Goal: Contribute content: Contribute content

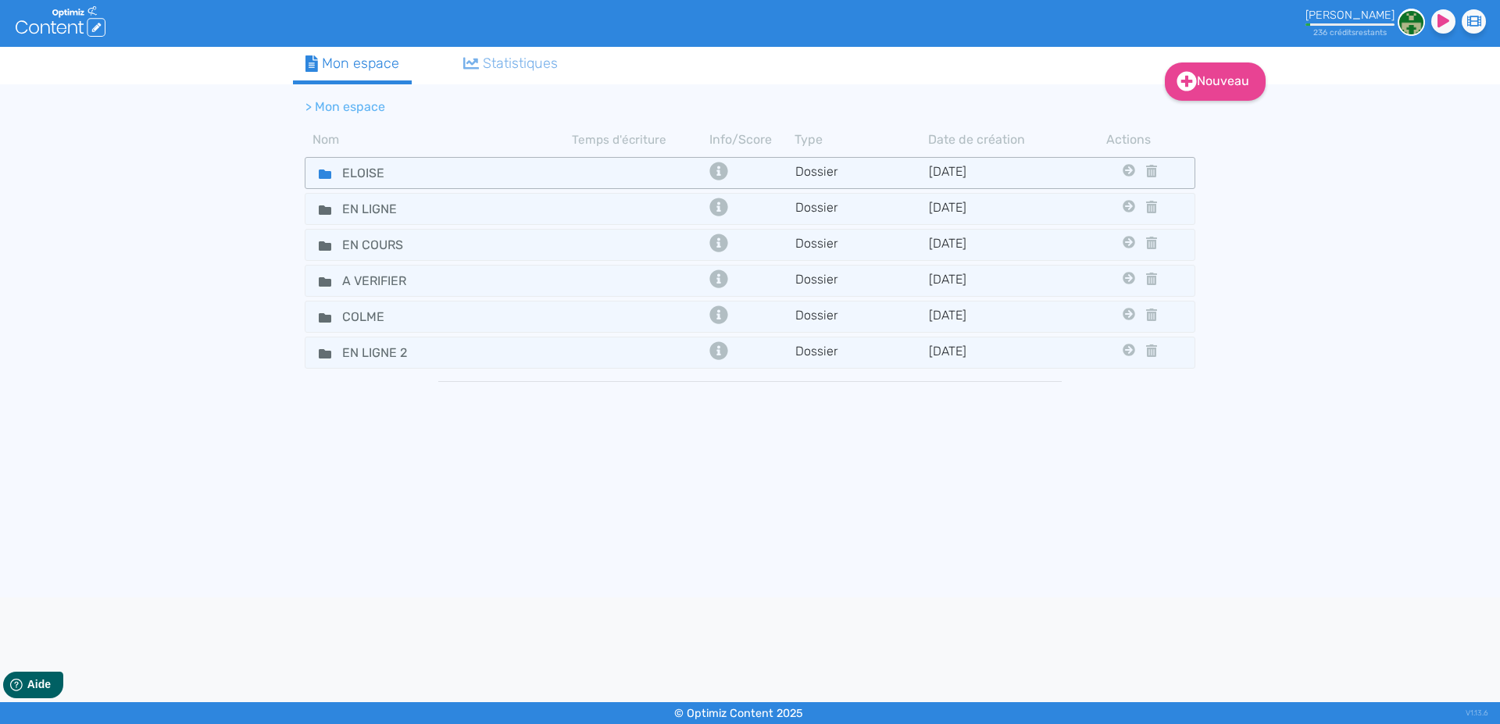
click at [318, 172] on fa-icon at bounding box center [318, 173] width 23 height 23
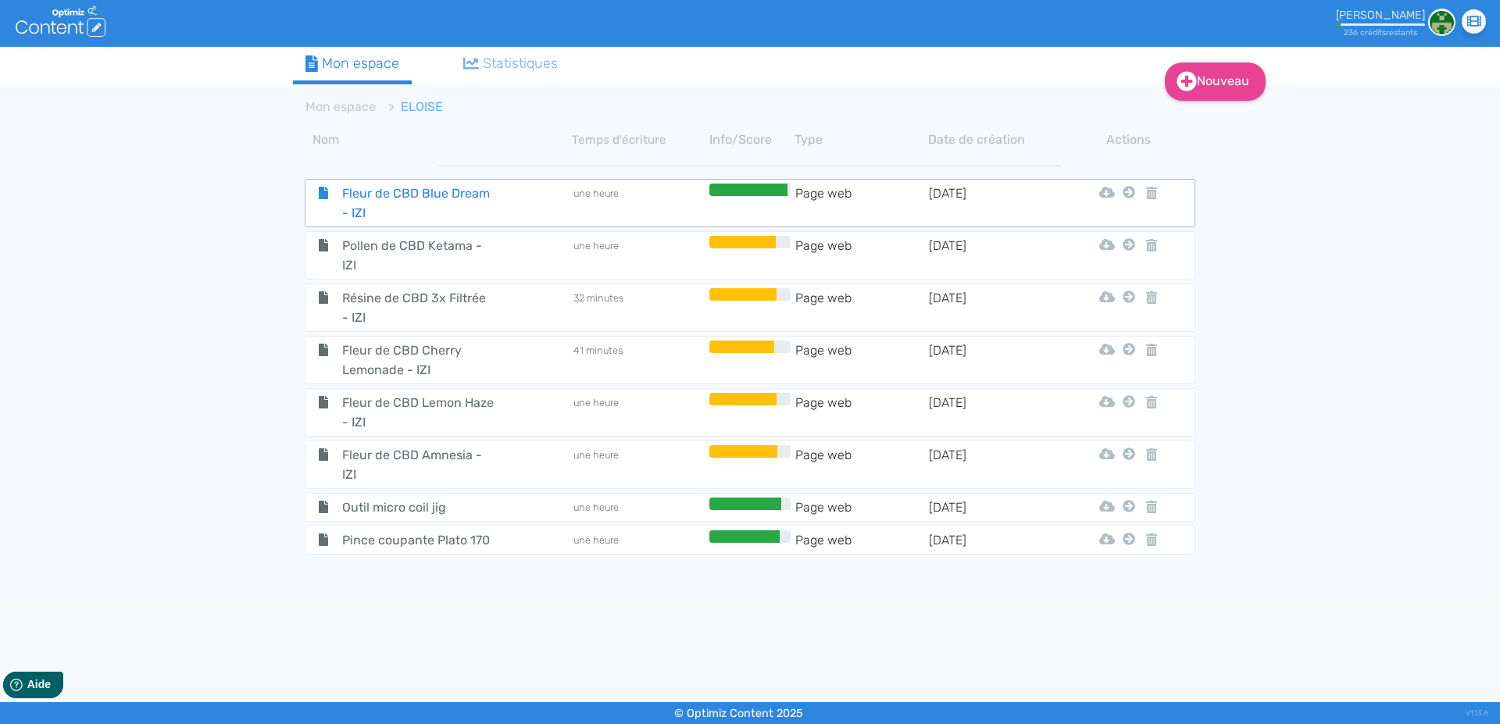
click at [373, 193] on span "Fleur de CBD Blue Dream - IZI" at bounding box center [418, 203] width 176 height 39
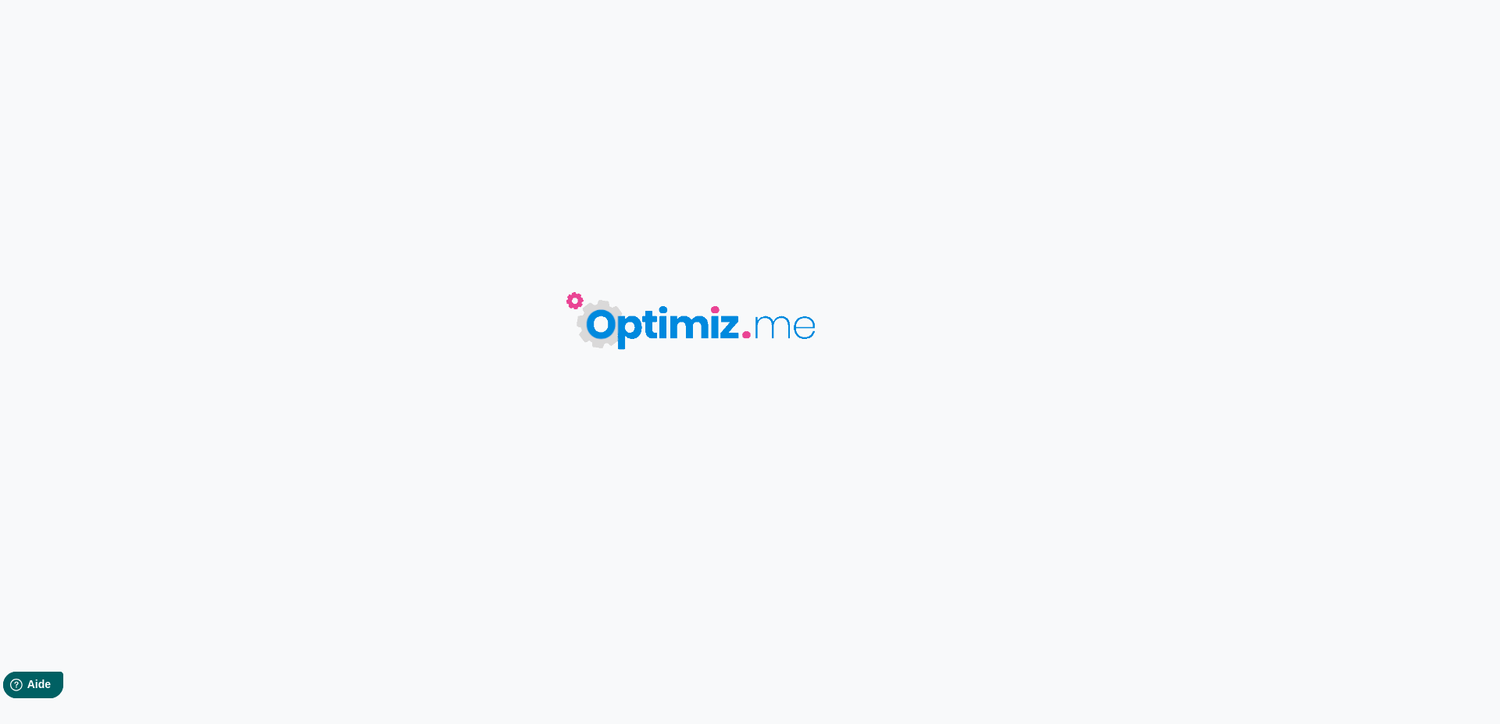
type input "Fleur de CBD Blue Dream - IZI"
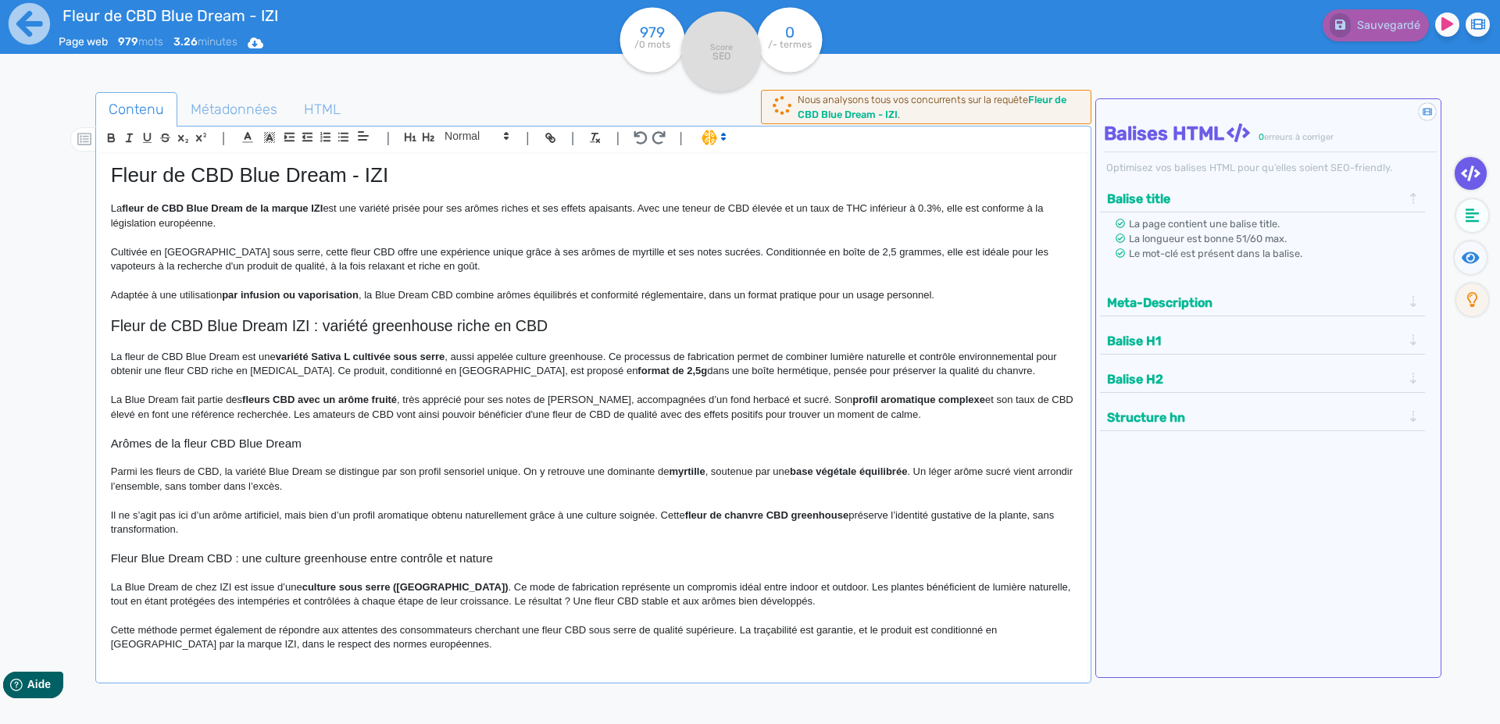
click at [246, 237] on p at bounding box center [593, 237] width 965 height 14
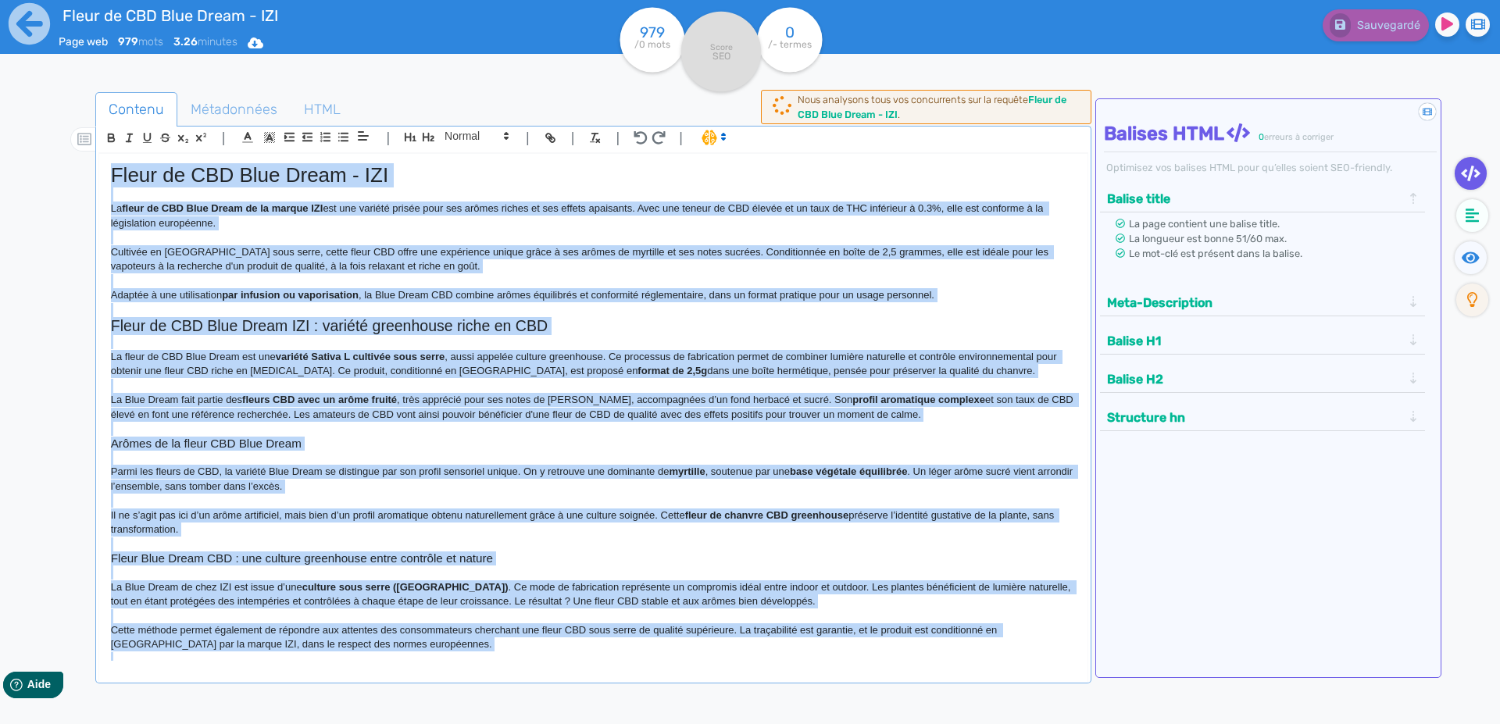
copy div "Lorem ip DOL Sita Conse - ADI El seddo ei TEM Inci Utlab et do magnaa ENI adm v…"
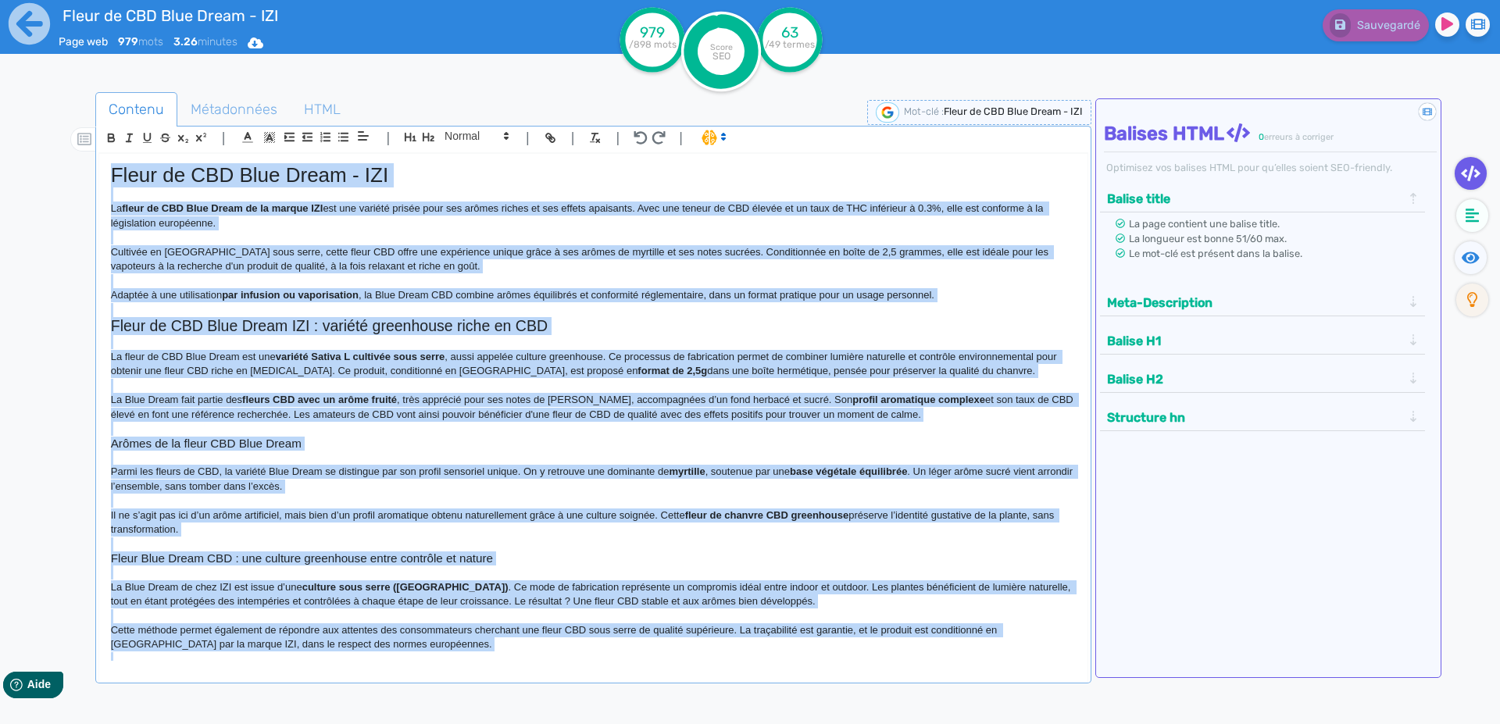
click at [381, 261] on p "Cultivée en [GEOGRAPHIC_DATA] sous serre, cette fleur CBD offre une expérience …" at bounding box center [593, 259] width 965 height 29
copy div "Lorem ip DOL Sita Conse - ADI El seddo ei TEM Inci Utlab et do magnaa ENI adm v…"
click at [25, 36] on icon at bounding box center [29, 23] width 41 height 41
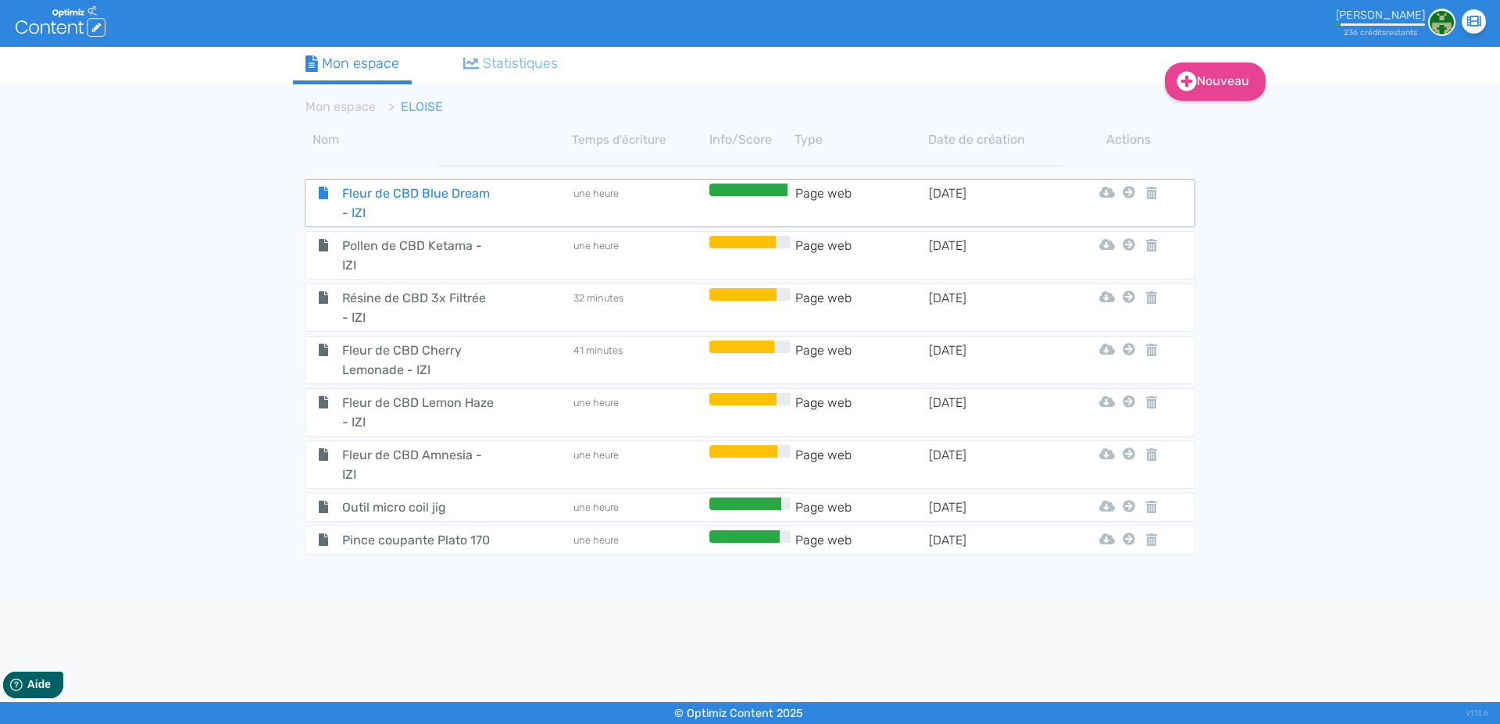
click at [348, 193] on span "Fleur de CBD Blue Dream - IZI" at bounding box center [418, 203] width 176 height 39
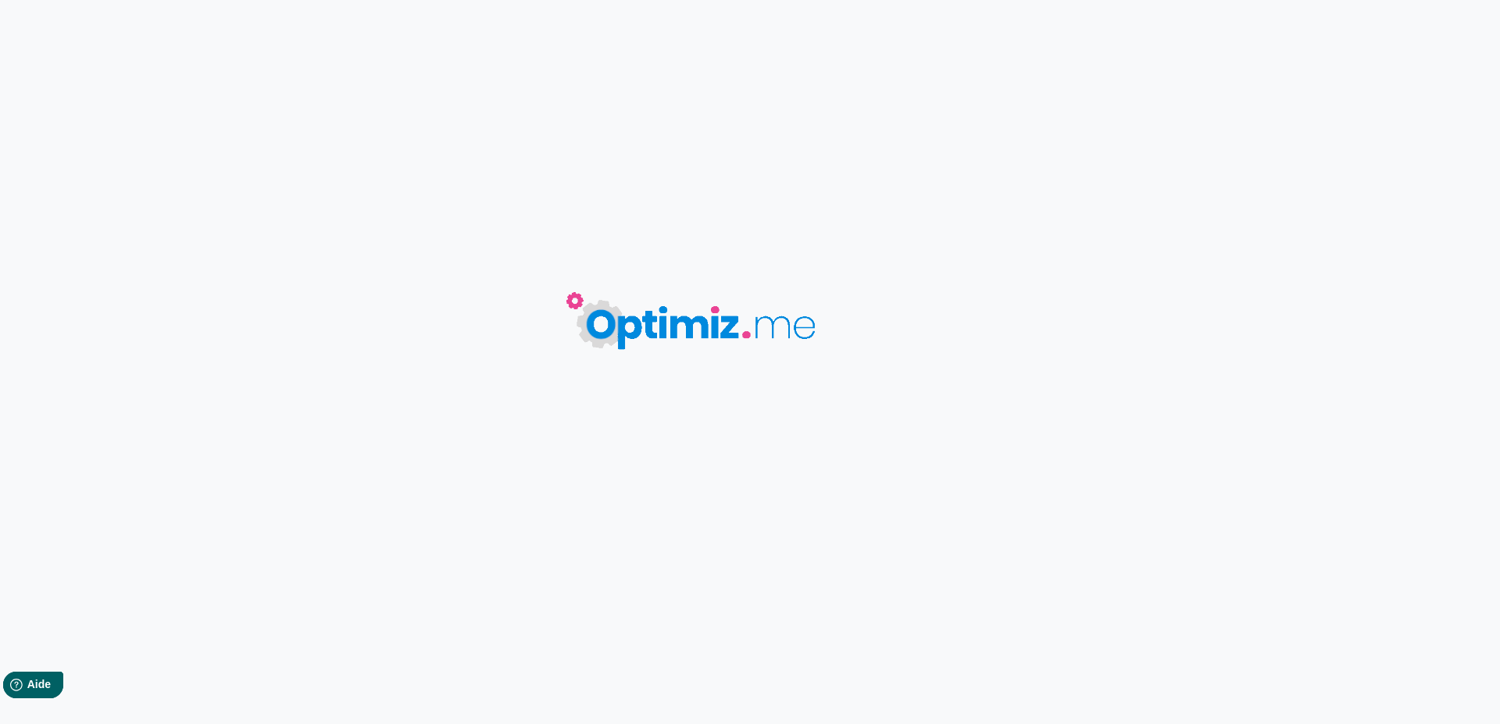
type input "Fleur de CBD Blue Dream - IZI"
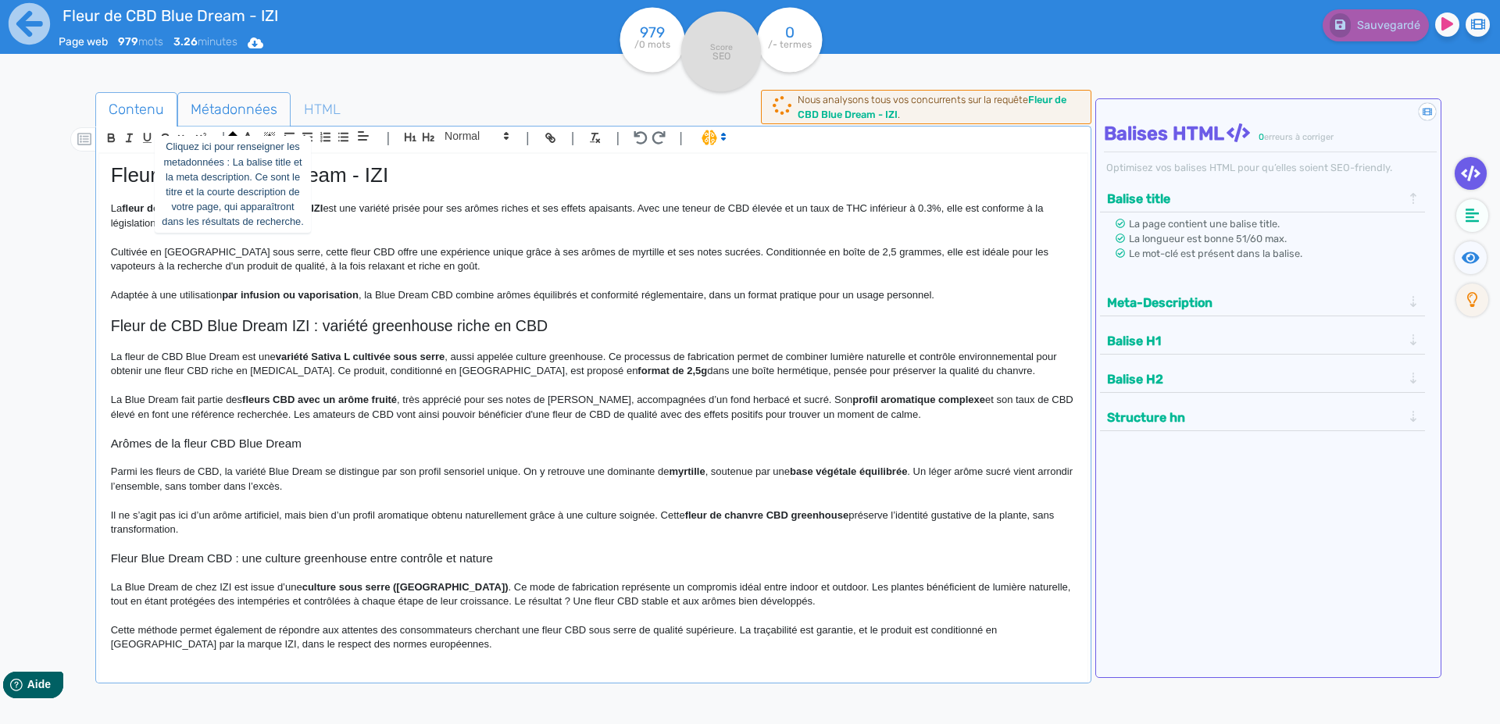
click at [202, 109] on span "Métadonnées" at bounding box center [234, 109] width 112 height 42
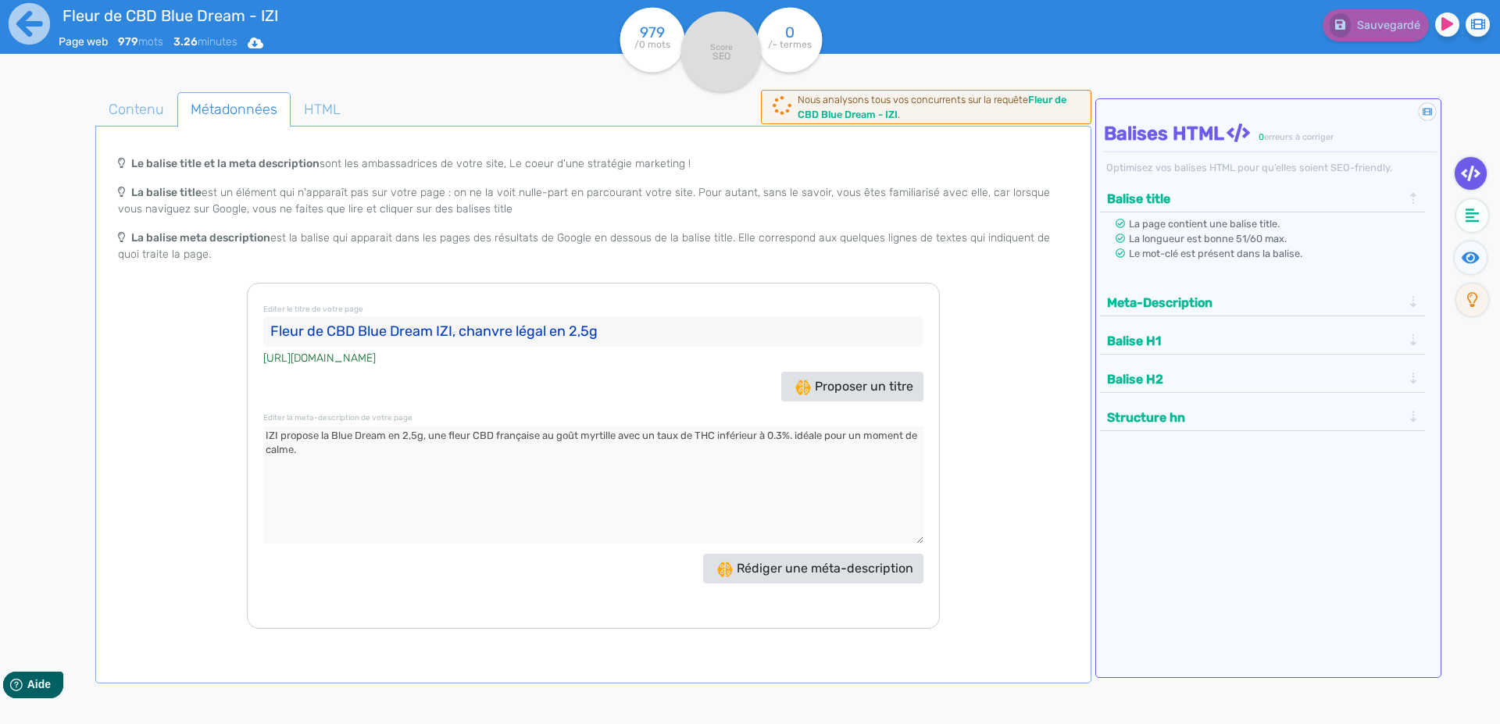
click at [282, 328] on input "Fleur de CBD Blue Dream IZI, chanvre légal en 2,5g" at bounding box center [593, 331] width 660 height 31
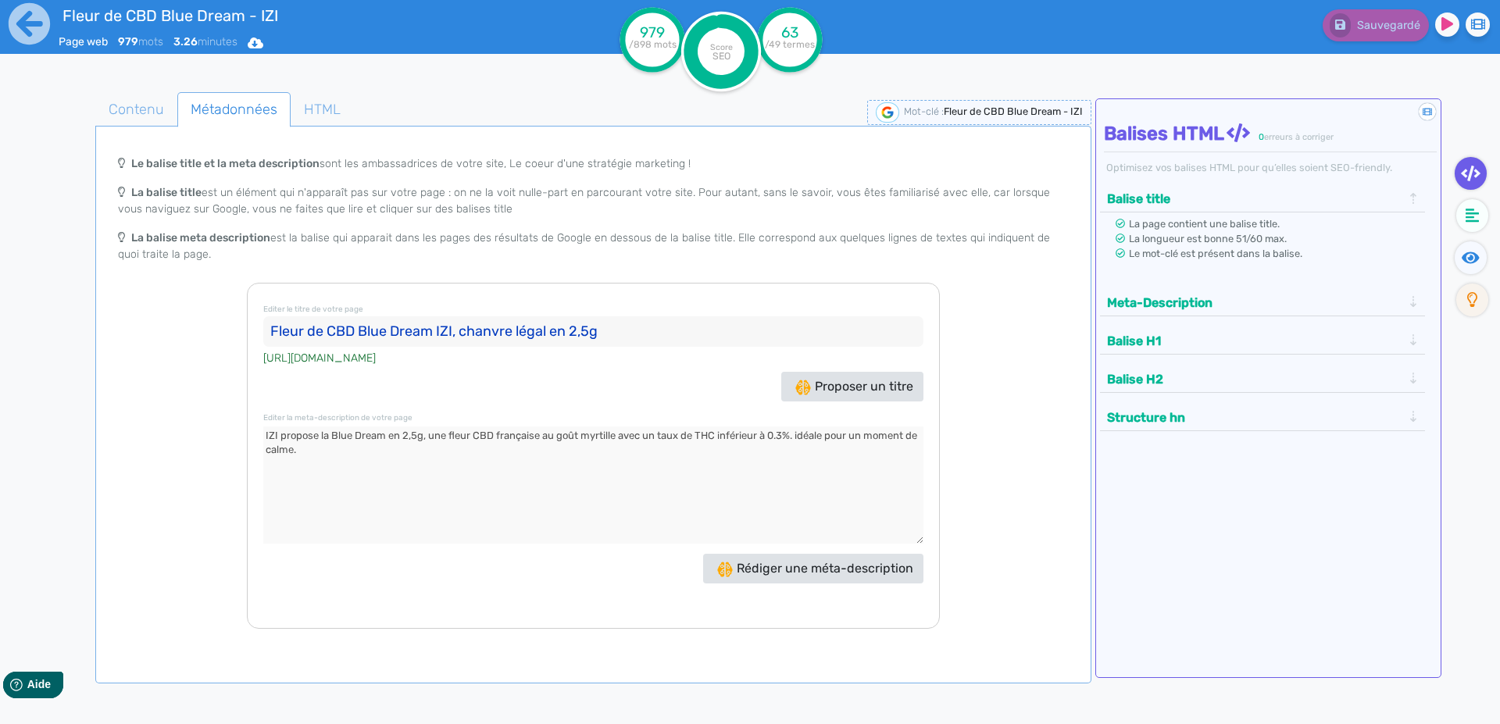
click at [271, 437] on textarea at bounding box center [593, 485] width 660 height 117
click at [21, 30] on icon at bounding box center [29, 23] width 41 height 41
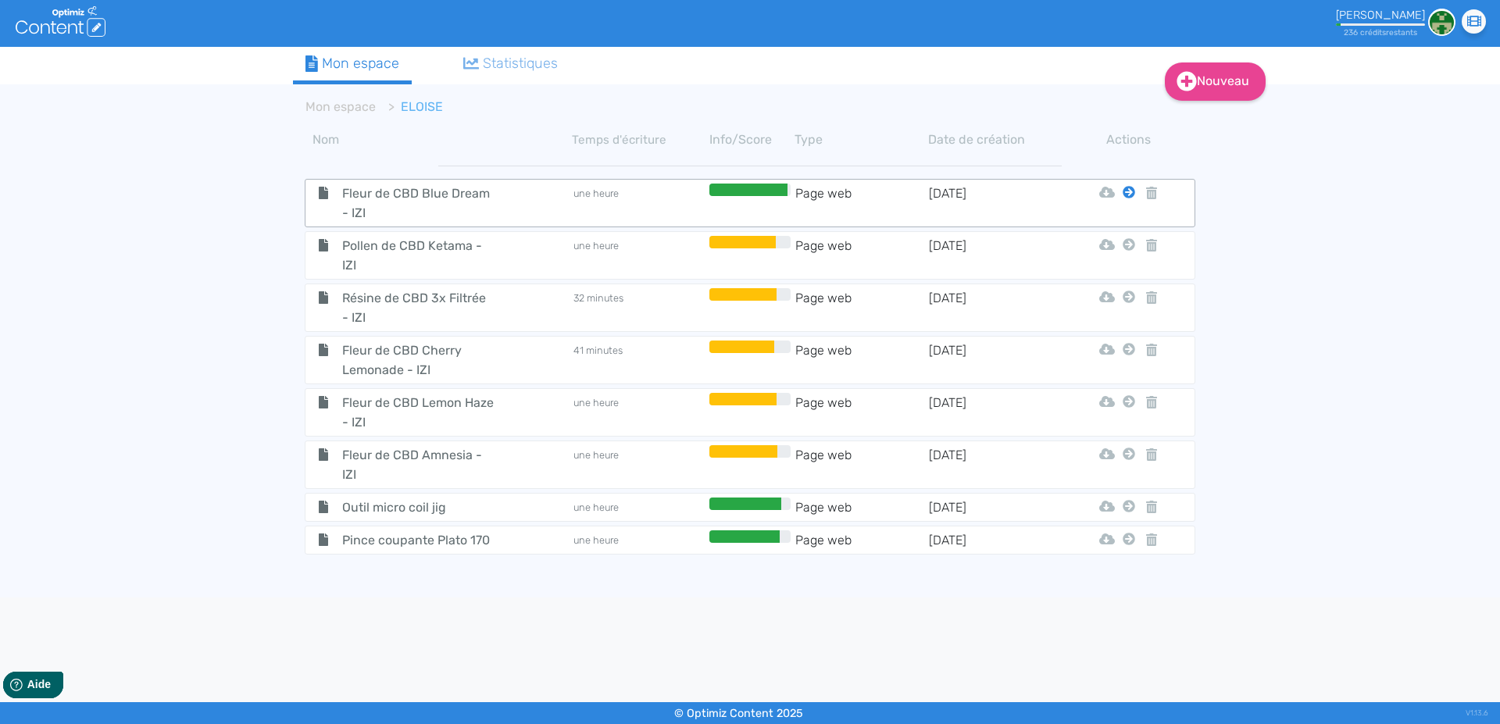
click at [1132, 192] on icon at bounding box center [1129, 192] width 12 height 12
click at [1130, 228] on button "Mon Espace" at bounding box center [1122, 231] width 134 height 25
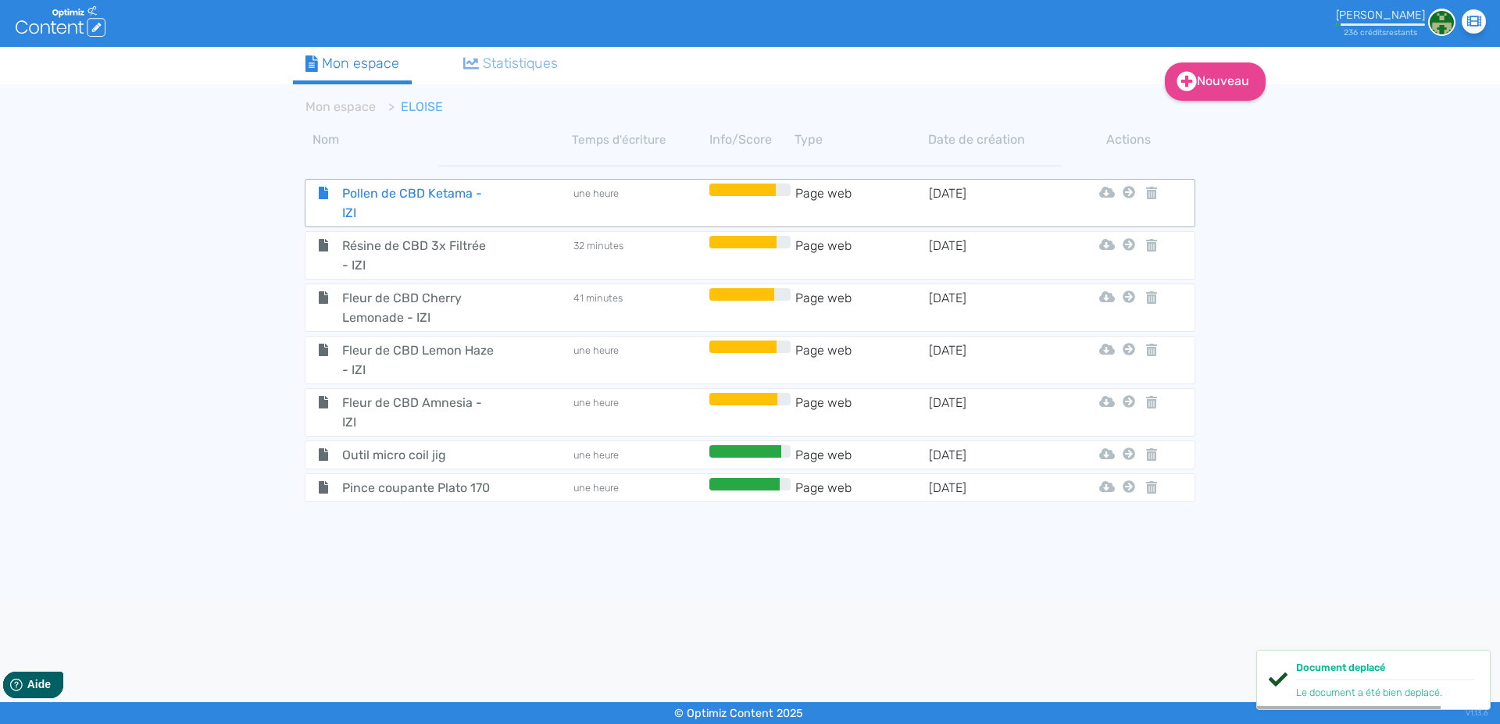
click at [372, 191] on span "Pollen de CBD Ketama - IZI" at bounding box center [418, 203] width 176 height 39
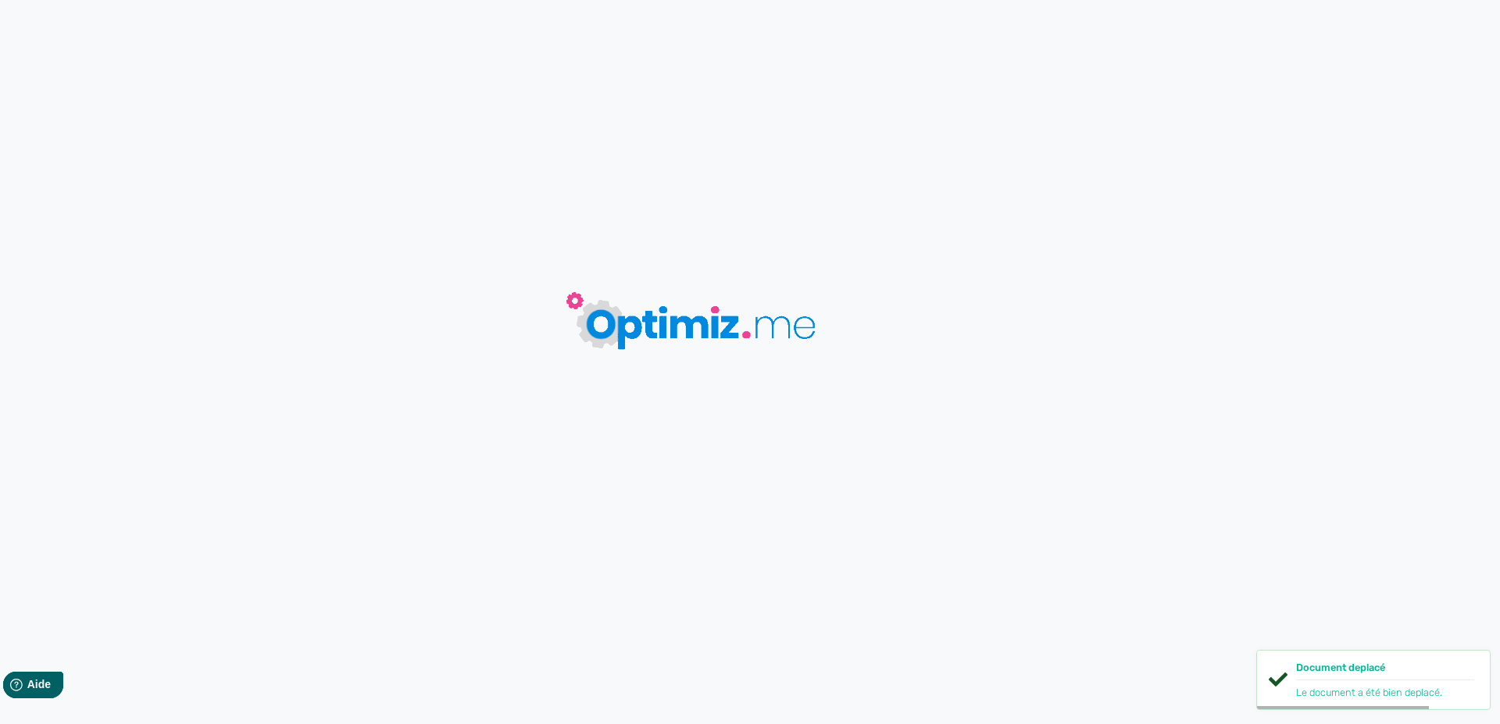
type input "Pollen de CBD Ketama - IZI"
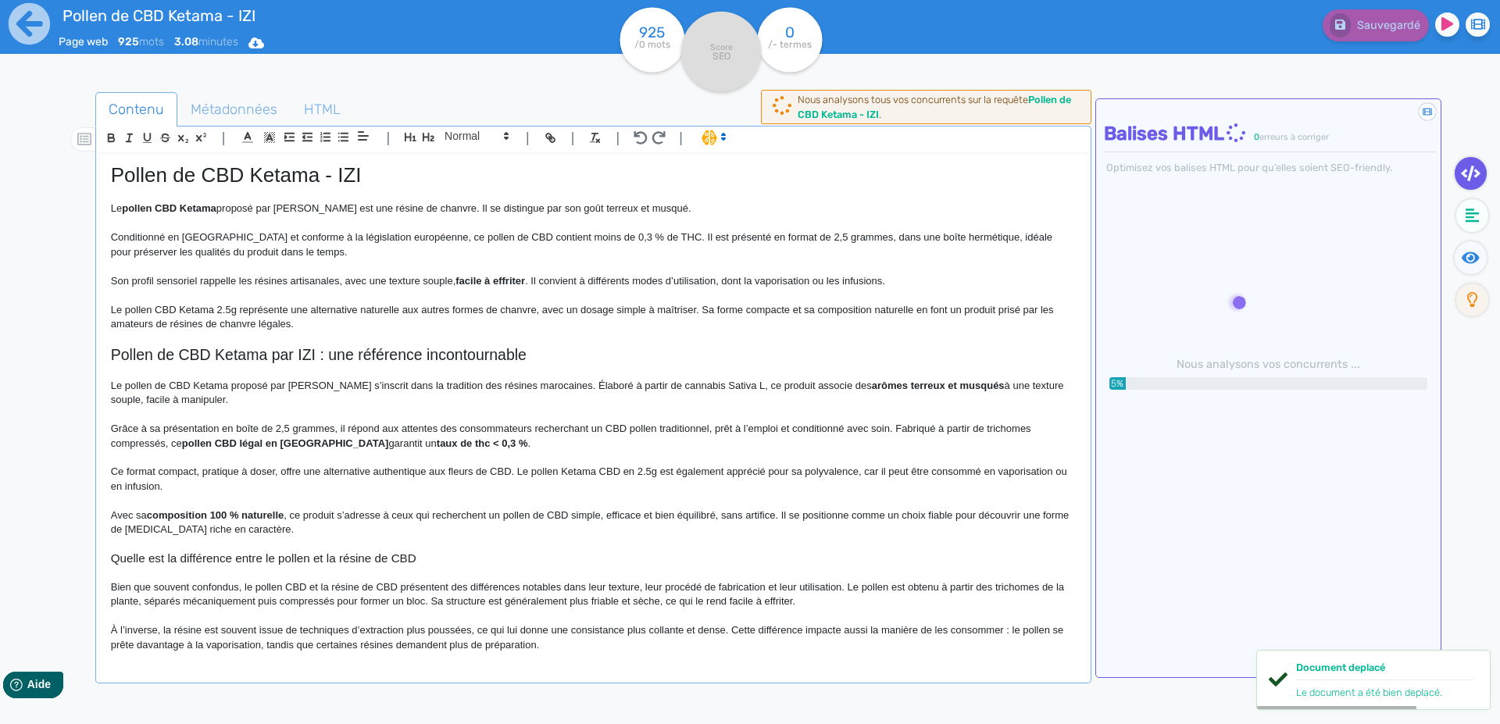
click at [299, 264] on p at bounding box center [593, 266] width 965 height 14
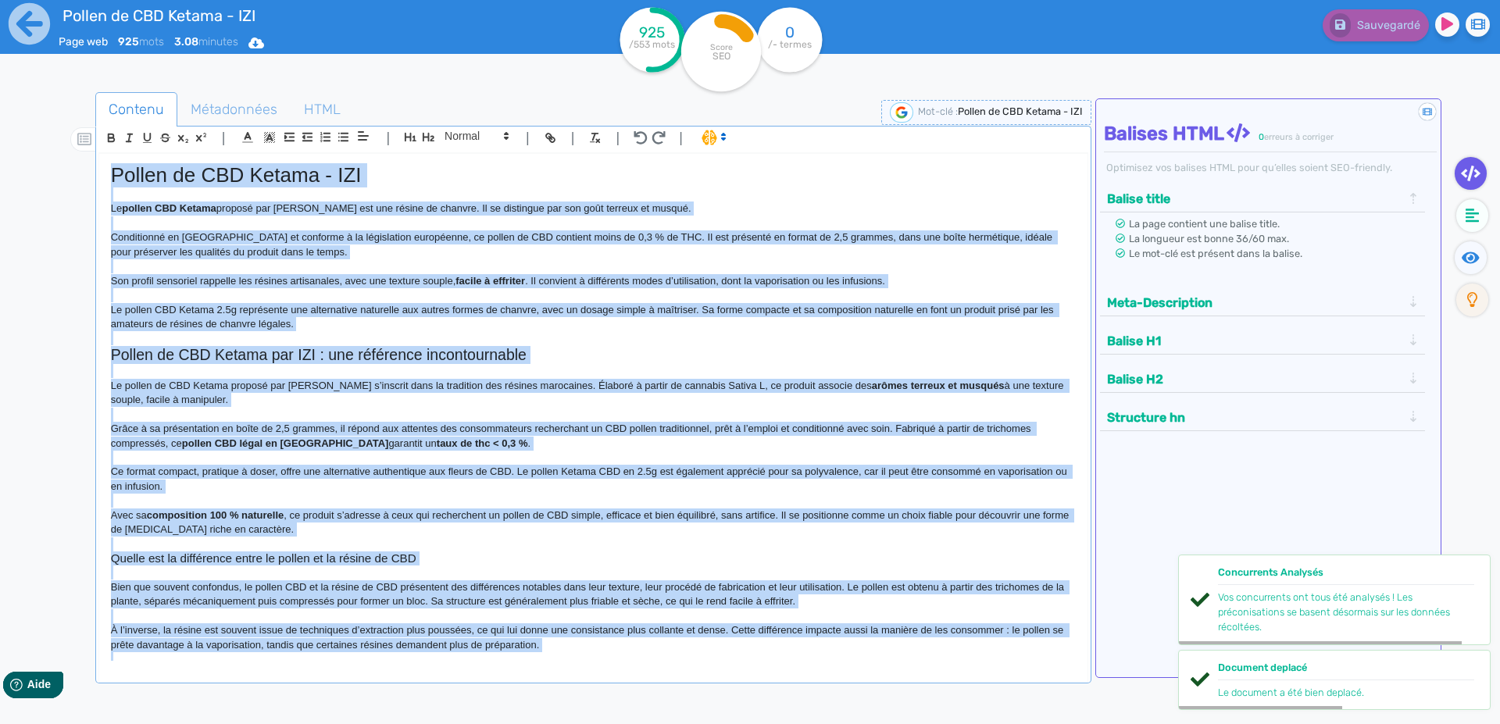
copy div "Loremi do SIT Ametco - ADI El seddoe TEM Incidi utlabor etd MAG ali eni admini …"
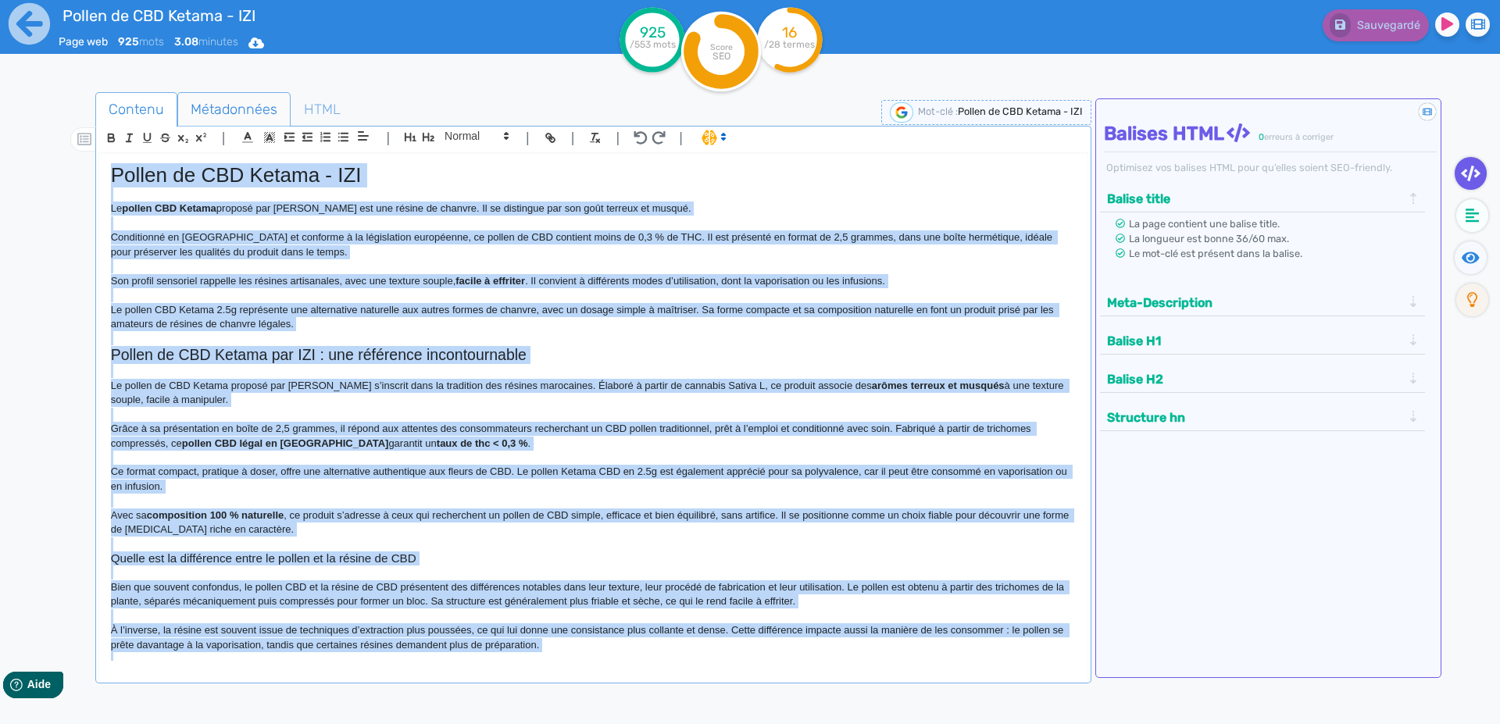
click at [234, 109] on span "Métadonnées" at bounding box center [234, 109] width 112 height 42
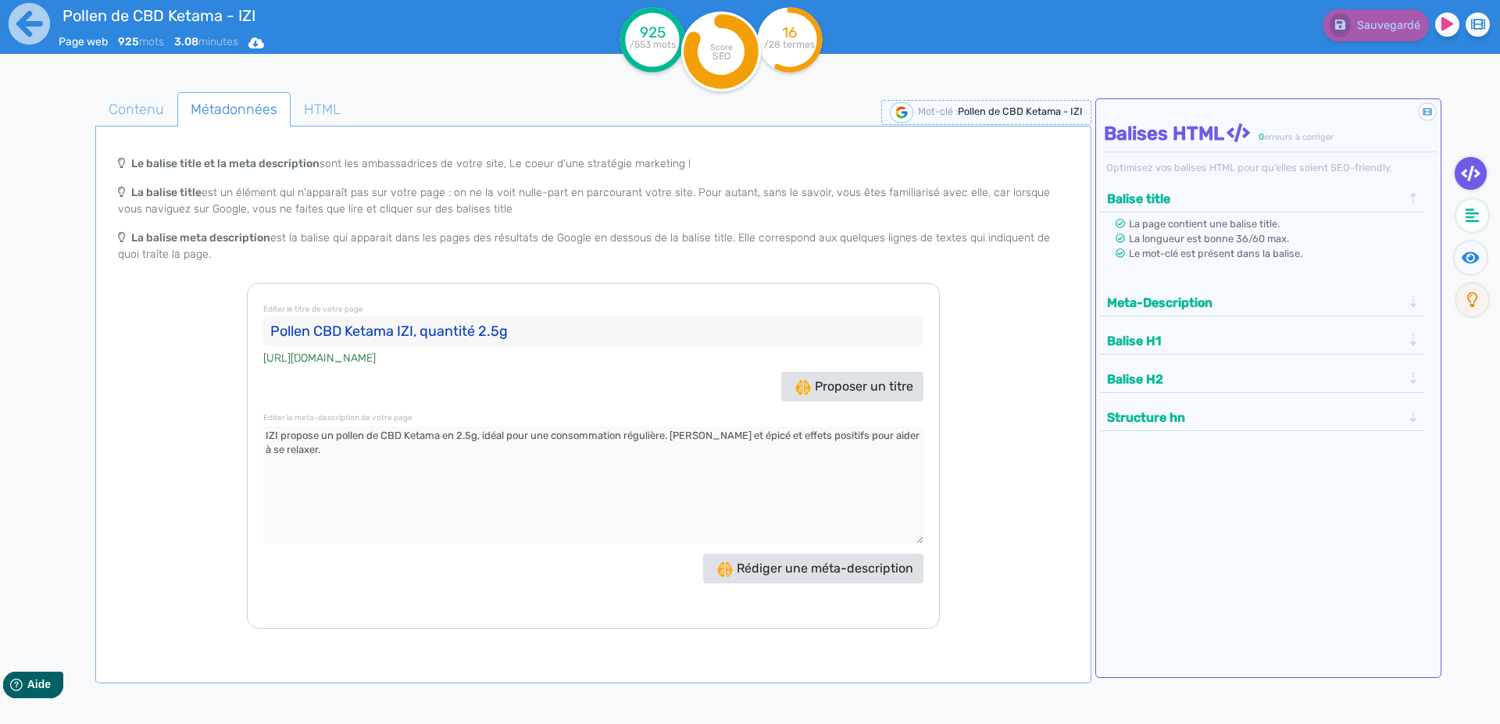
click at [284, 329] on input "Pollen CBD Ketama IZI, quantité 2.5g" at bounding box center [593, 331] width 660 height 31
click at [280, 328] on input "Pollen CBD Ketama IZI, quantité 2.5g" at bounding box center [593, 331] width 660 height 31
click at [268, 434] on textarea at bounding box center [593, 485] width 660 height 117
click at [18, 30] on icon at bounding box center [29, 23] width 41 height 41
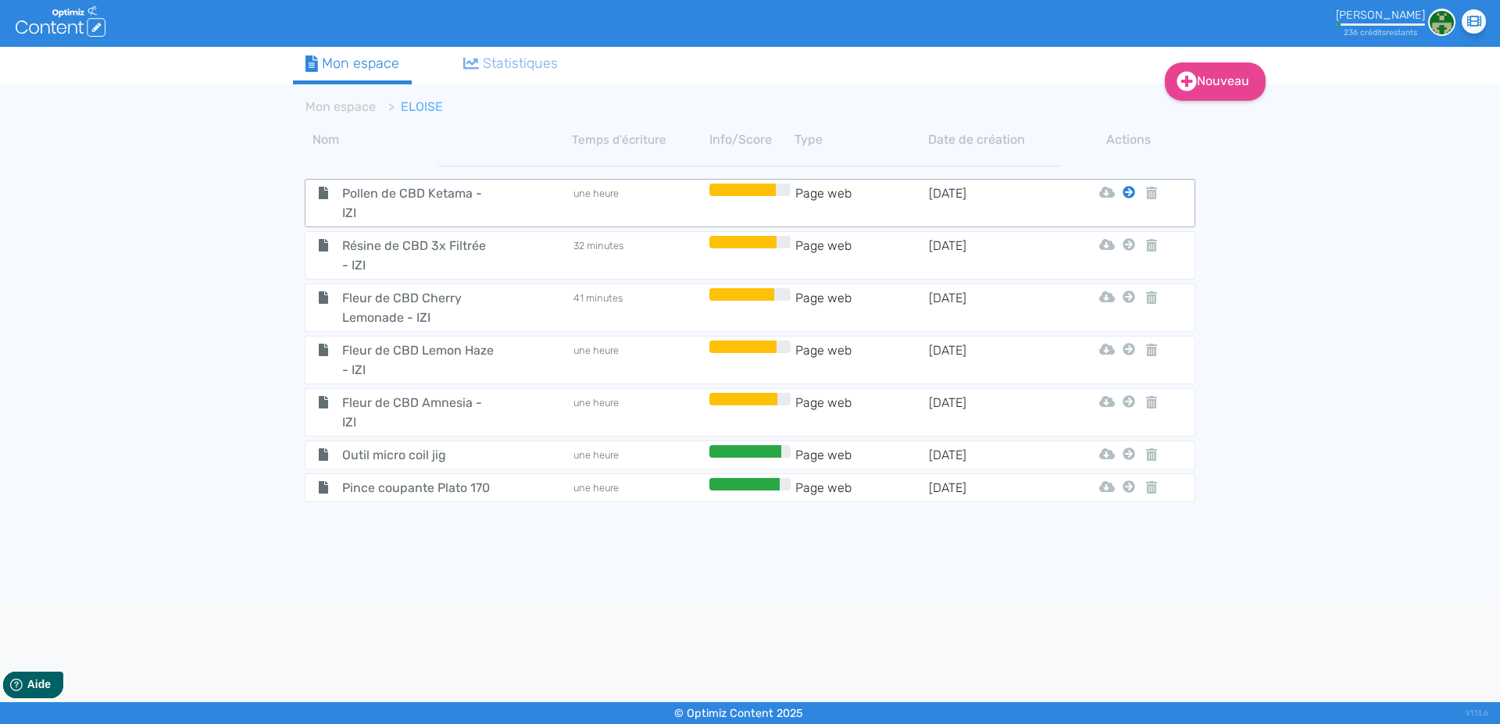
click at [1129, 190] on icon at bounding box center [1129, 192] width 12 height 12
click at [1113, 232] on button "Mon Espace" at bounding box center [1122, 231] width 134 height 25
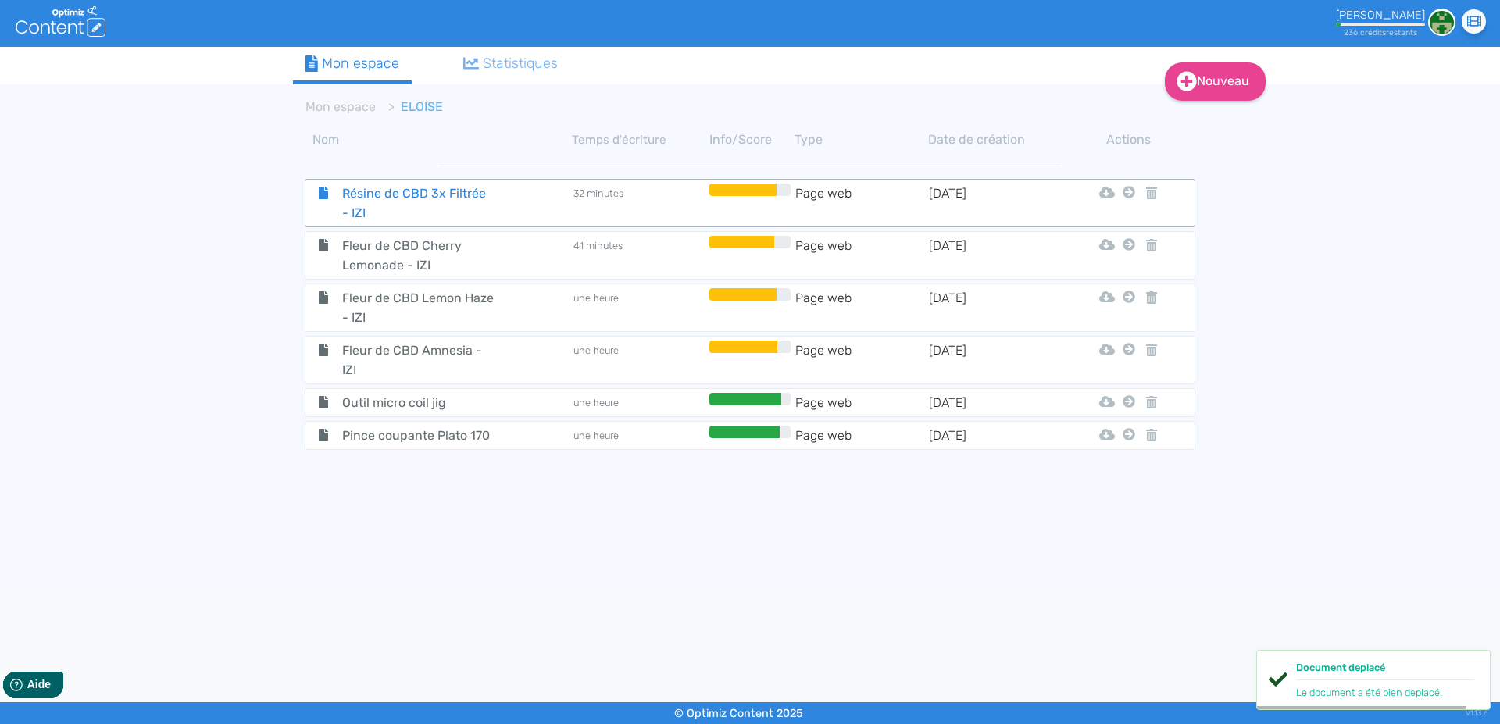
click at [357, 192] on span "Résine de CBD 3x Filtrée - IZI" at bounding box center [418, 203] width 176 height 39
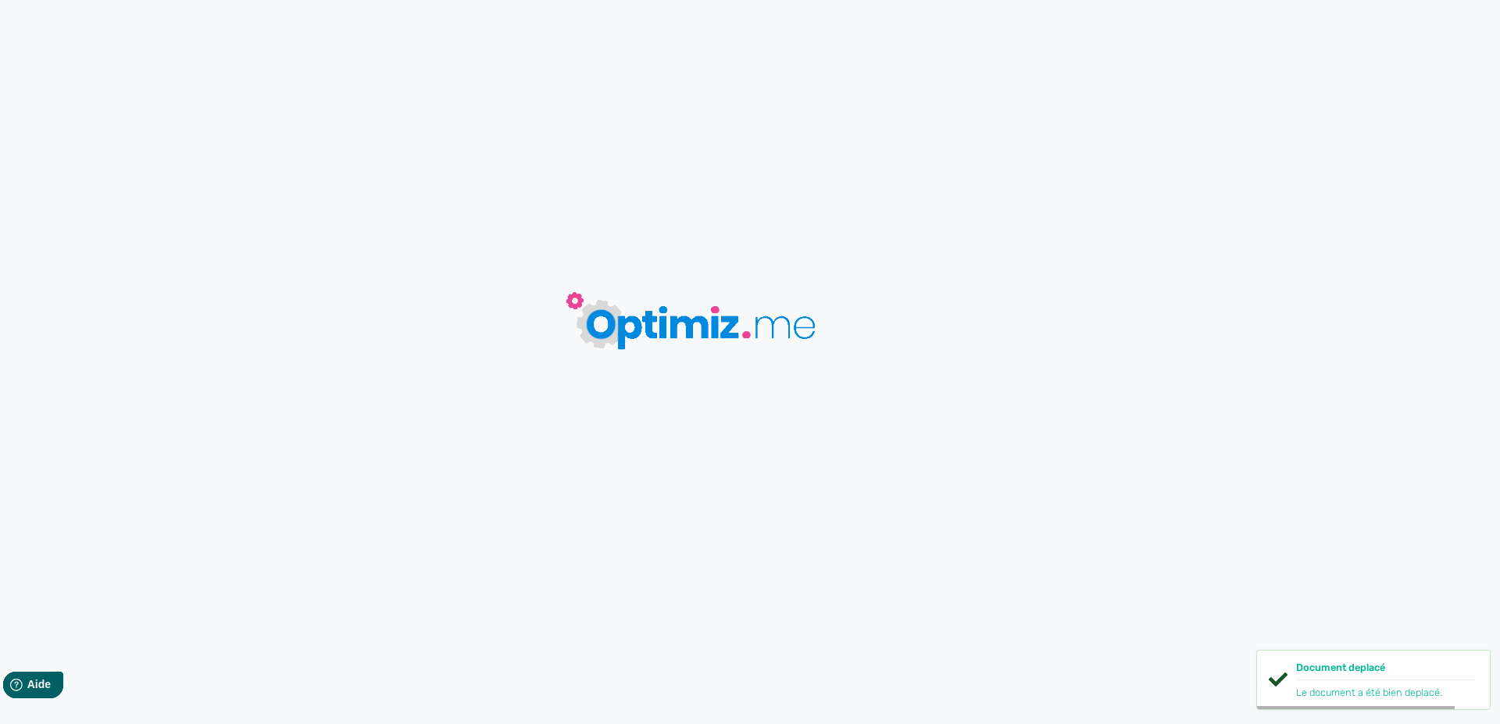
type input "Résine de CBD 3x Filtrée - IZI"
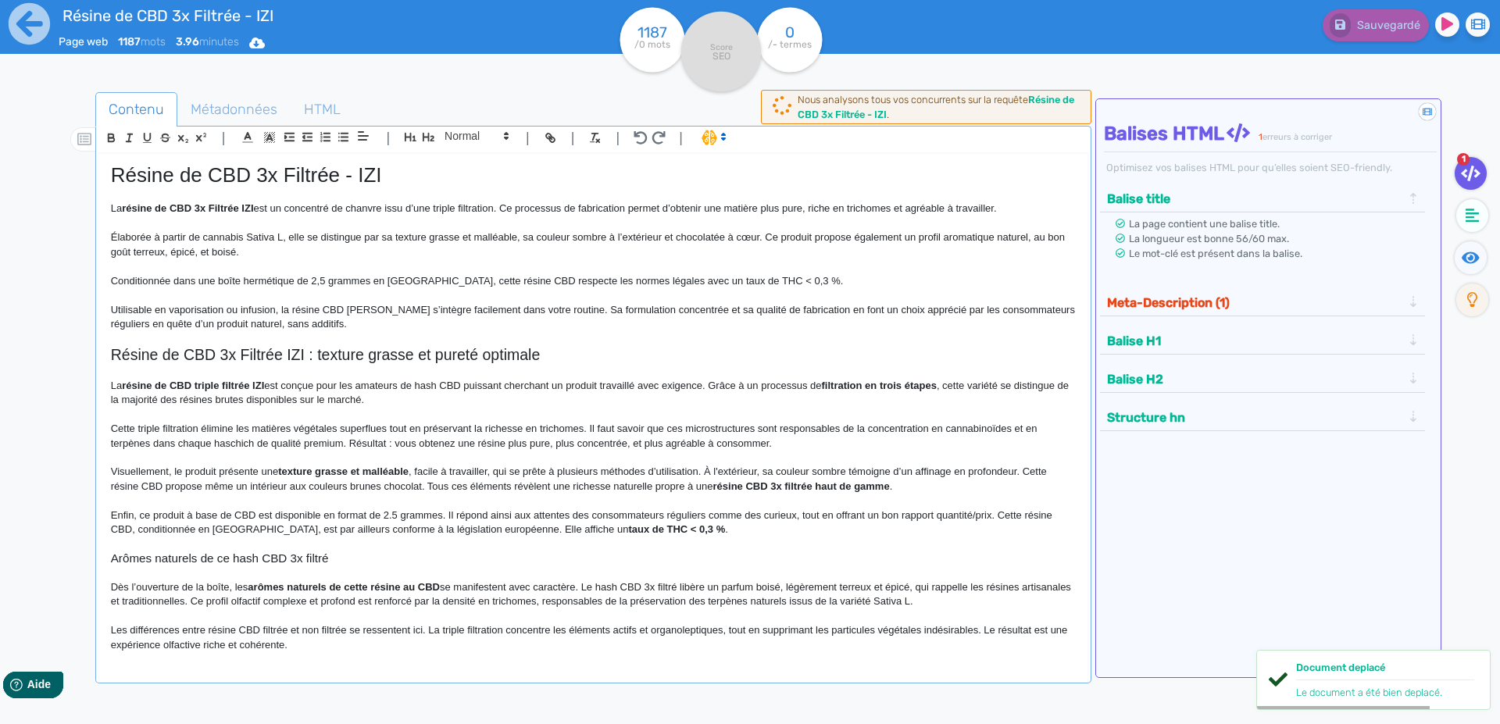
drag, startPoint x: 373, startPoint y: 326, endPoint x: 541, endPoint y: 225, distance: 195.2
click at [373, 325] on p "Utilisable en vaporisation ou infusion, la résine CBD [PERSON_NAME] s’intègre f…" at bounding box center [593, 317] width 965 height 29
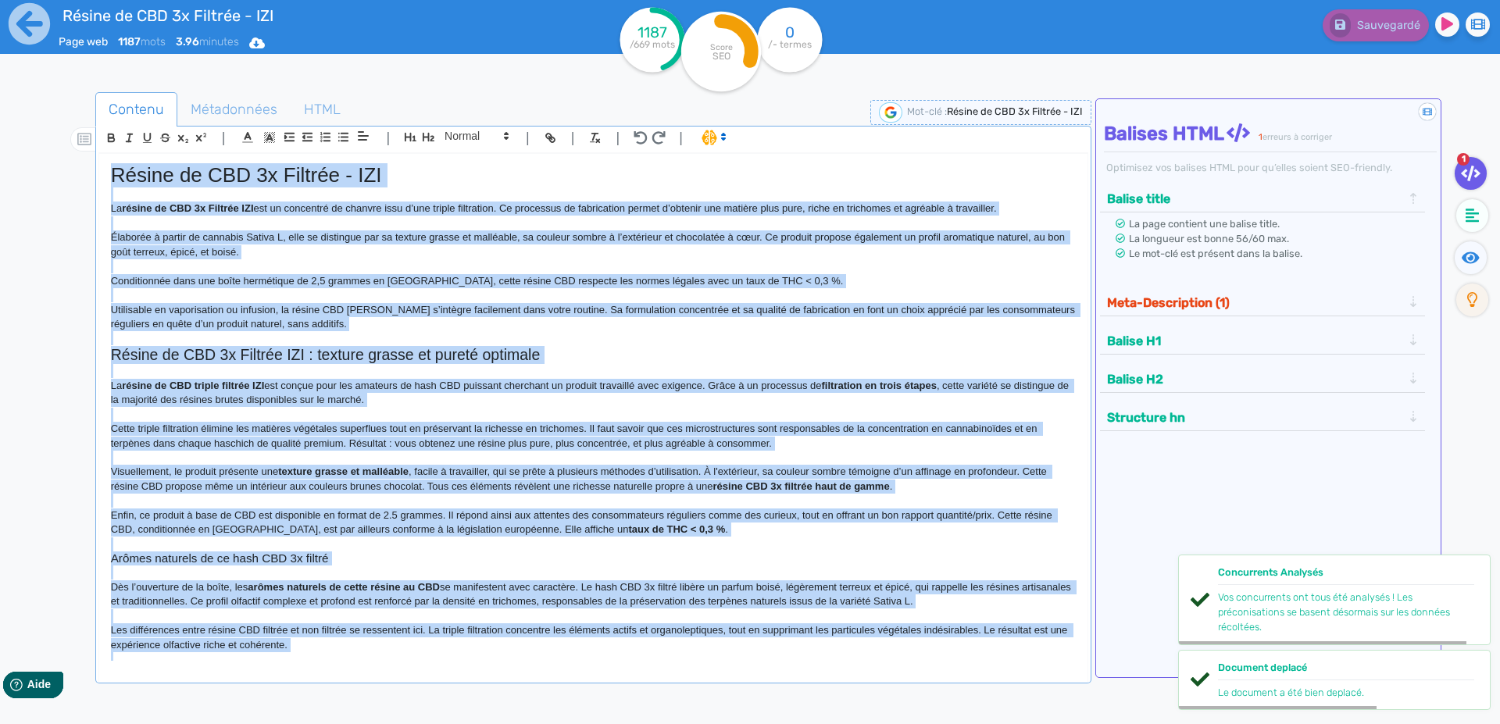
copy div "Loremi do SIT 6a Consect - ADI El seddoe te INC 3u Laboree DOL mag al enimadmin…"
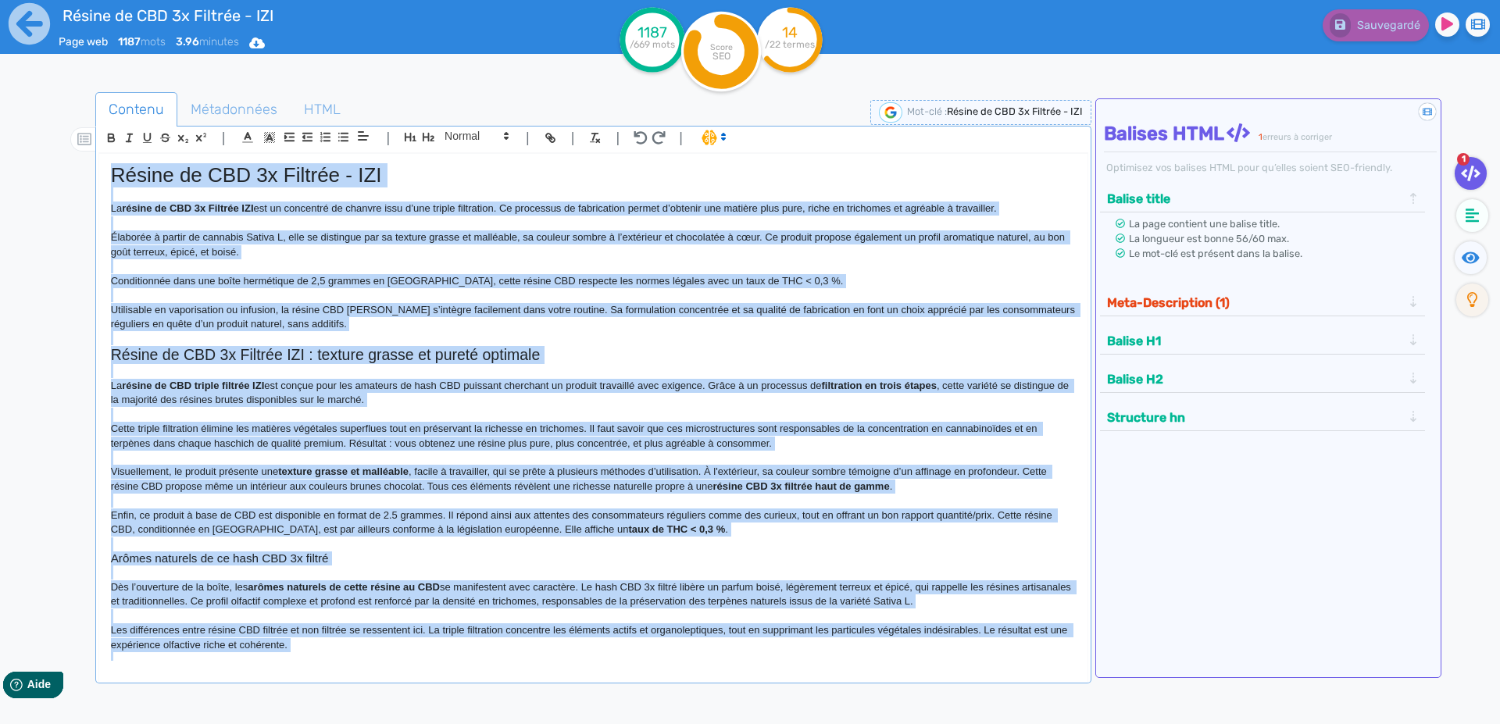
click at [533, 269] on p at bounding box center [593, 266] width 965 height 14
copy div "Loremi do SIT 6a Consect - ADI El seddoe te INC 3u Laboree DOL mag al enimadmin…"
drag, startPoint x: 208, startPoint y: 109, endPoint x: 212, endPoint y: 123, distance: 13.8
click at [208, 109] on span "Métadonnées" at bounding box center [234, 109] width 112 height 42
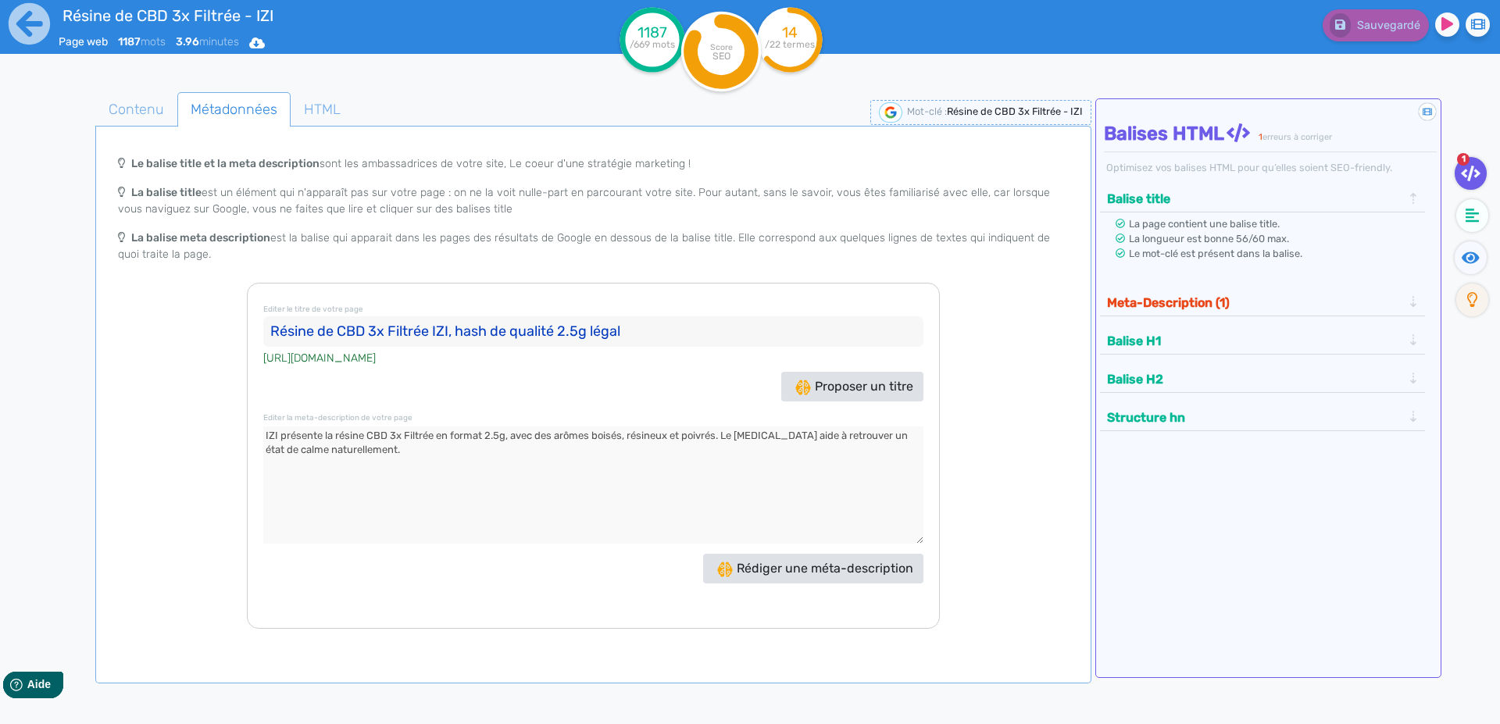
drag, startPoint x: 278, startPoint y: 332, endPoint x: 318, endPoint y: 316, distance: 42.8
click at [278, 330] on input "Résine de CBD 3x Filtrée IZI, hash de qualité 2.5g légal" at bounding box center [593, 331] width 660 height 31
click at [268, 436] on textarea at bounding box center [593, 485] width 660 height 117
click at [28, 23] on icon at bounding box center [29, 23] width 43 height 43
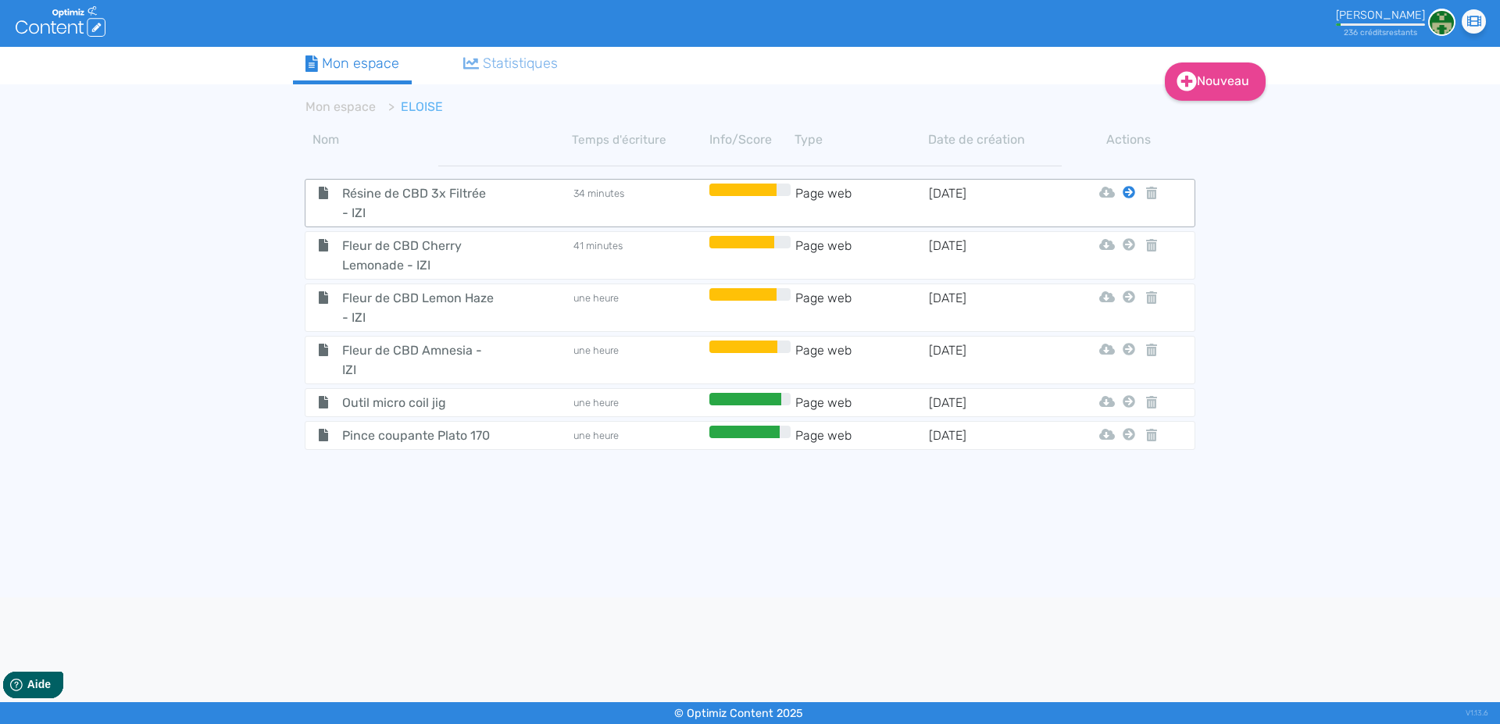
click at [1125, 192] on icon at bounding box center [1129, 192] width 12 height 12
click at [1111, 234] on button "Mon Espace" at bounding box center [1122, 231] width 134 height 25
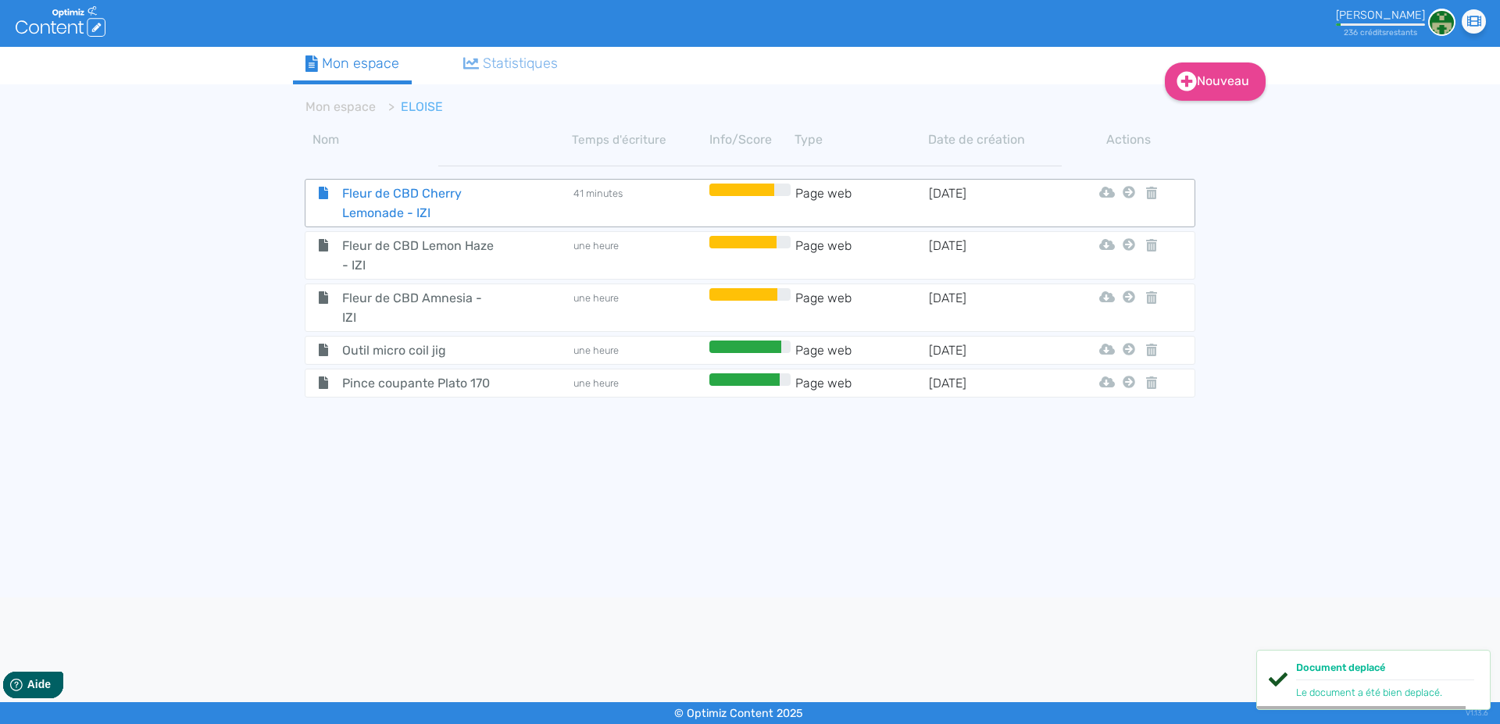
click at [349, 196] on span "Fleur de CBD Cherry Lemonade - IZI" at bounding box center [418, 203] width 176 height 39
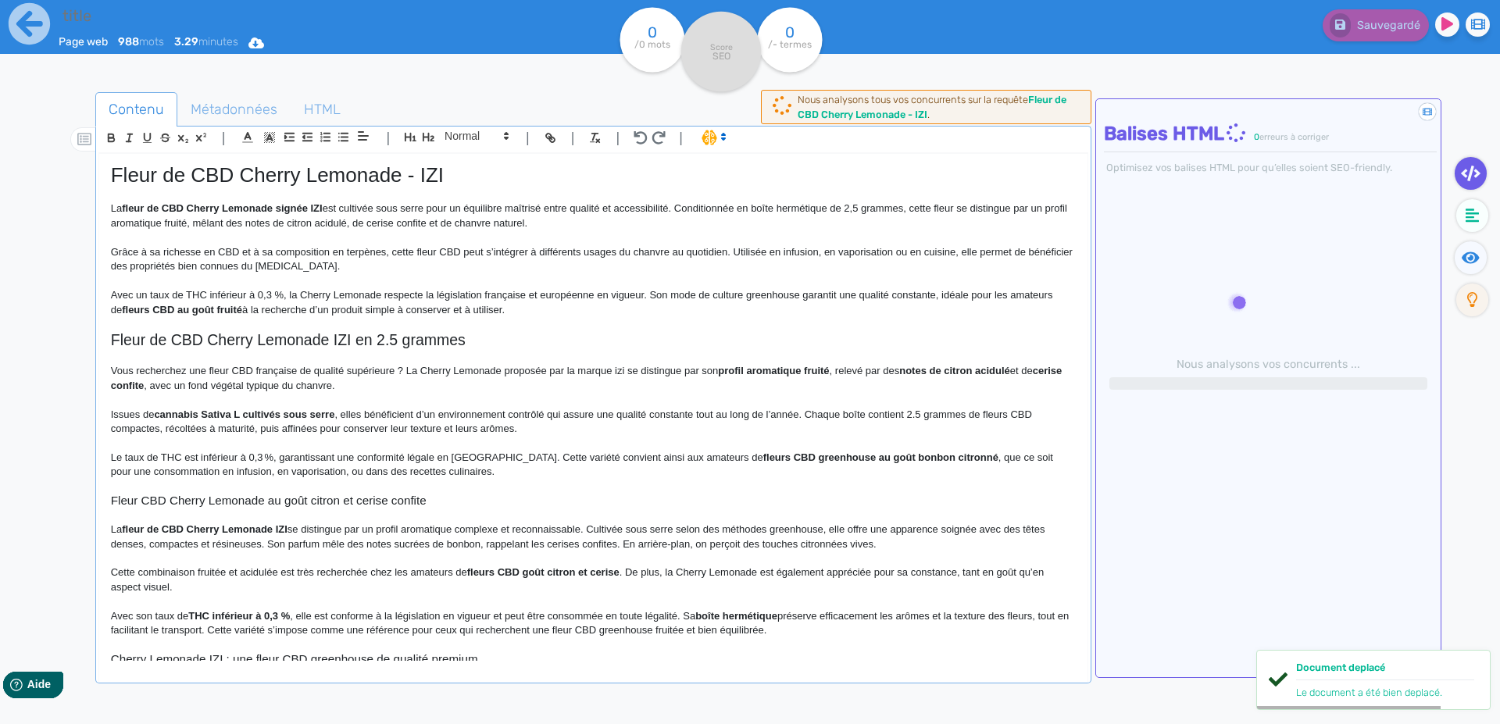
type input "Fleur de CBD Cherry Lemonade - IZI"
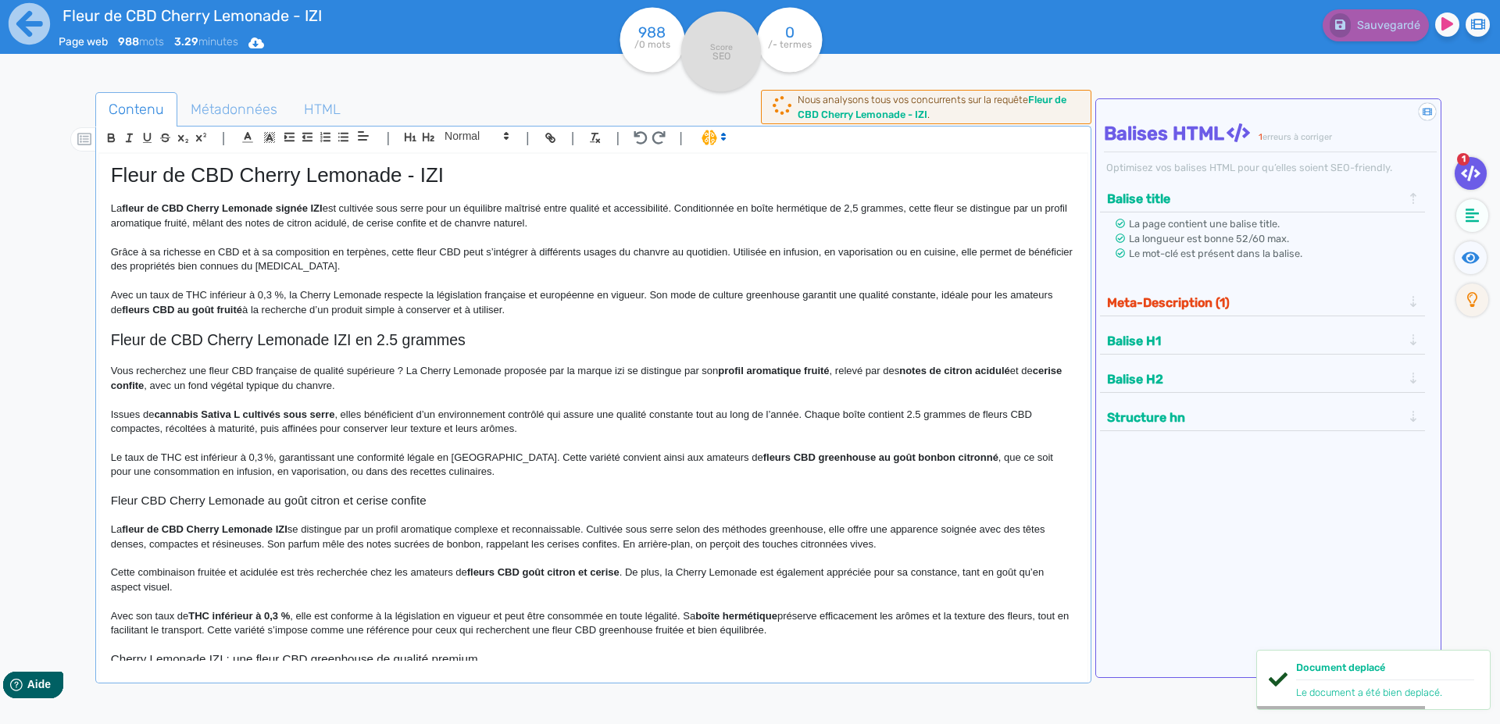
click at [235, 287] on p at bounding box center [593, 281] width 965 height 14
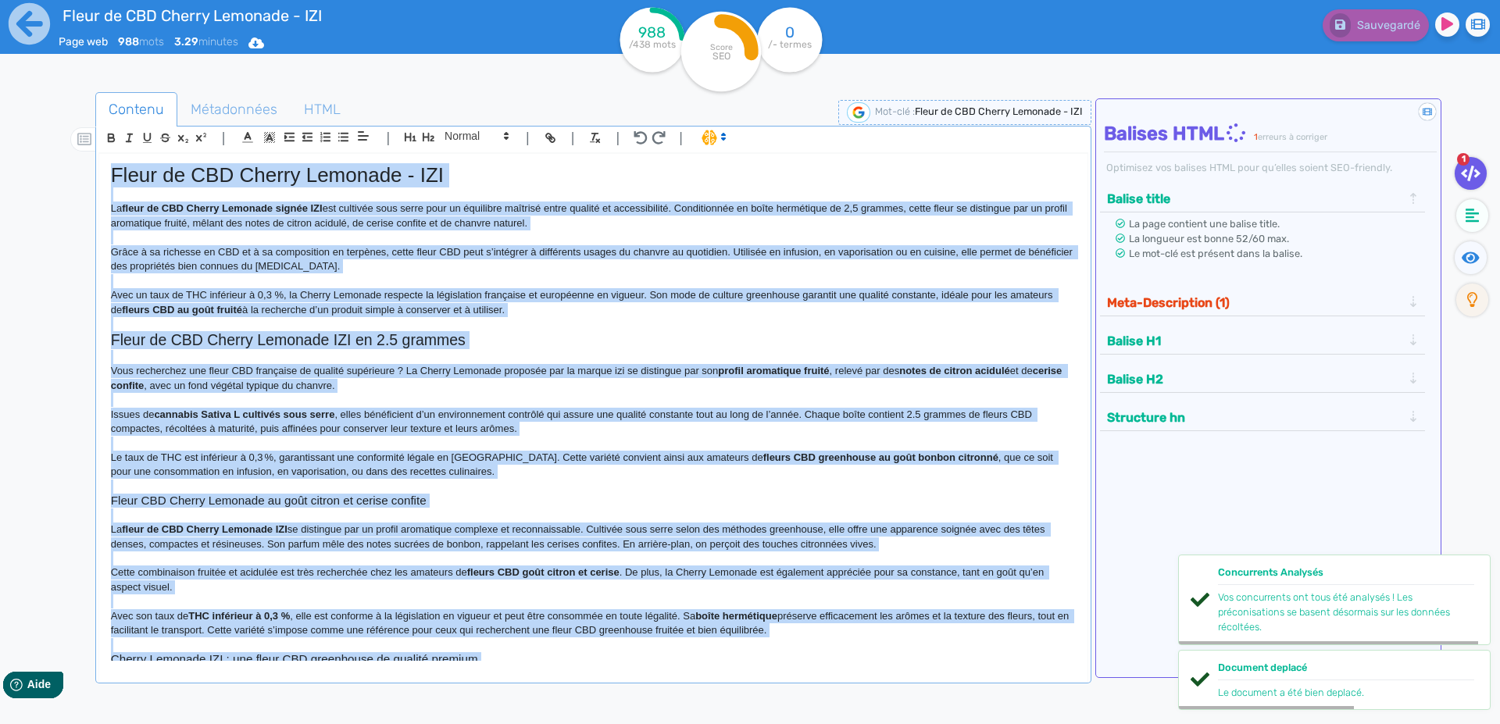
copy div "Lorem ip DOL Sitame Consecte - ADI El seddo ei TEM Incidi Utlabore etdolo MAG a…"
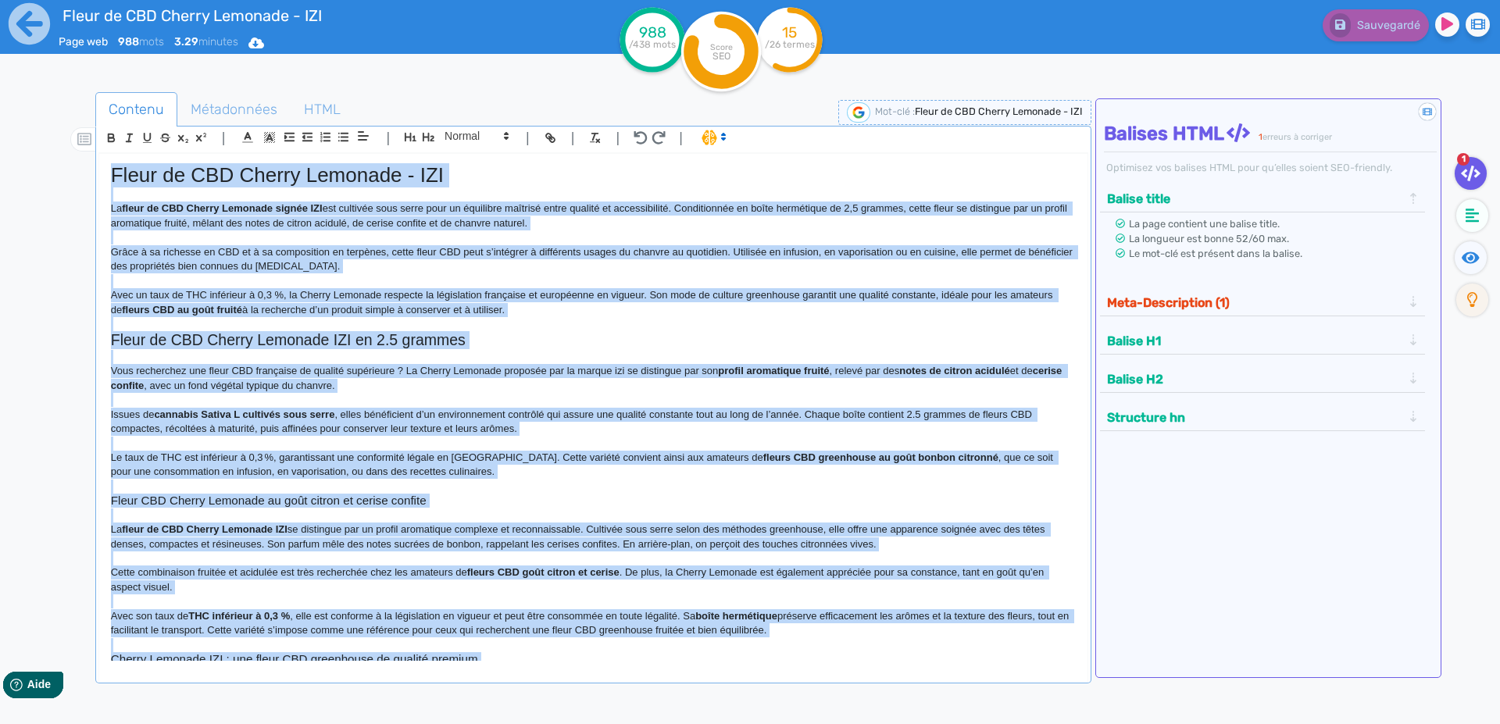
click at [169, 248] on p "Grâce à sa richesse en CBD et à sa composition en terpènes, cette fleur CBD peu…" at bounding box center [593, 259] width 965 height 29
copy div "Lorem ip DOL Sitame Consecte - ADI El seddo ei TEM Incidi Utlabore etdolo MAG a…"
click at [229, 109] on span "Métadonnées" at bounding box center [234, 109] width 112 height 42
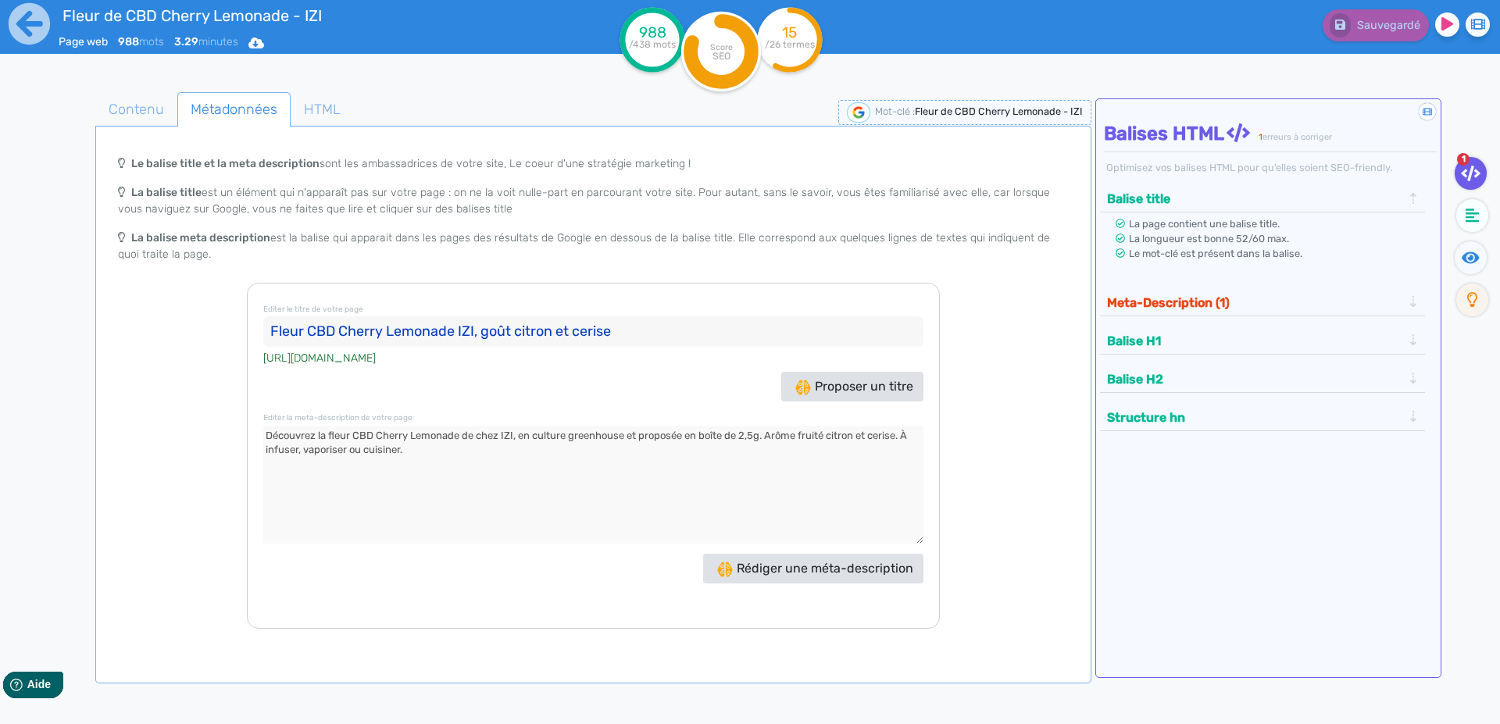
drag, startPoint x: 285, startPoint y: 327, endPoint x: 297, endPoint y: 327, distance: 11.7
click at [286, 329] on input "Fleur CBD Cherry Lemonade IZI, goût citron et cerise" at bounding box center [593, 331] width 660 height 31
drag, startPoint x: 270, startPoint y: 433, endPoint x: 327, endPoint y: 394, distance: 69.8
click at [272, 434] on textarea at bounding box center [593, 485] width 660 height 117
click at [21, 20] on icon at bounding box center [29, 23] width 43 height 43
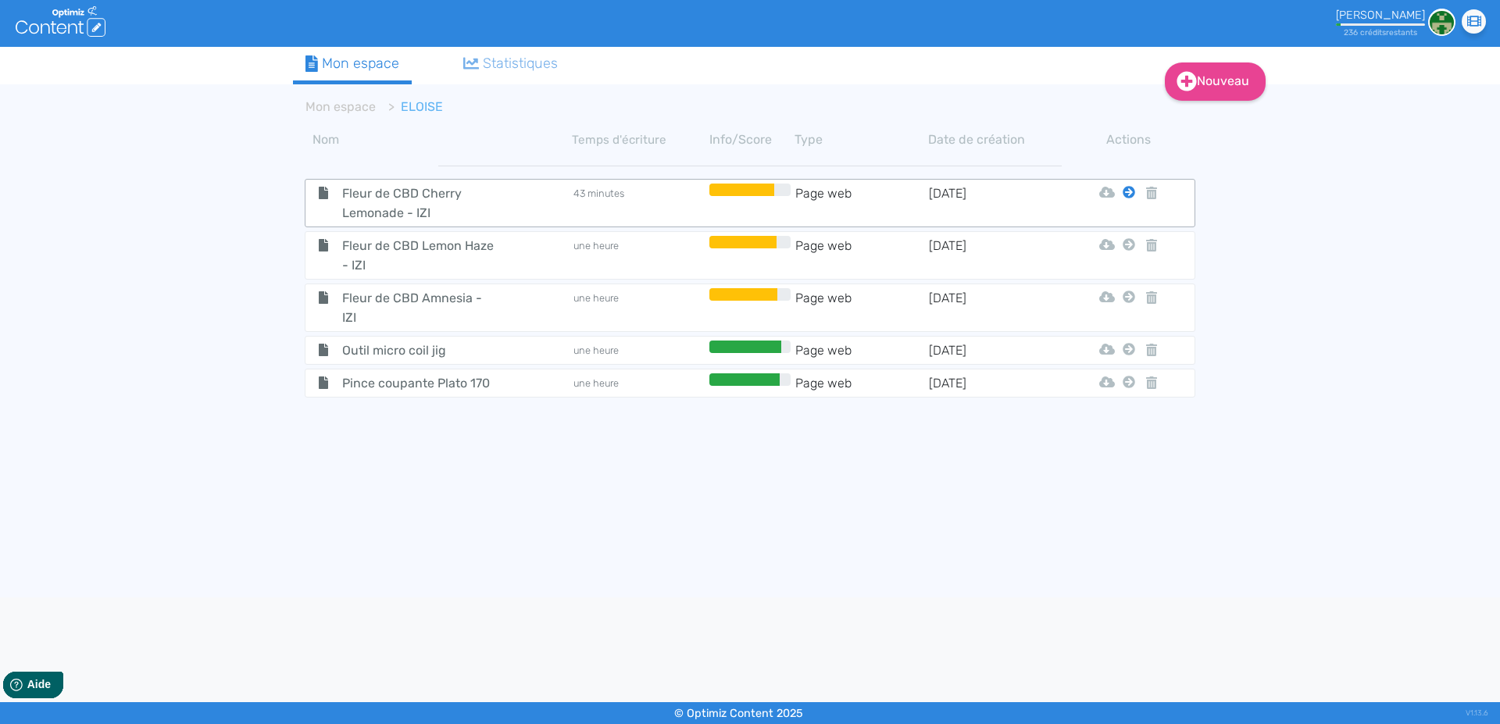
click at [1128, 195] on icon at bounding box center [1129, 192] width 12 height 12
click at [1115, 231] on button "Mon Espace" at bounding box center [1122, 231] width 134 height 25
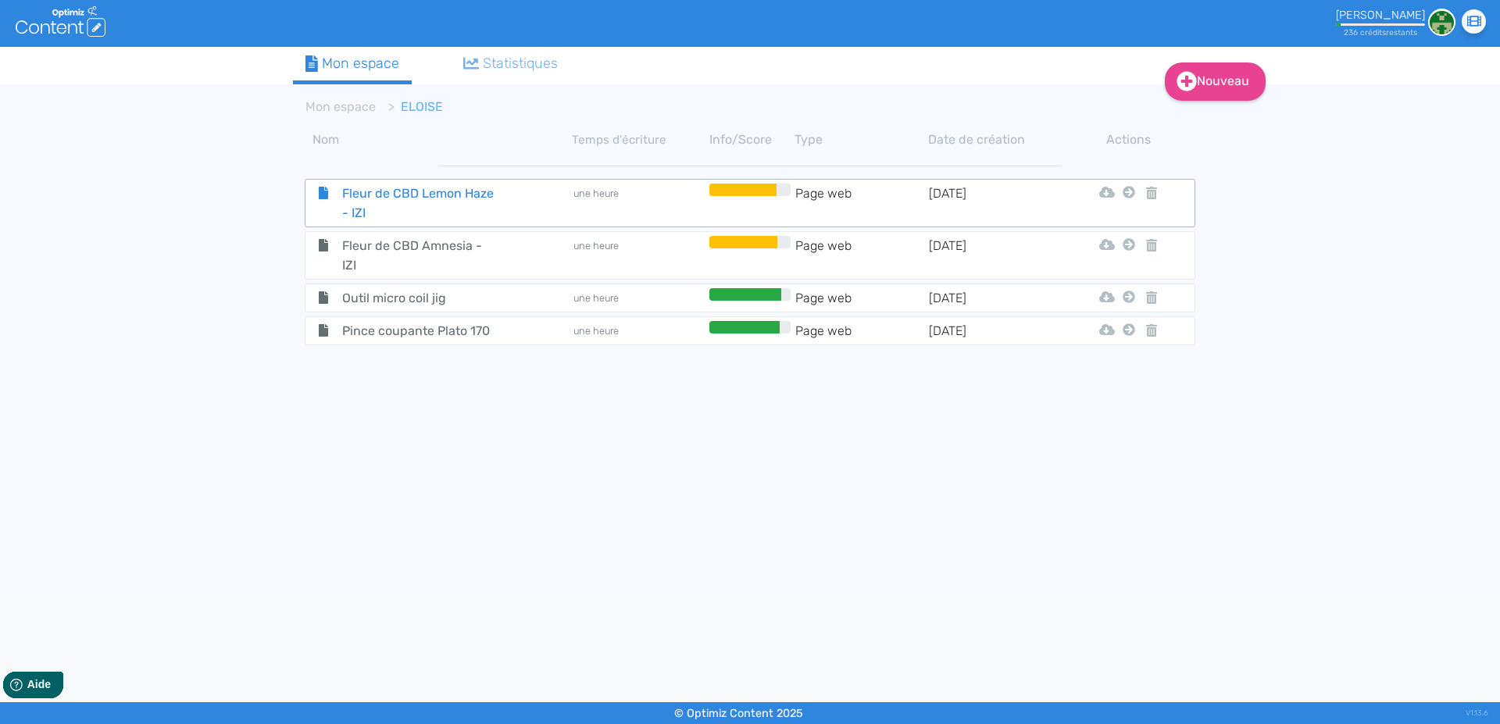
click at [408, 192] on span "Fleur de CBD Lemon Haze - IZI" at bounding box center [418, 203] width 176 height 39
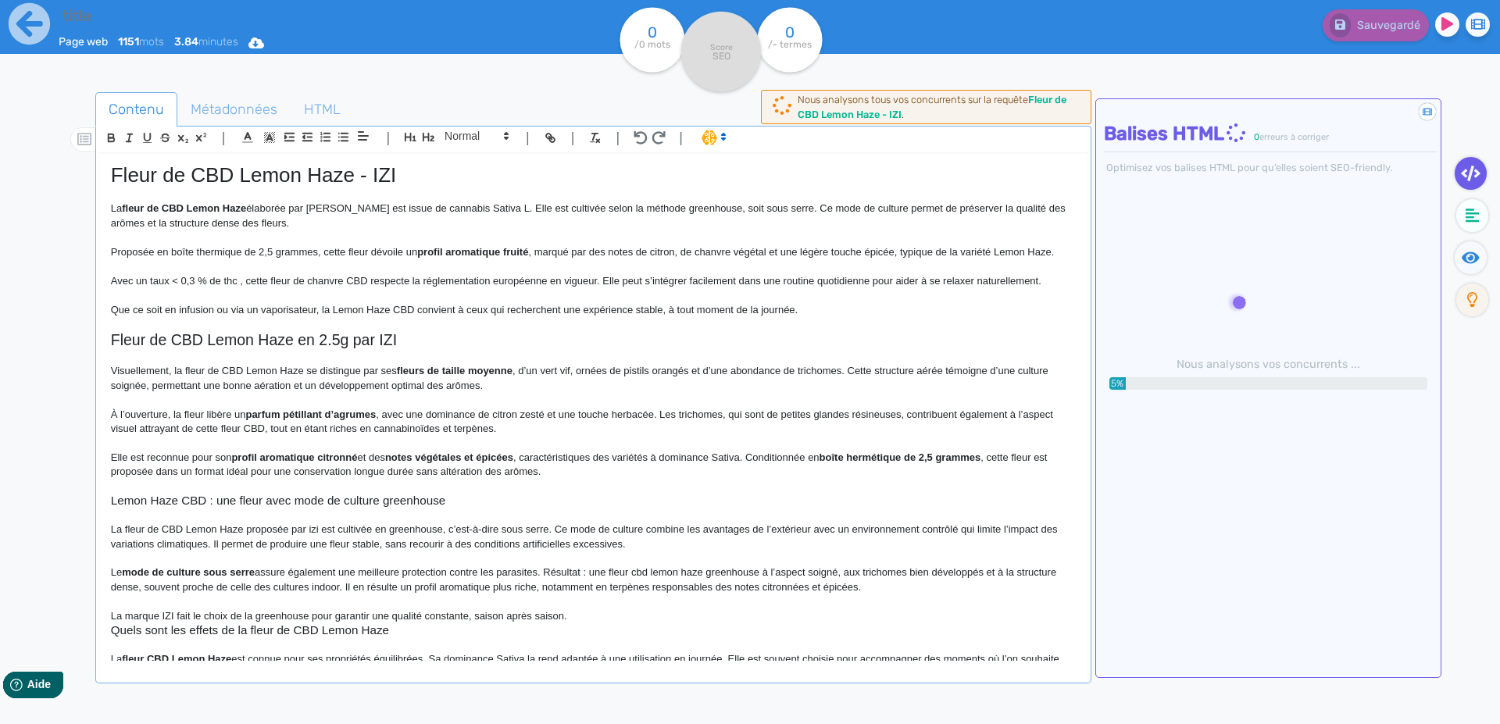
type input "Fleur de CBD Lemon Haze - IZI"
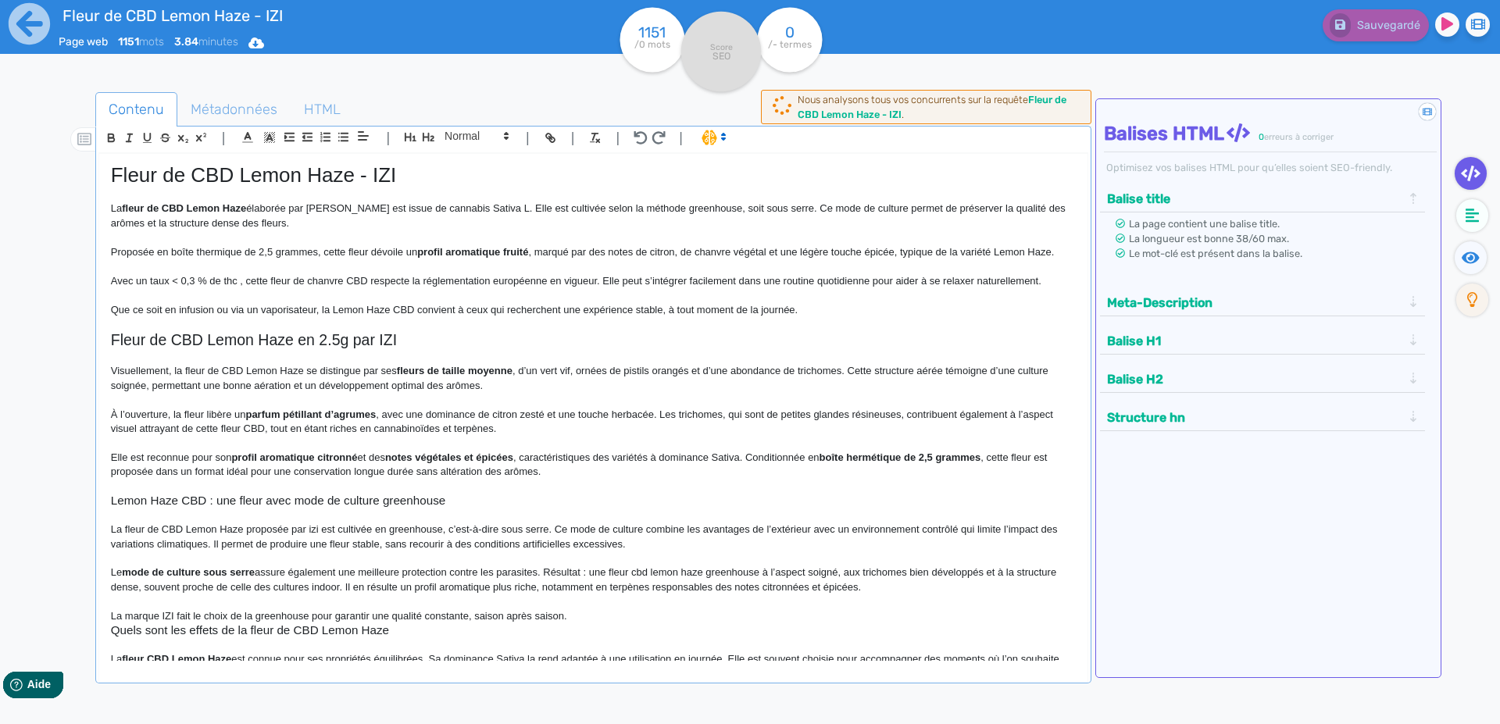
drag, startPoint x: 277, startPoint y: 255, endPoint x: 569, endPoint y: 110, distance: 326.0
click at [280, 255] on p "Proposée en boîte thermique de 2,5 grammes, cette fleur dévoile un profil aroma…" at bounding box center [593, 252] width 965 height 14
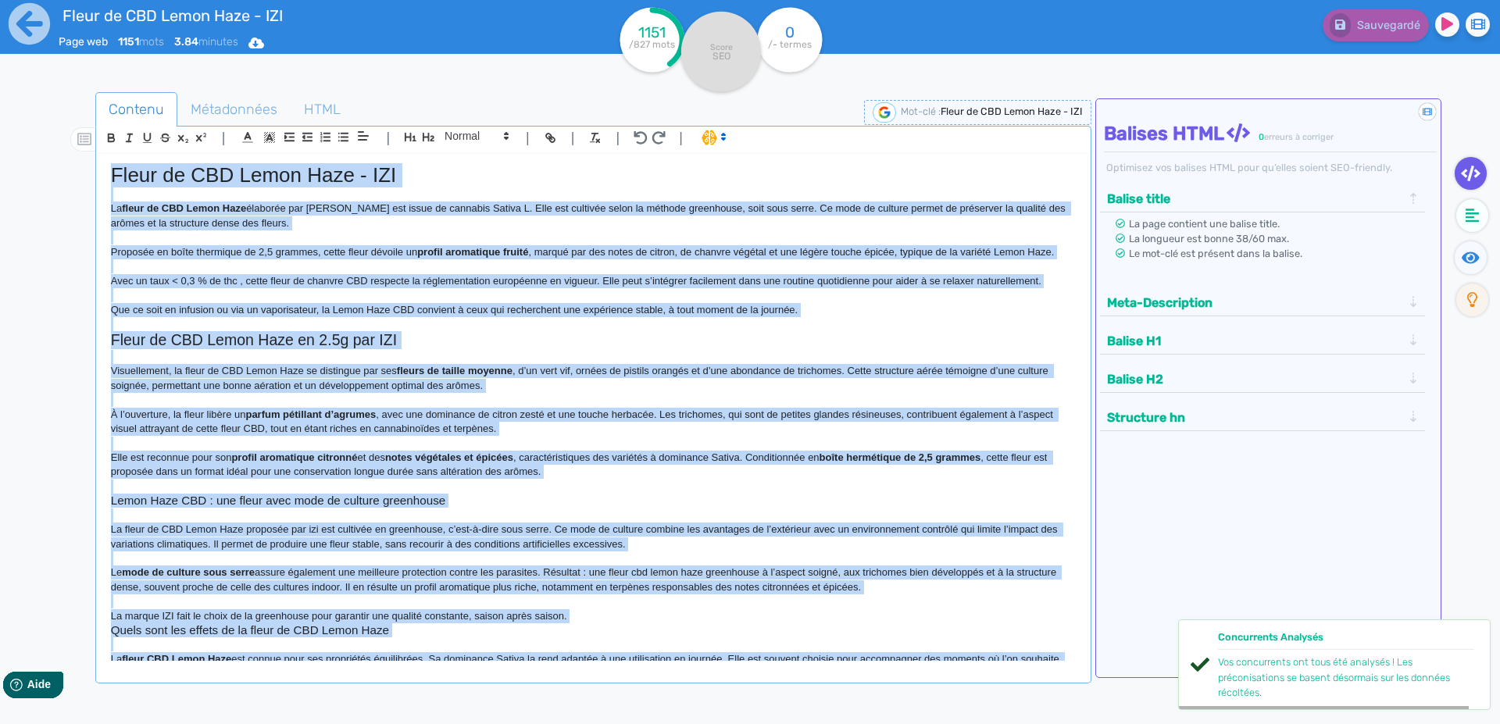
copy div "Lorem ip DOL Sitam Cons - ADI El seddo ei TEM Incid Utla etdolore mag ALI eni a…"
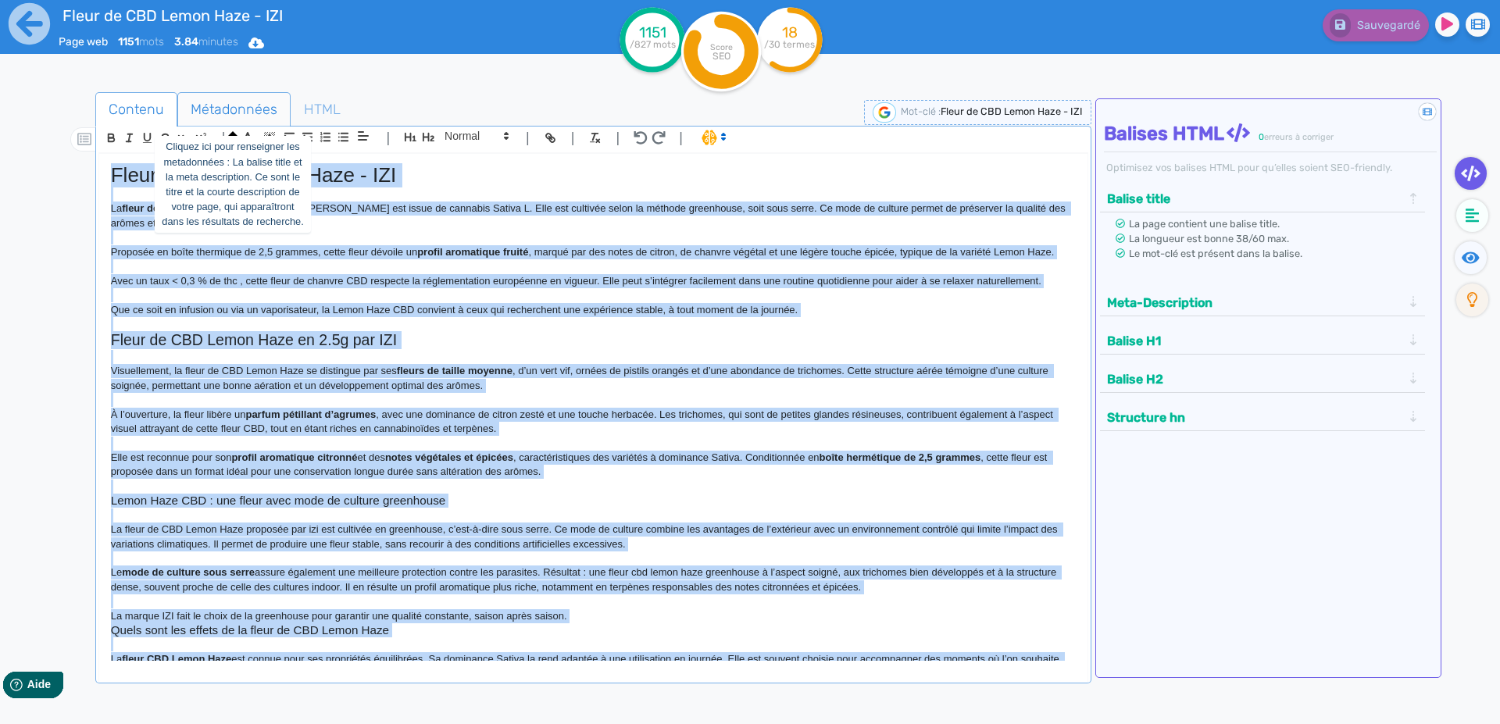
click at [207, 112] on span "Métadonnées" at bounding box center [234, 109] width 112 height 42
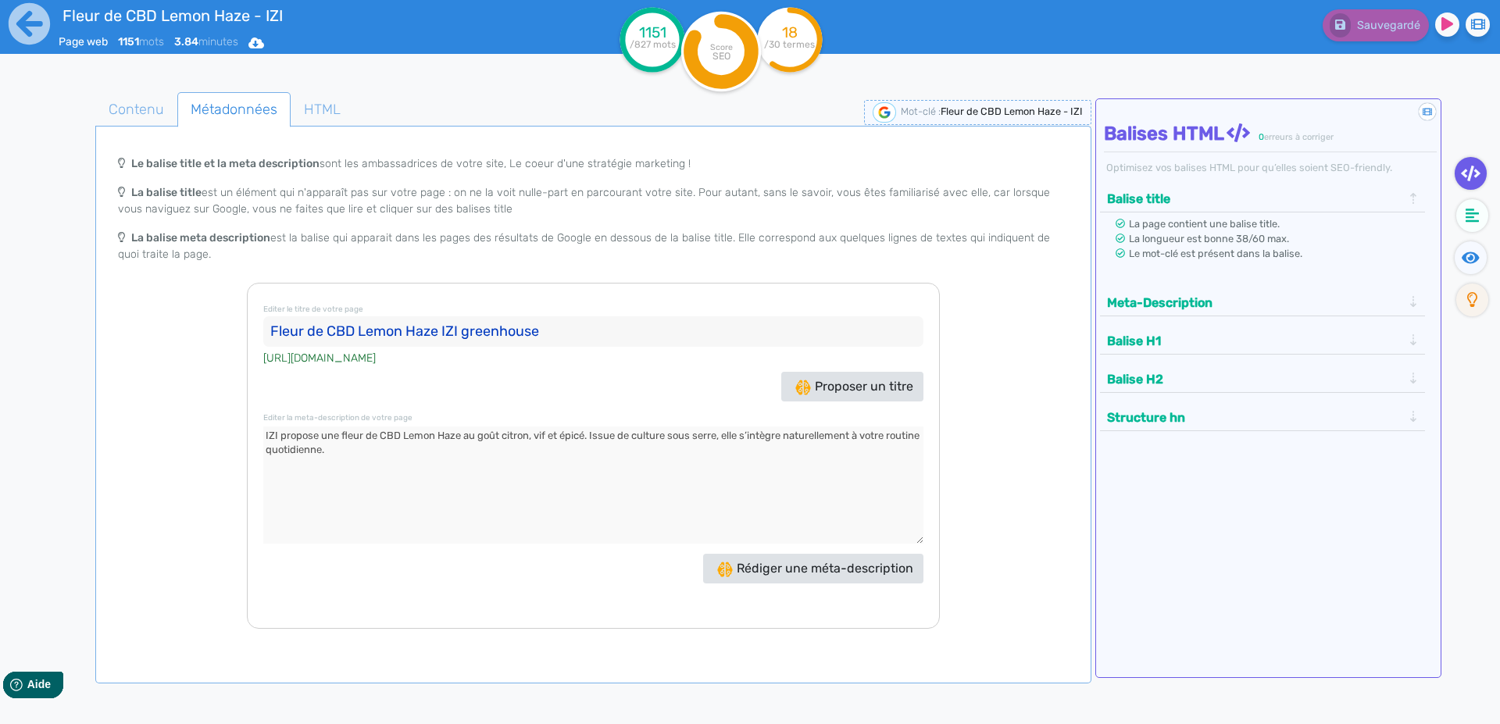
click at [282, 329] on input "Fleur de CBD Lemon Haze IZI greenhouse" at bounding box center [593, 331] width 660 height 31
click at [270, 441] on textarea at bounding box center [593, 485] width 660 height 117
click at [21, 32] on icon at bounding box center [29, 23] width 41 height 41
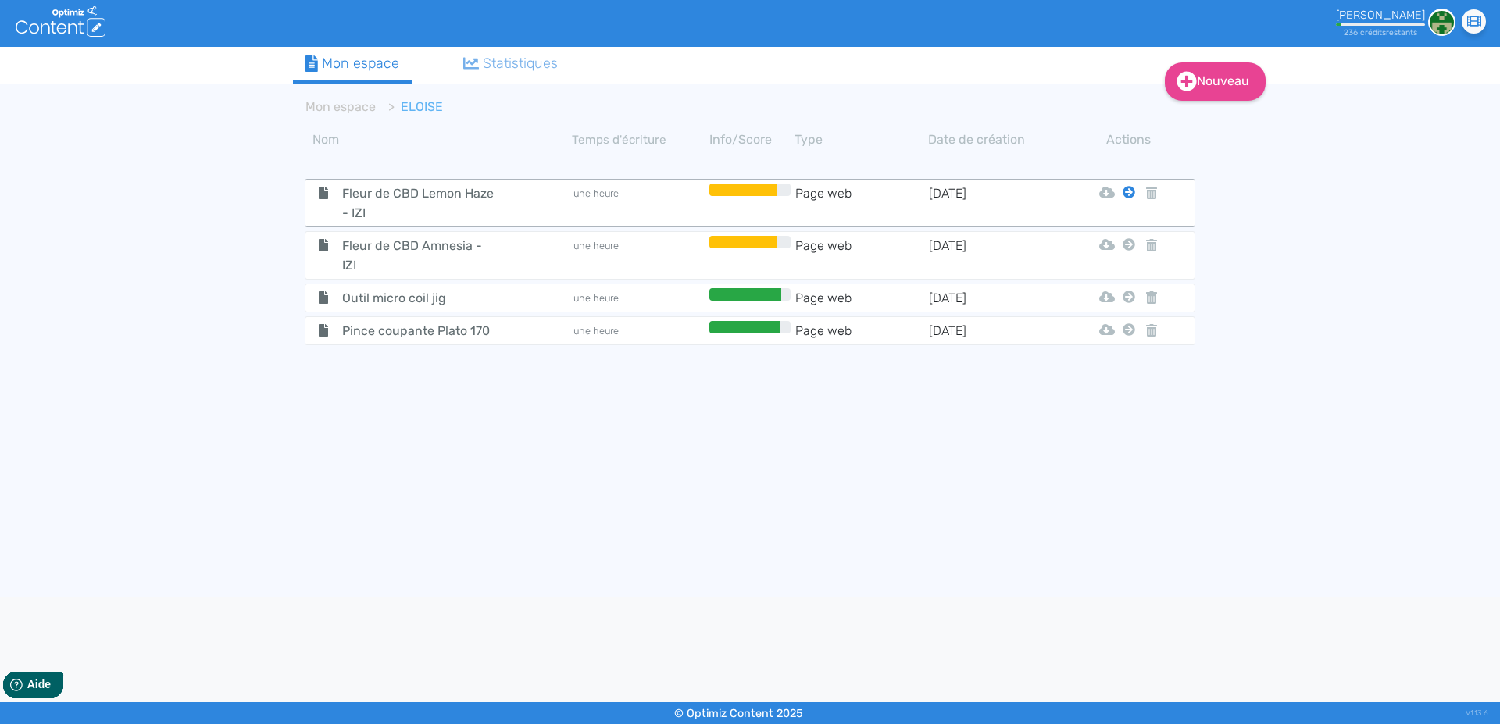
click at [1129, 193] on icon at bounding box center [1129, 192] width 12 height 12
click at [1112, 230] on button "Mon Espace" at bounding box center [1122, 231] width 134 height 25
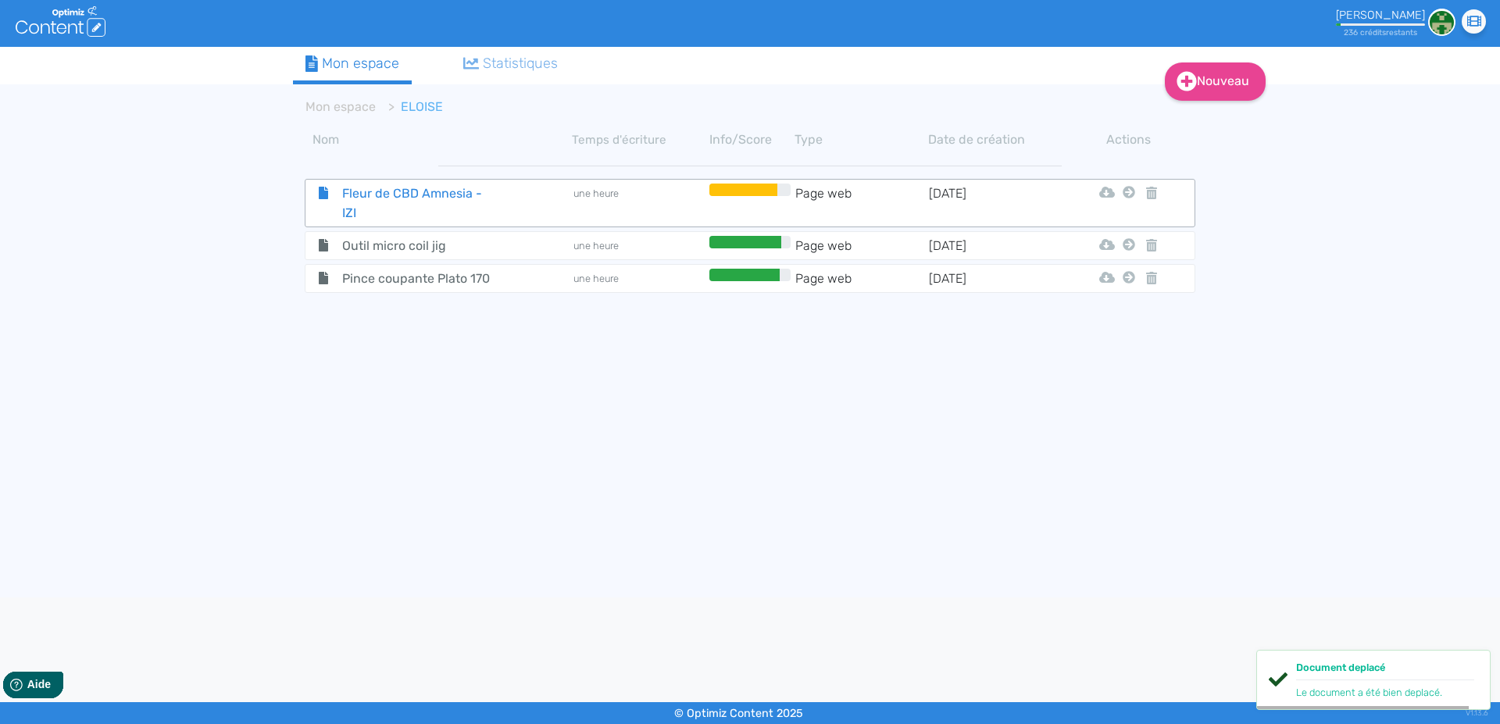
click at [384, 191] on span "Fleur de CBD Amnesia - IZI" at bounding box center [418, 203] width 176 height 39
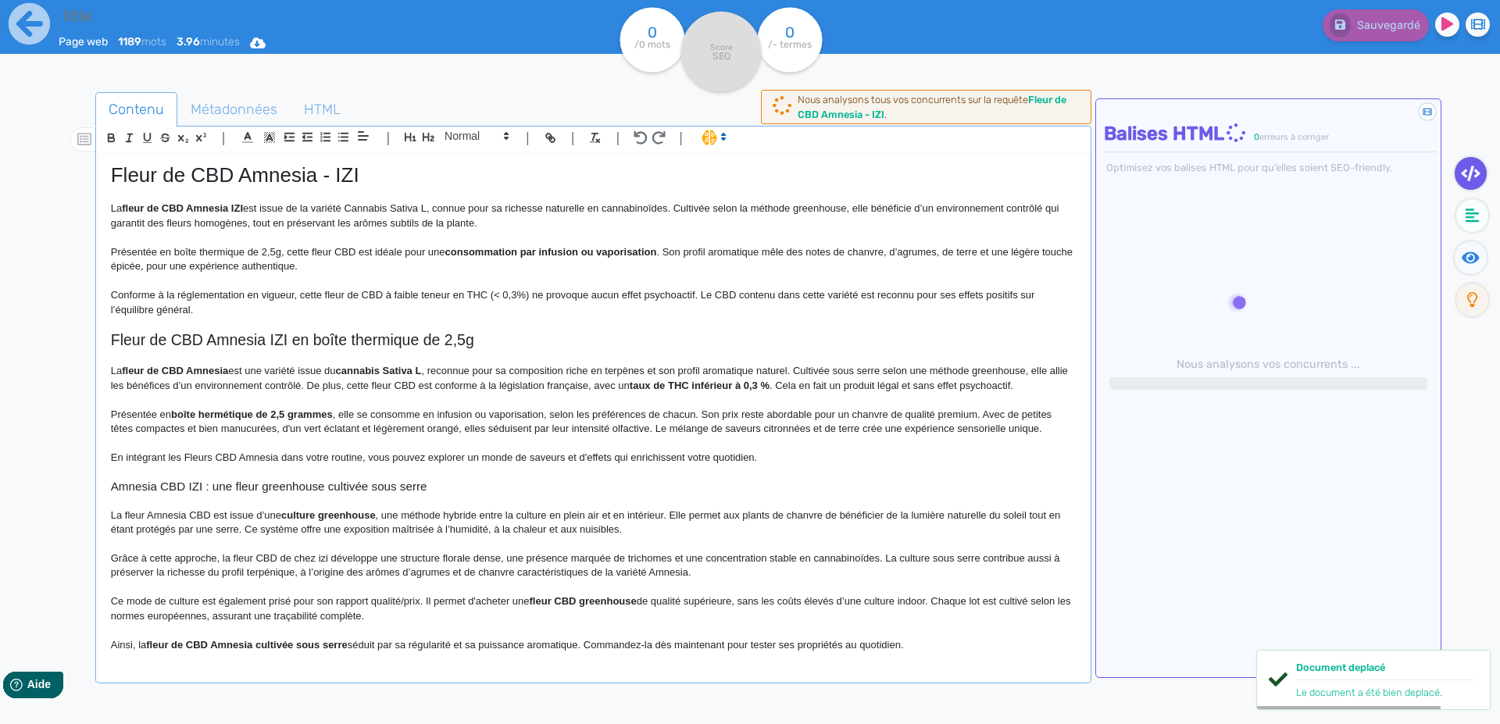
type input "Fleur de CBD Amnesia - IZI"
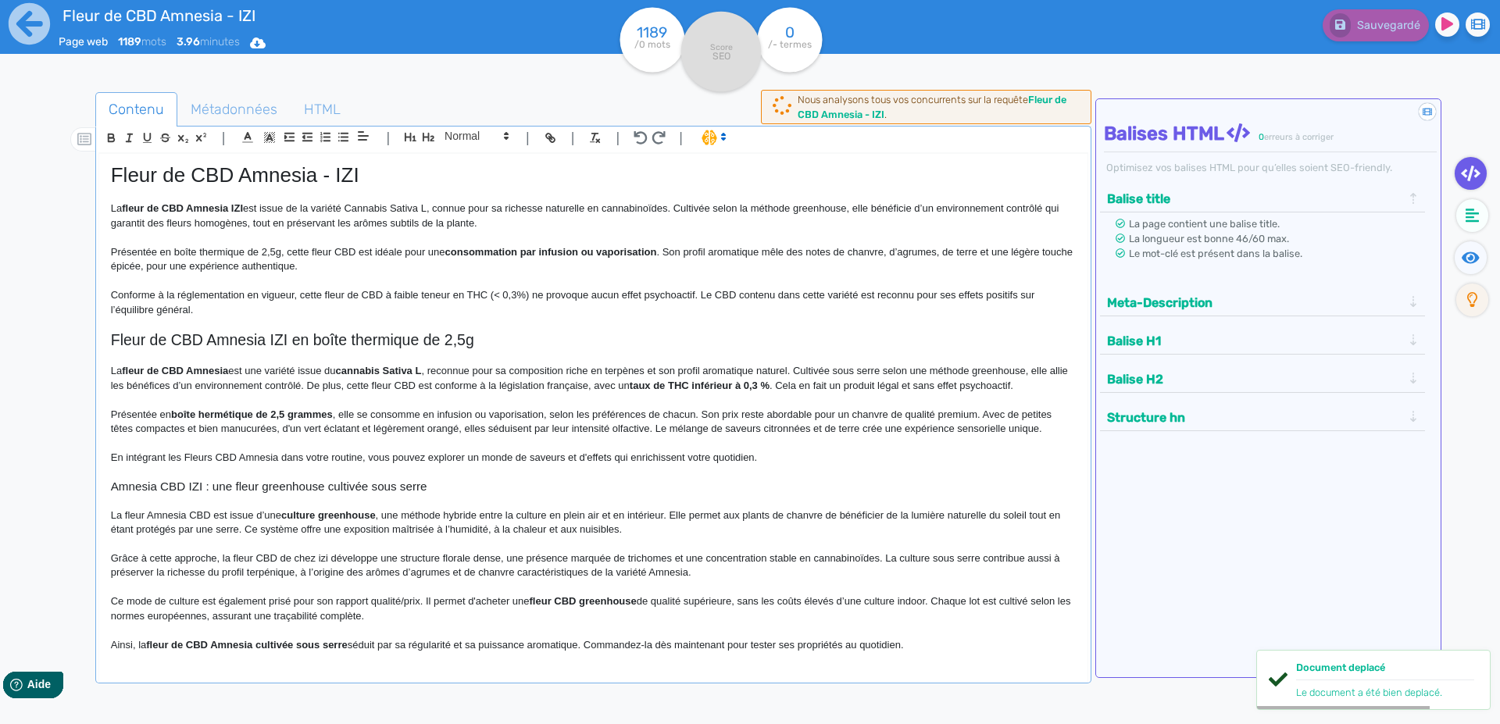
click at [323, 317] on p "Conforme à la réglementation en vigueur, cette fleur de CBD à faible teneur en …" at bounding box center [593, 302] width 965 height 29
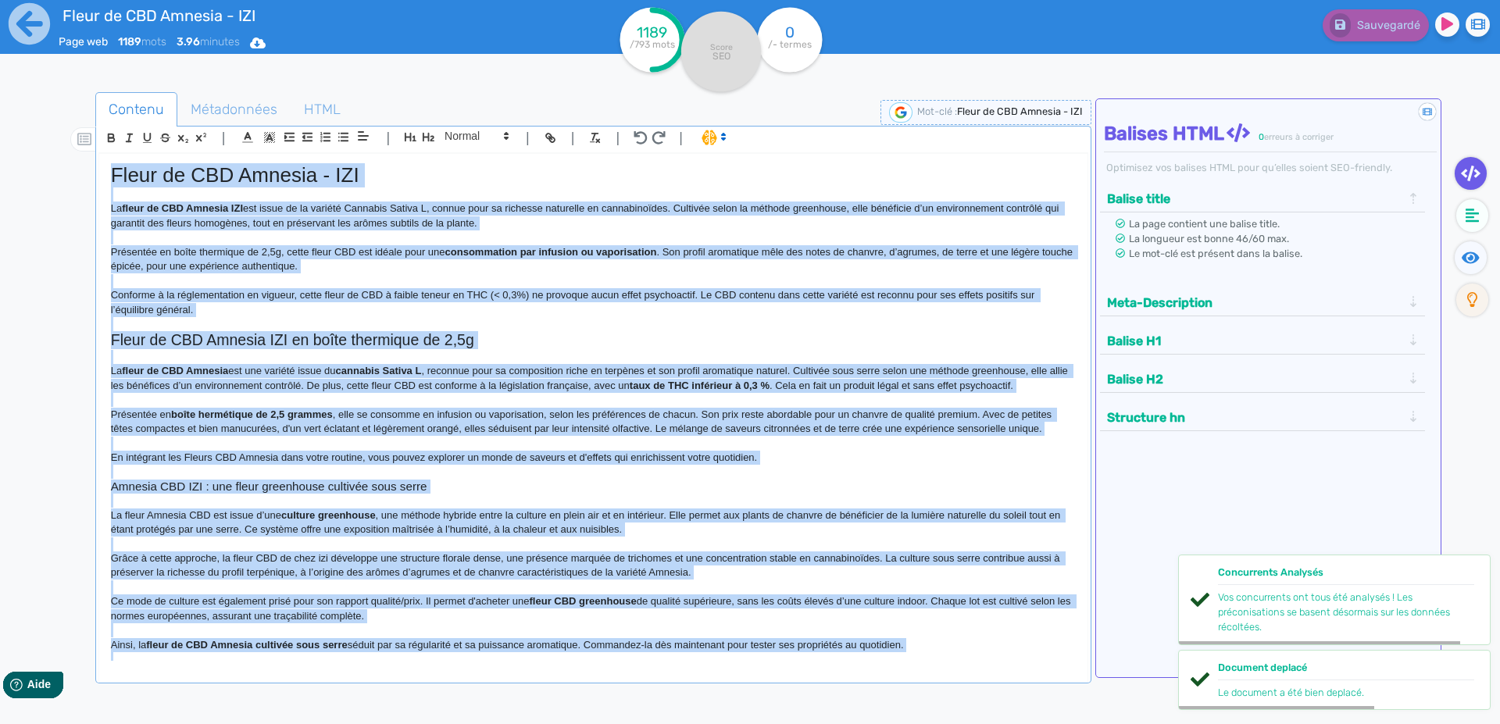
copy div "Lorem ip DOL Sitamet - CON Ad elits do EIU Tempori UTL etd magna al en adminim …"
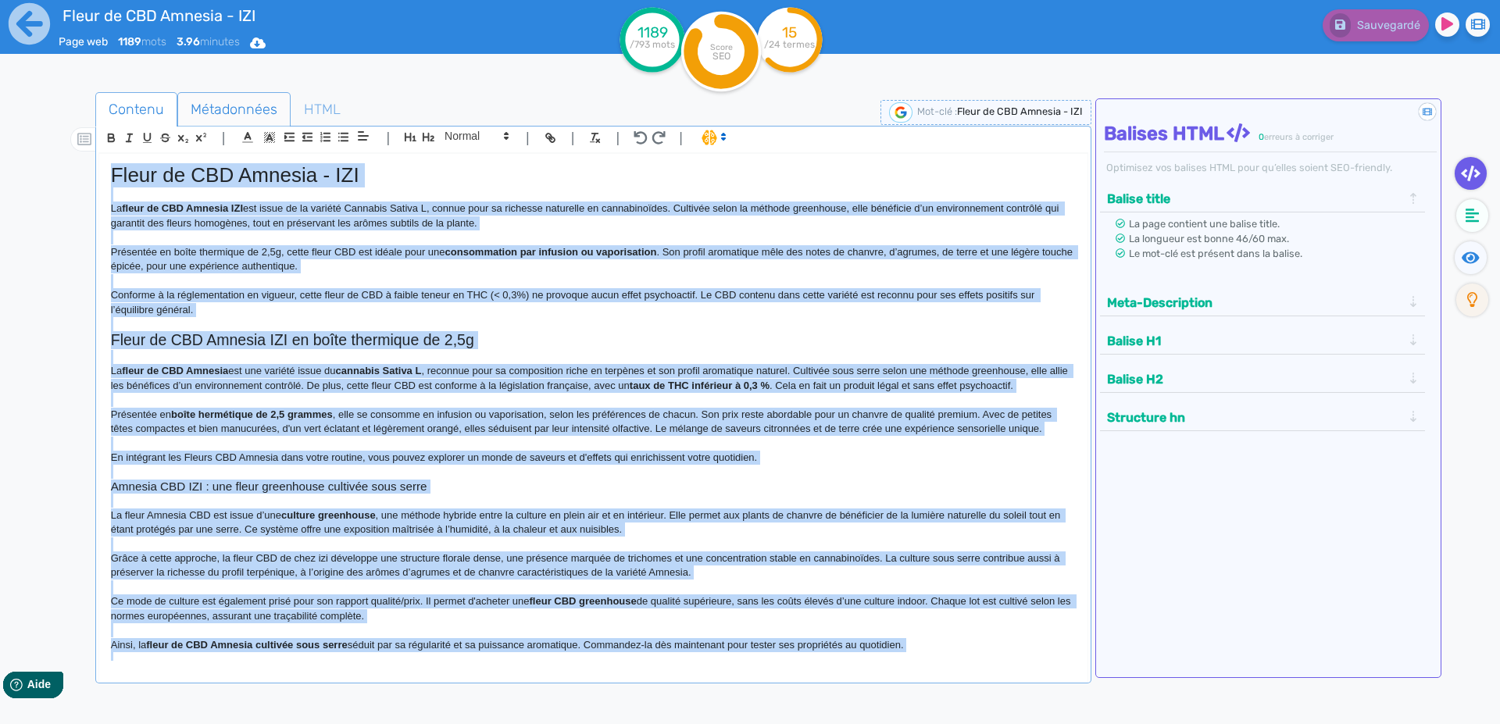
click at [196, 103] on span "Métadonnées" at bounding box center [234, 109] width 112 height 42
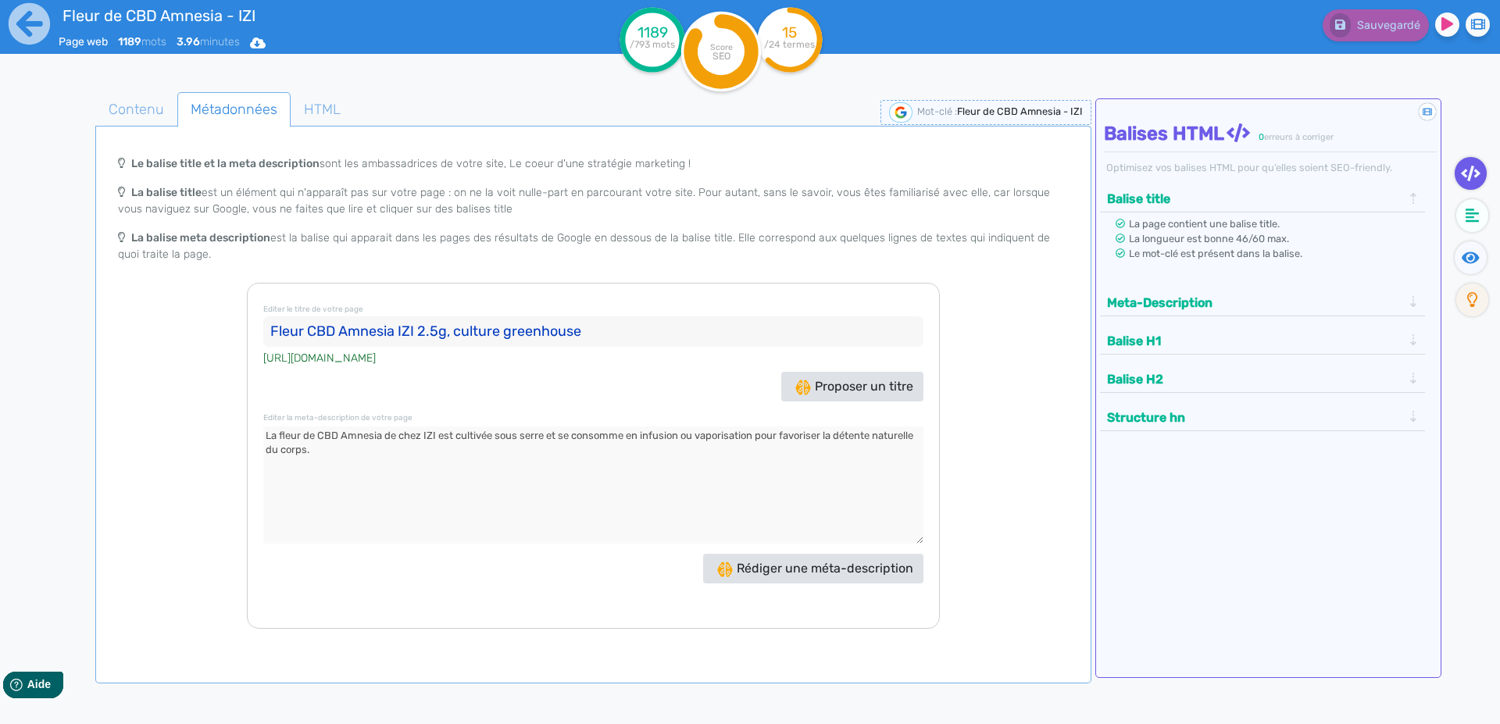
drag, startPoint x: 276, startPoint y: 330, endPoint x: 352, endPoint y: 280, distance: 91.9
click at [276, 331] on input "Fleur CBD Amnesia IZI 2.5g, culture greenhouse" at bounding box center [593, 331] width 660 height 31
click at [283, 440] on textarea at bounding box center [593, 485] width 660 height 117
click at [30, 31] on icon at bounding box center [29, 23] width 43 height 43
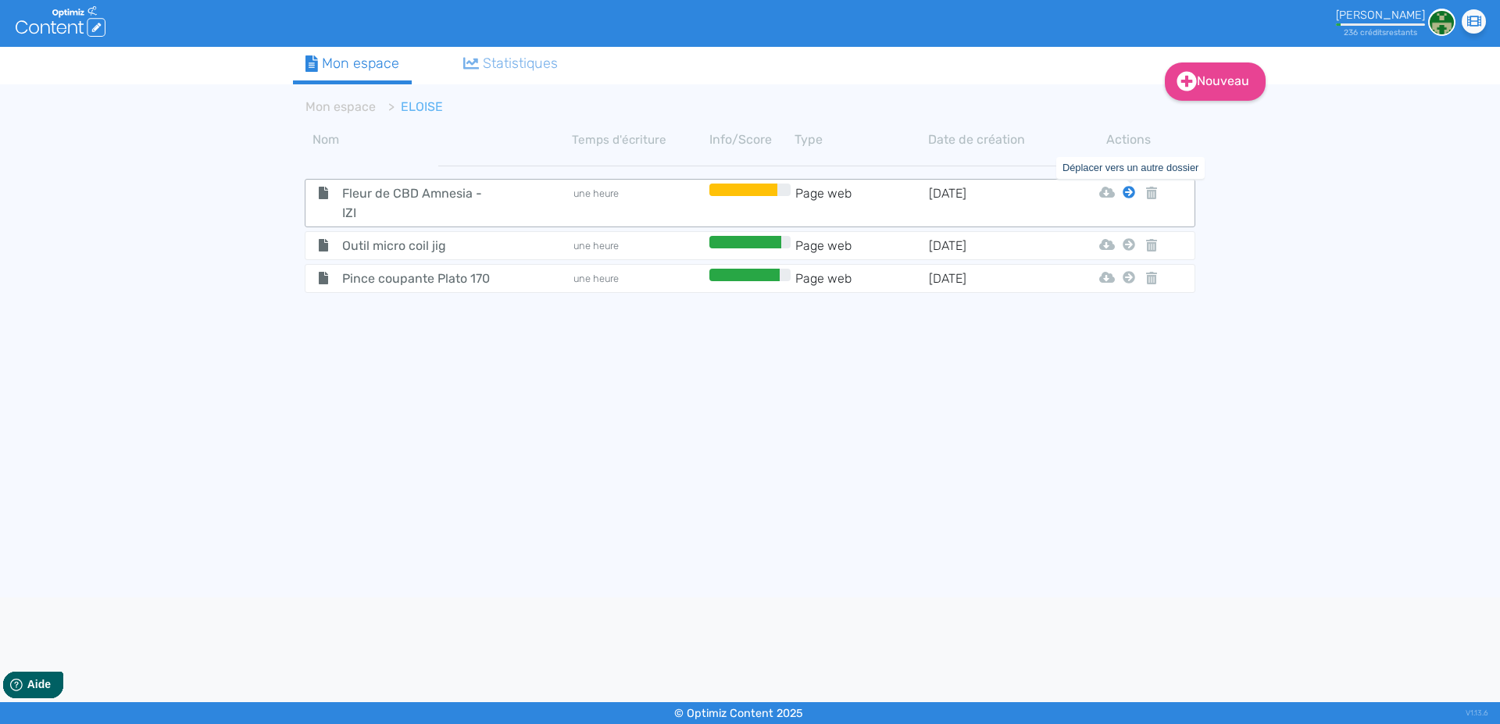
click at [1128, 194] on icon at bounding box center [1129, 192] width 12 height 12
click at [1104, 230] on button "Mon Espace" at bounding box center [1122, 231] width 134 height 25
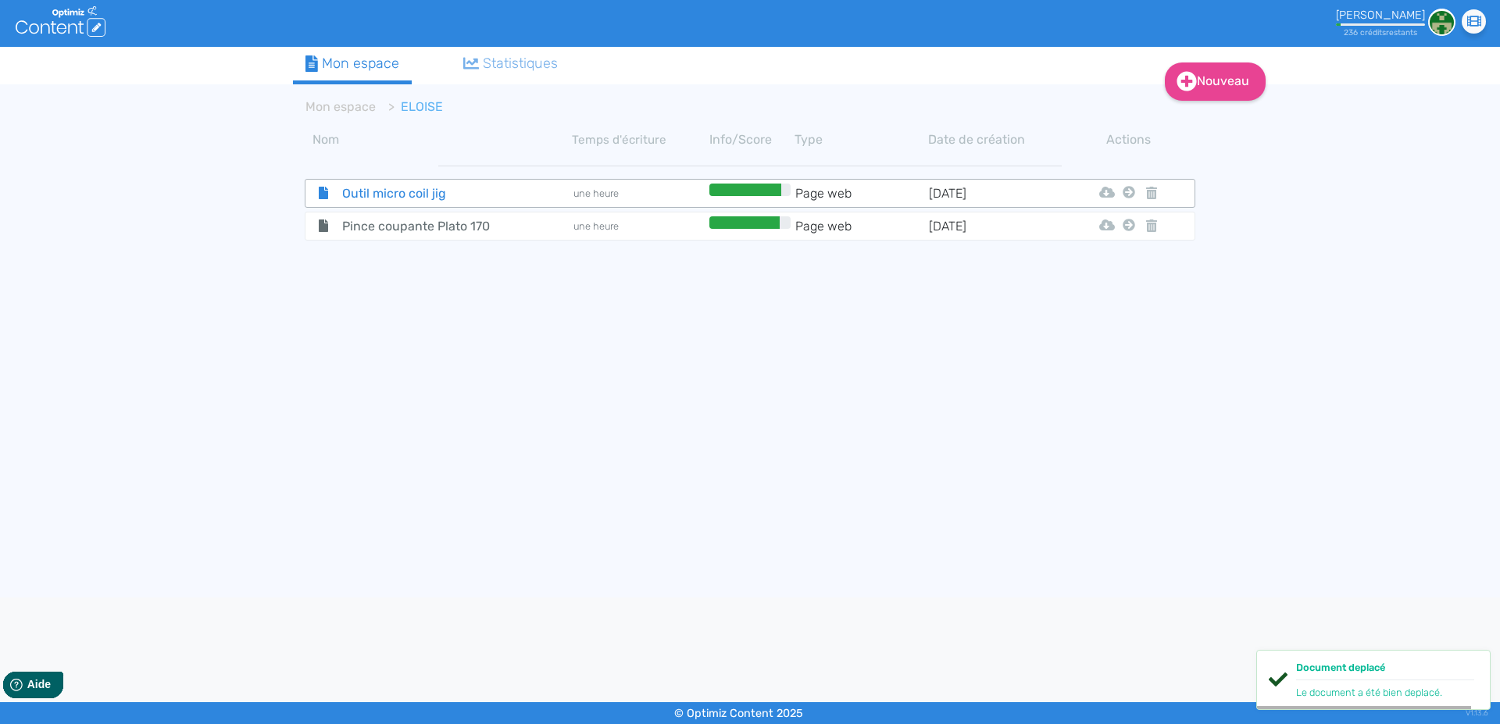
click at [396, 191] on span "Outil micro coil jig" at bounding box center [418, 194] width 176 height 20
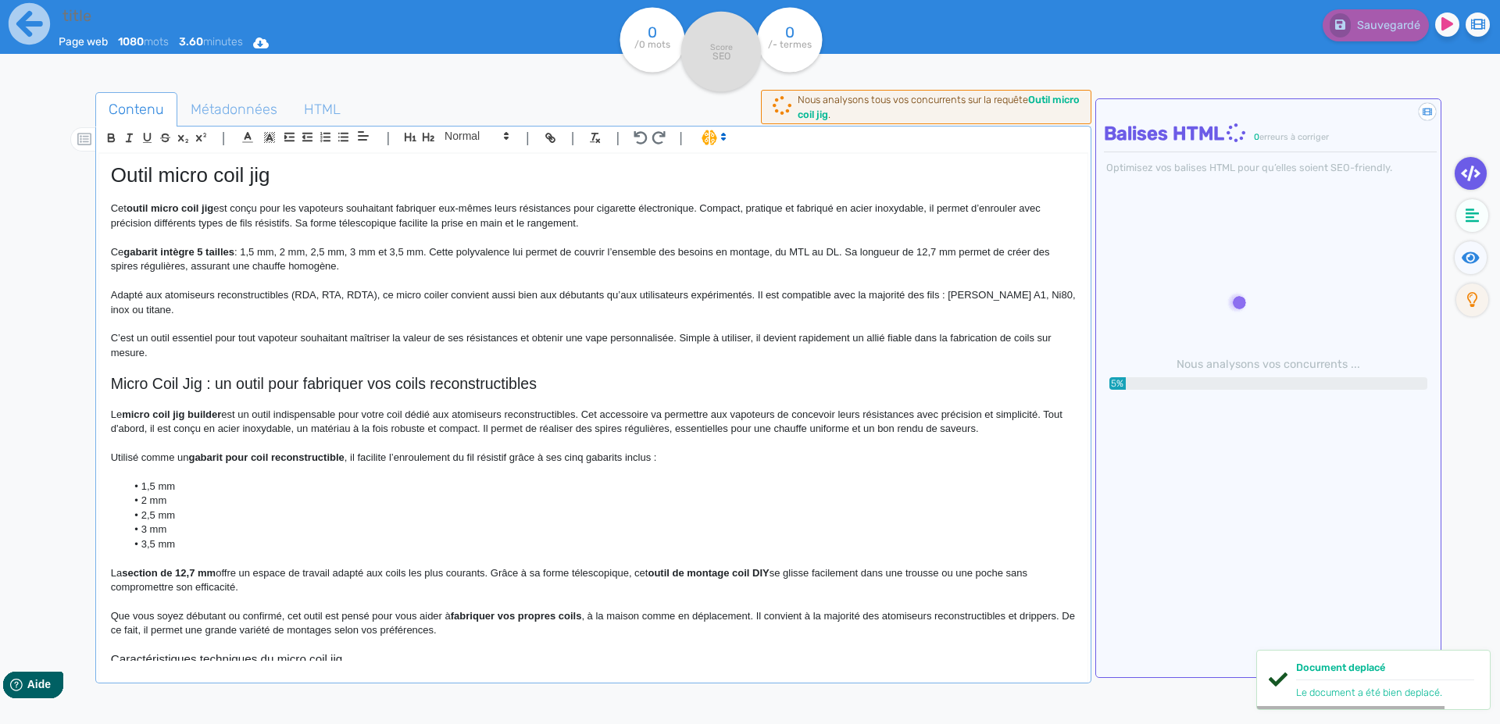
type input "Outil micro coil jig"
drag, startPoint x: 358, startPoint y: 331, endPoint x: 359, endPoint y: 321, distance: 10.2
click at [358, 327] on div "Outil micro coil jig Cet outil micro coil jig est conçu pour les vapoteurs souh…" at bounding box center [593, 407] width 988 height 507
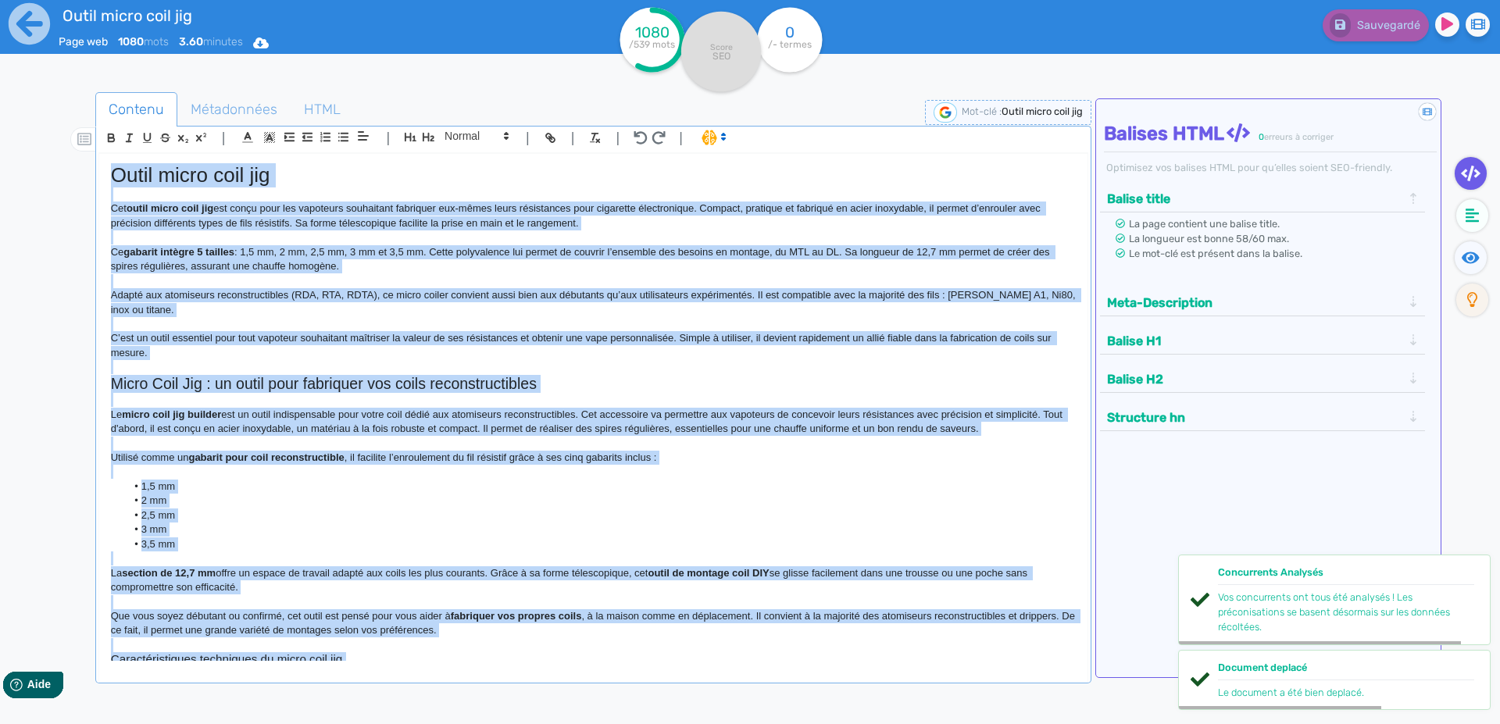
copy div "Lorem ipsum dolo sit Ame conse adipi elit sed doe tempo inci utl etdolorem aliq…"
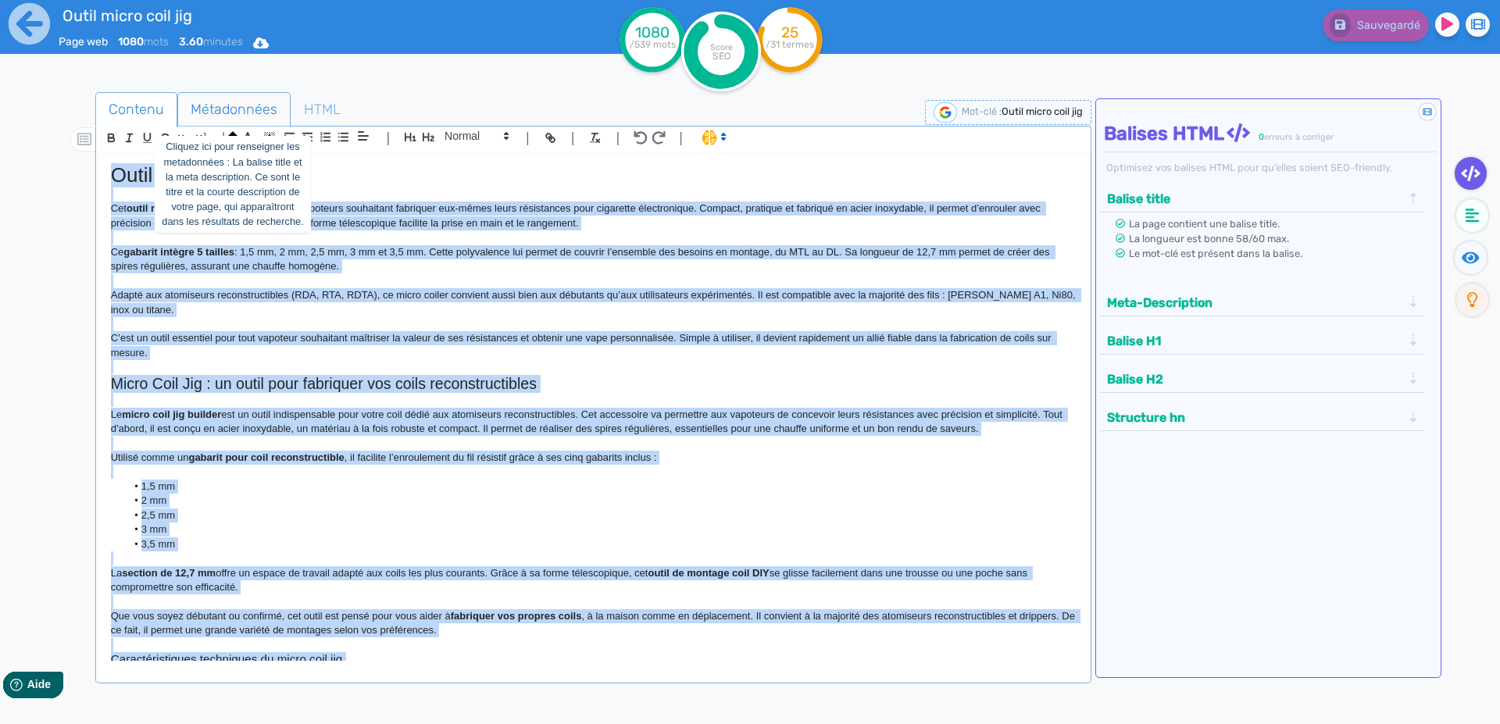
click at [211, 106] on span "Métadonnées" at bounding box center [234, 109] width 112 height 42
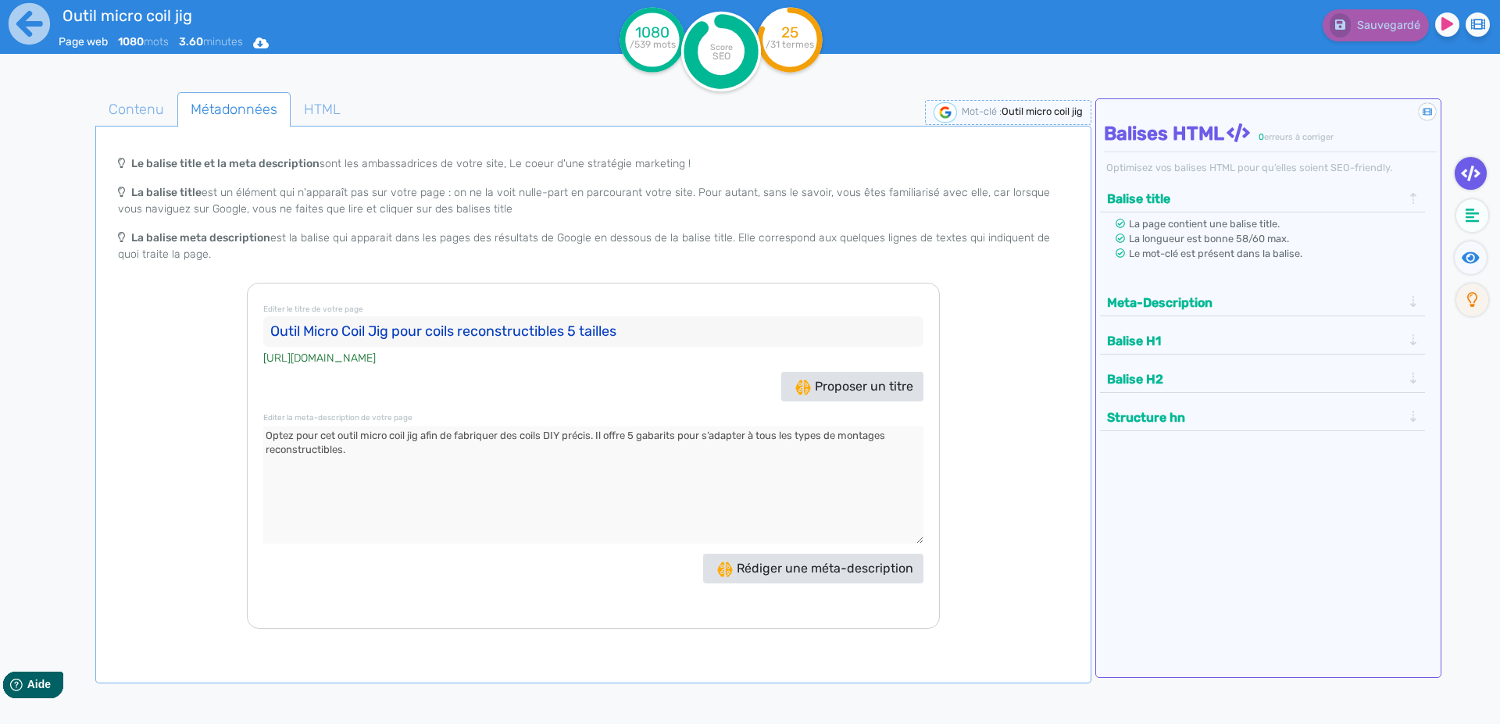
click at [279, 332] on input "Outil Micro Coil Jig pour coils reconstructibles 5 tailles" at bounding box center [593, 331] width 660 height 31
click at [274, 437] on textarea at bounding box center [593, 485] width 660 height 117
click at [19, 27] on icon at bounding box center [29, 23] width 43 height 43
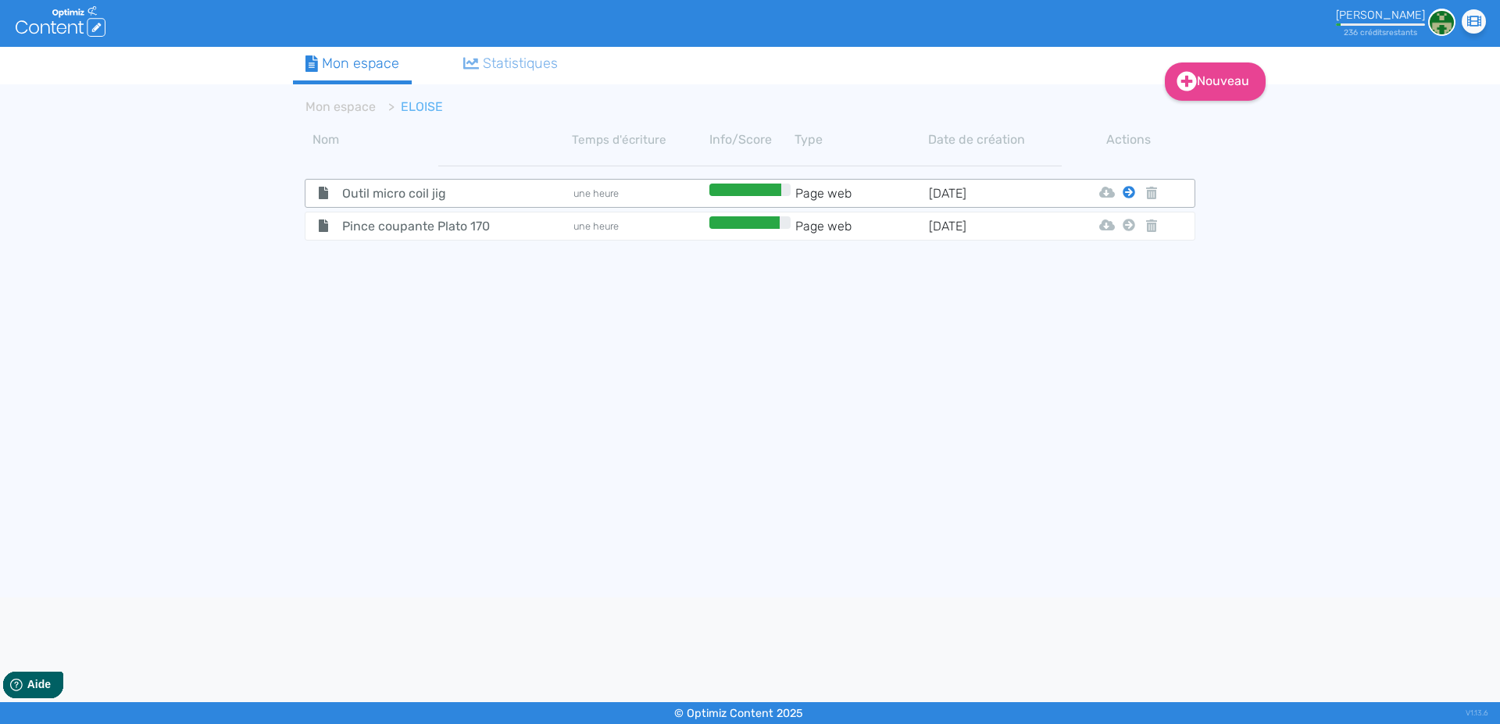
click at [1123, 195] on icon at bounding box center [1129, 192] width 12 height 12
click at [1105, 233] on button "Mon Espace" at bounding box center [1122, 231] width 134 height 25
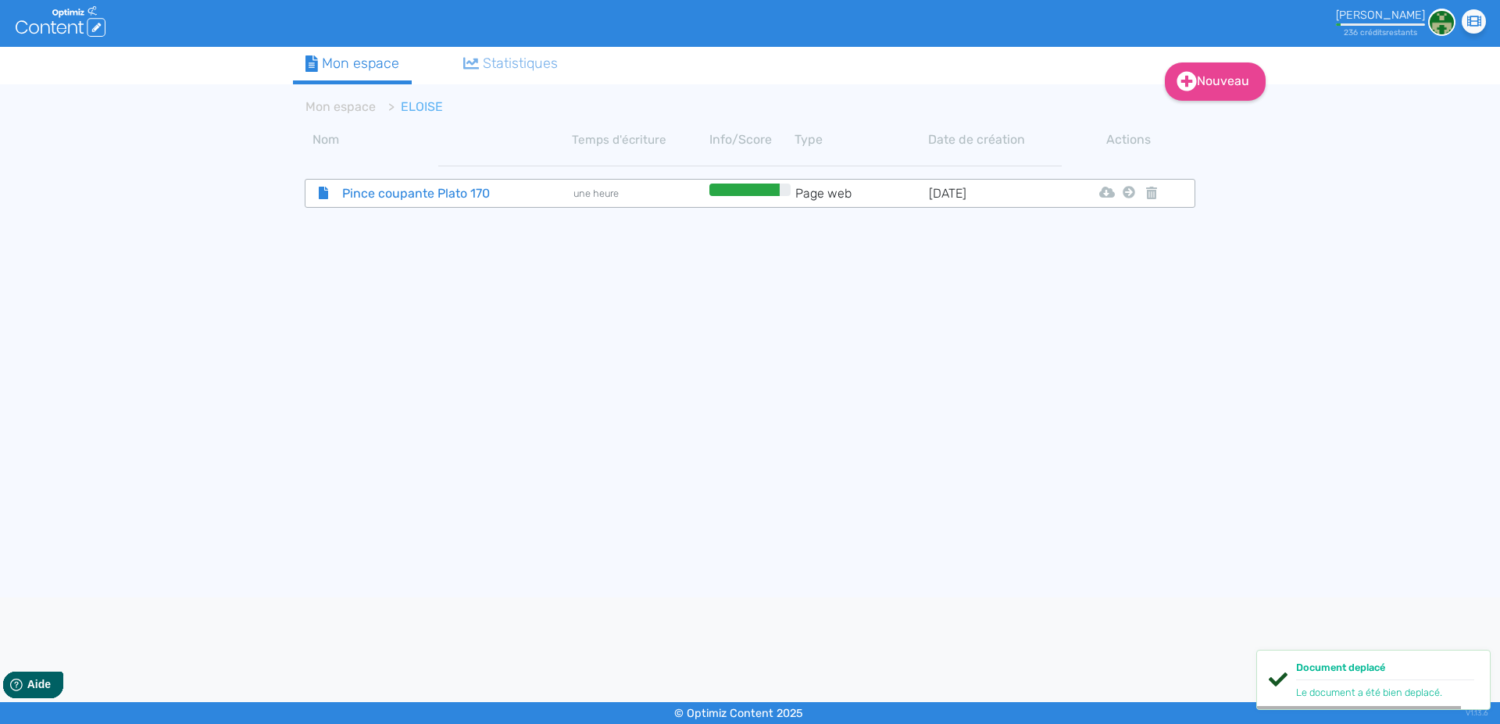
click at [366, 196] on span "Pince coupante Plato 170" at bounding box center [418, 194] width 176 height 20
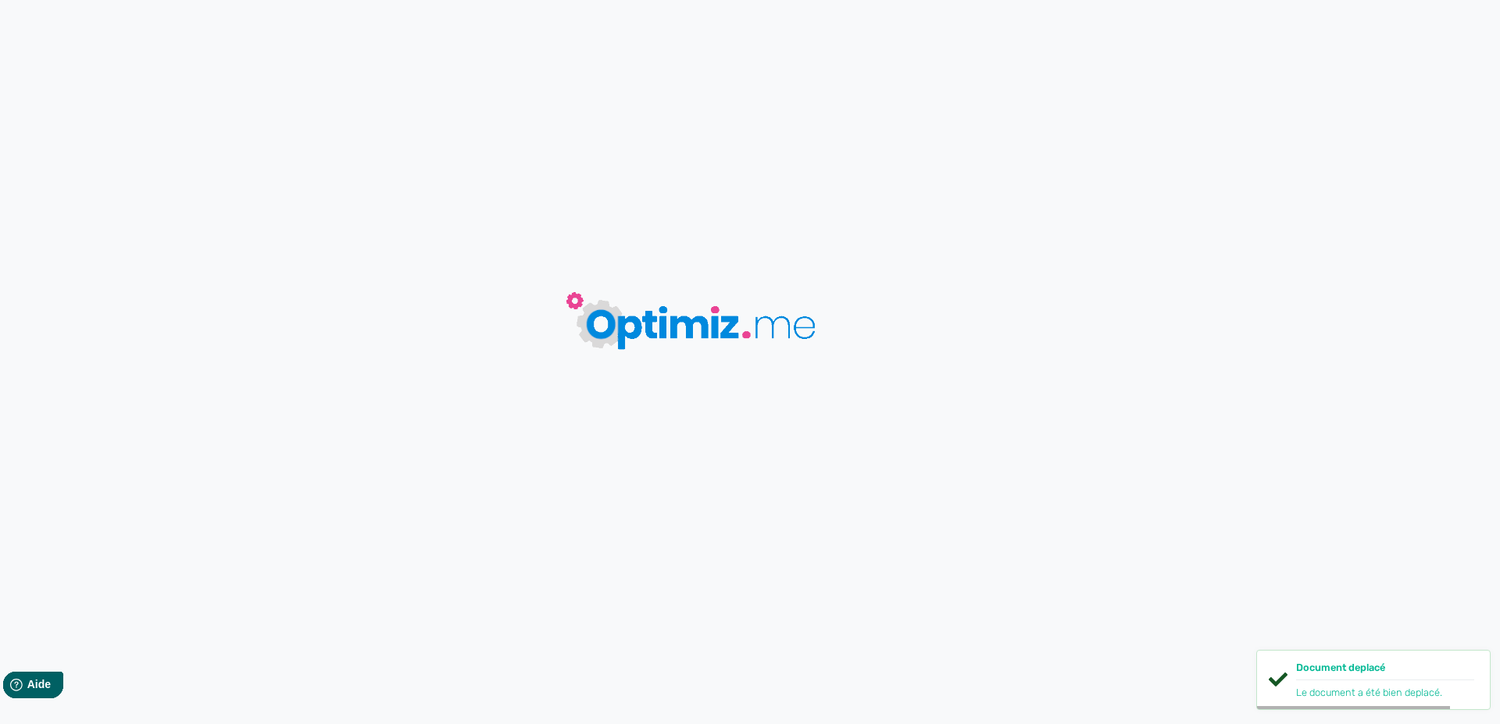
type input "Pince coupante Plato 170"
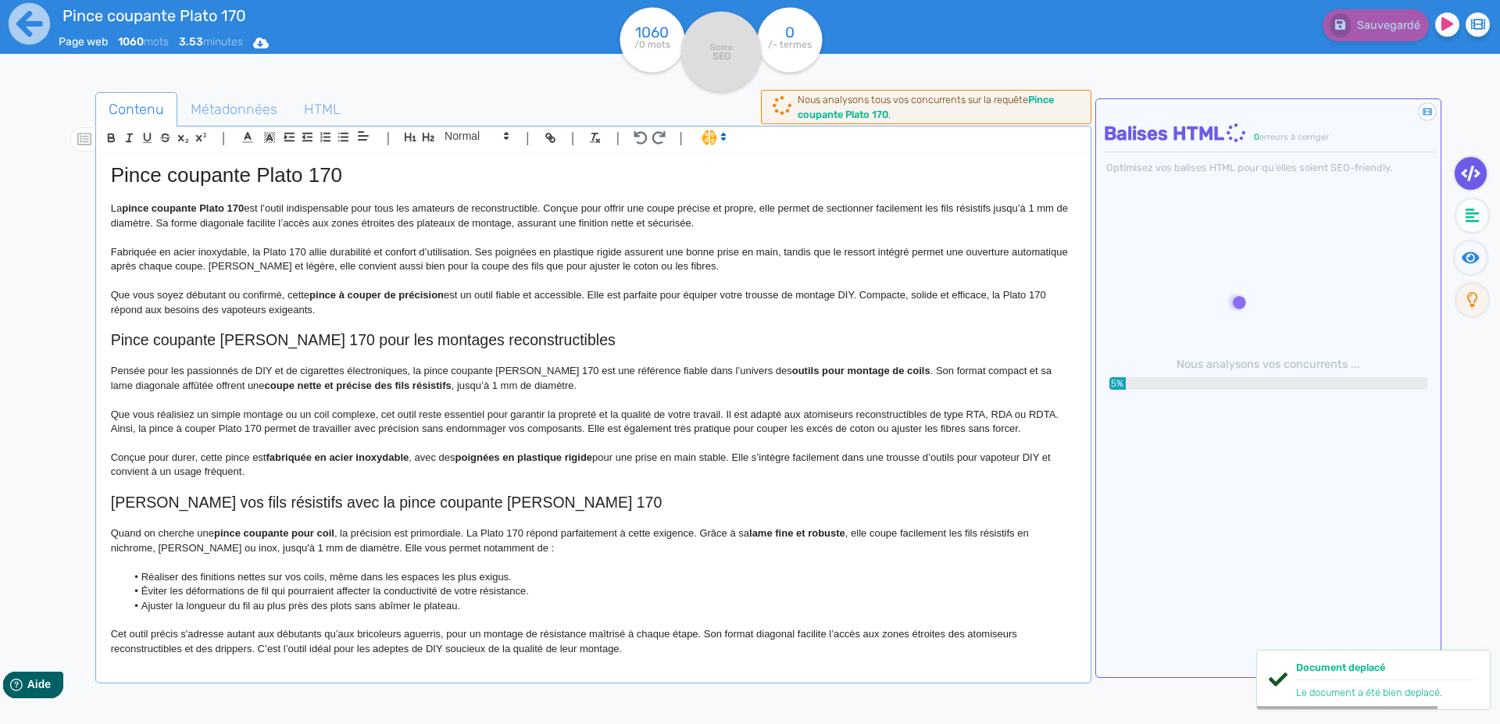
click at [433, 311] on p "Que vous soyez débutant ou confirmé, cette pince à couper de précision est un o…" at bounding box center [593, 302] width 965 height 29
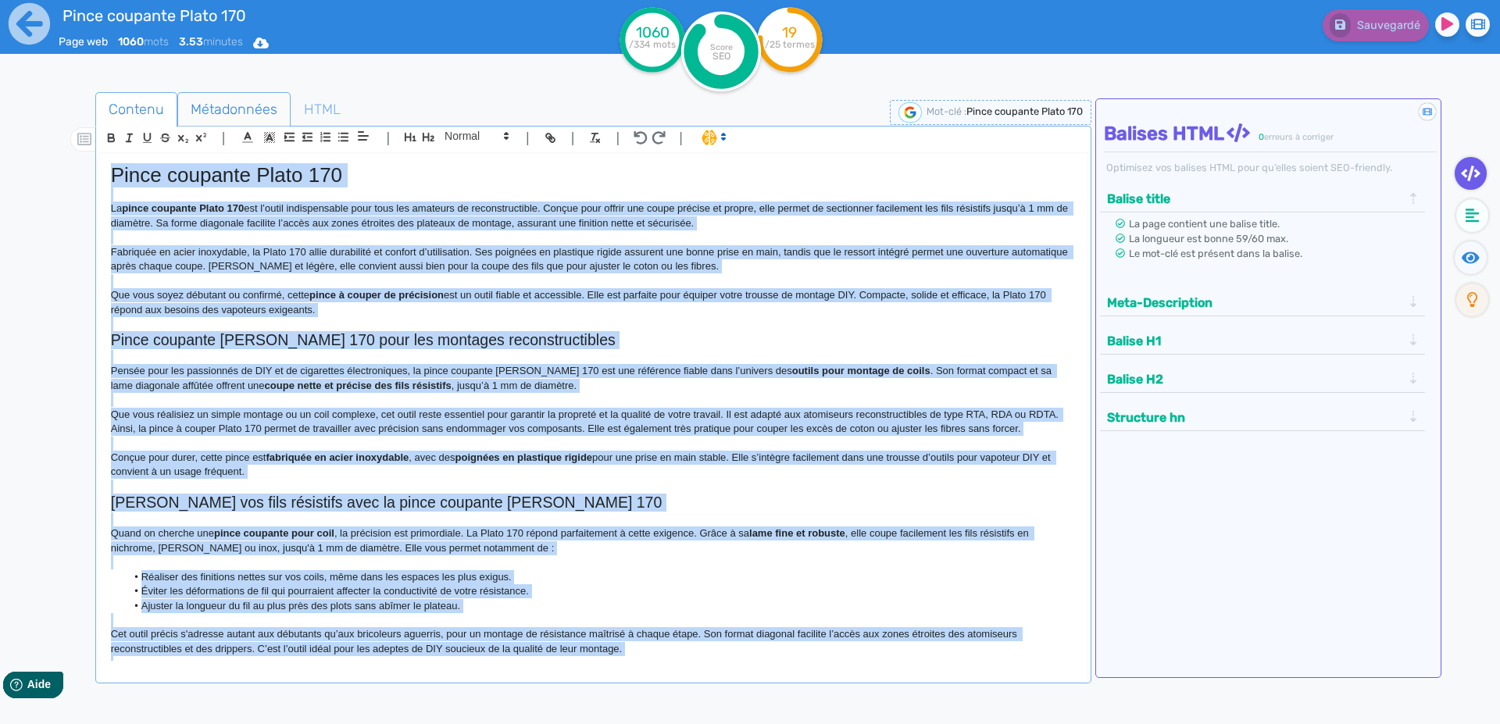
drag, startPoint x: 209, startPoint y: 112, endPoint x: 216, endPoint y: 134, distance: 24.0
click at [210, 112] on span "Métadonnées" at bounding box center [234, 109] width 112 height 42
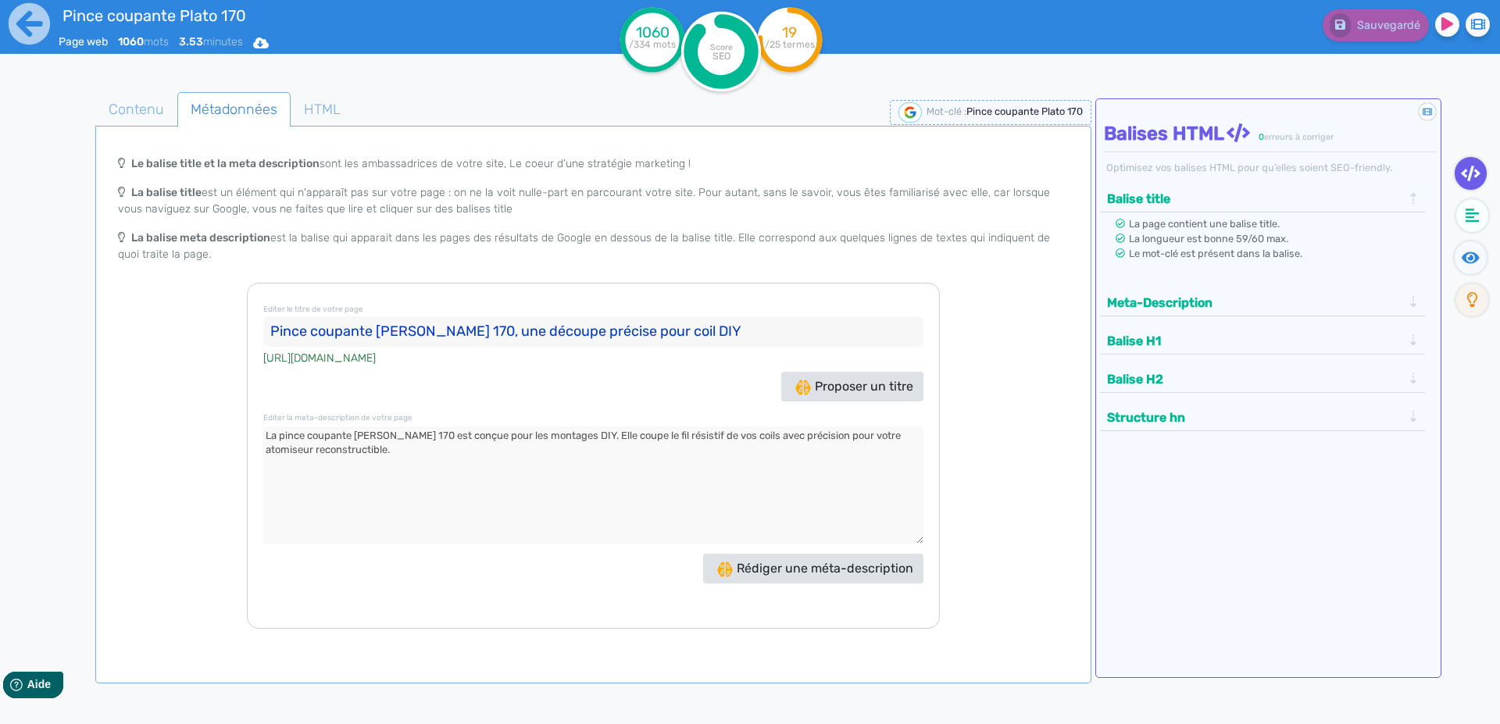
click at [278, 330] on input "Pince coupante [PERSON_NAME] 170, une découpe précise pour coil DIY" at bounding box center [593, 331] width 660 height 31
click at [270, 437] on textarea at bounding box center [593, 485] width 660 height 117
click at [27, 25] on icon at bounding box center [29, 23] width 43 height 43
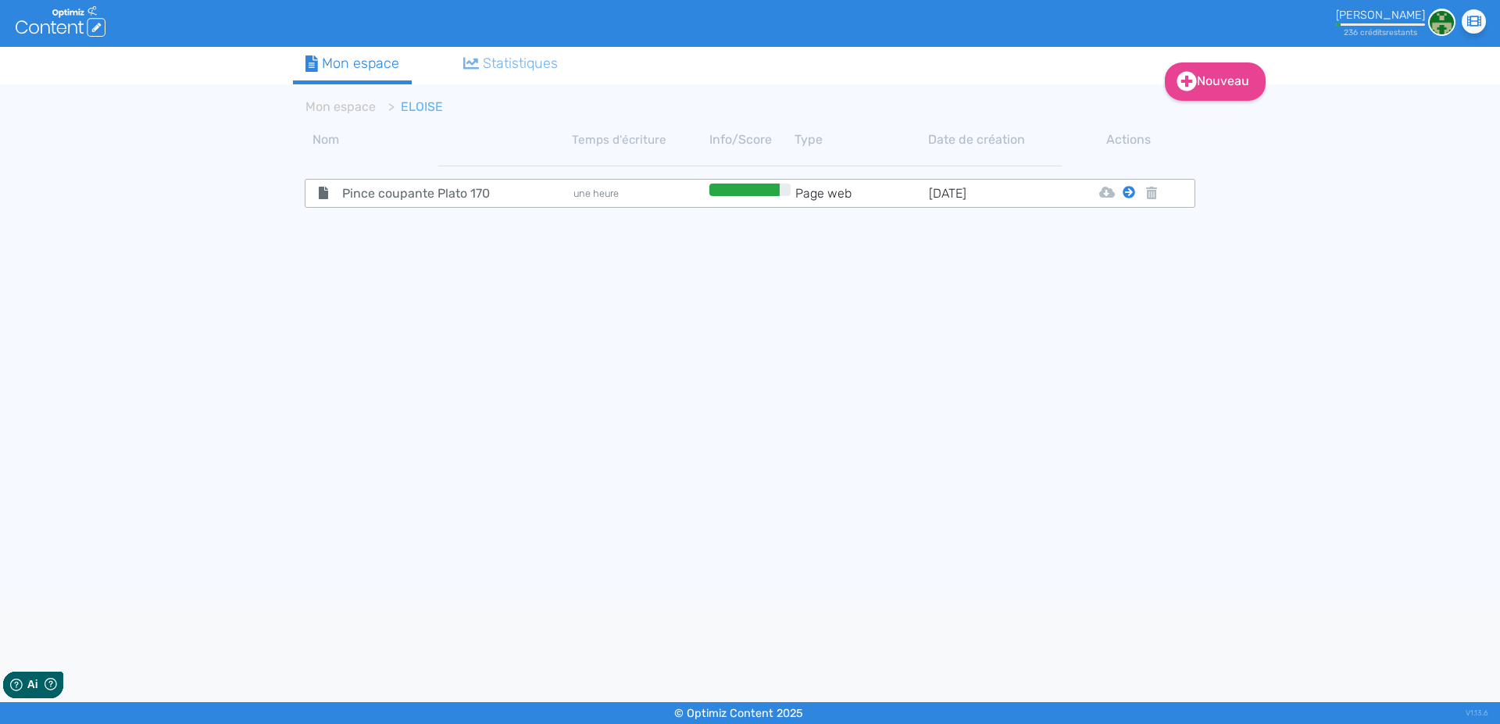
click at [1127, 191] on icon at bounding box center [1129, 192] width 12 height 12
click at [1116, 231] on button "Mon Espace" at bounding box center [1122, 231] width 134 height 25
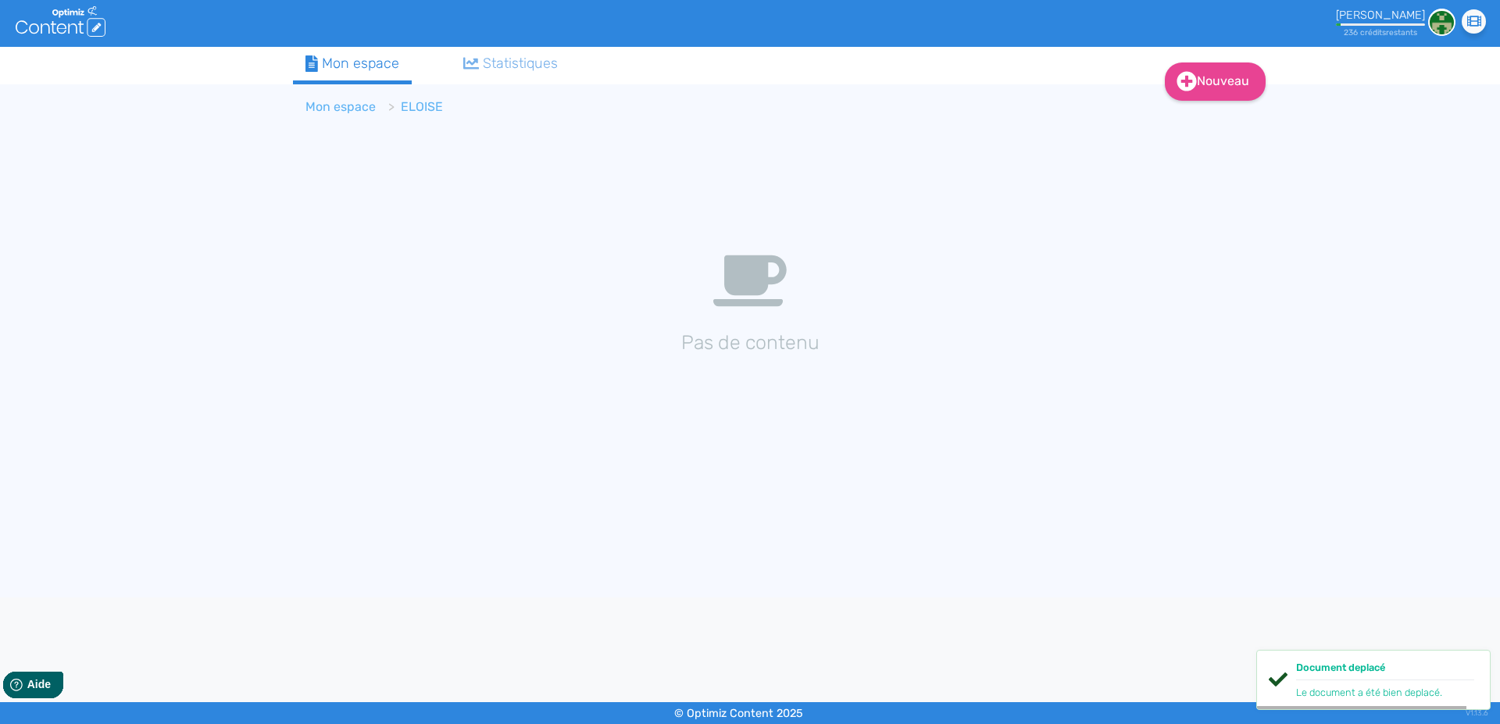
click at [321, 109] on link "Mon espace" at bounding box center [340, 106] width 70 height 15
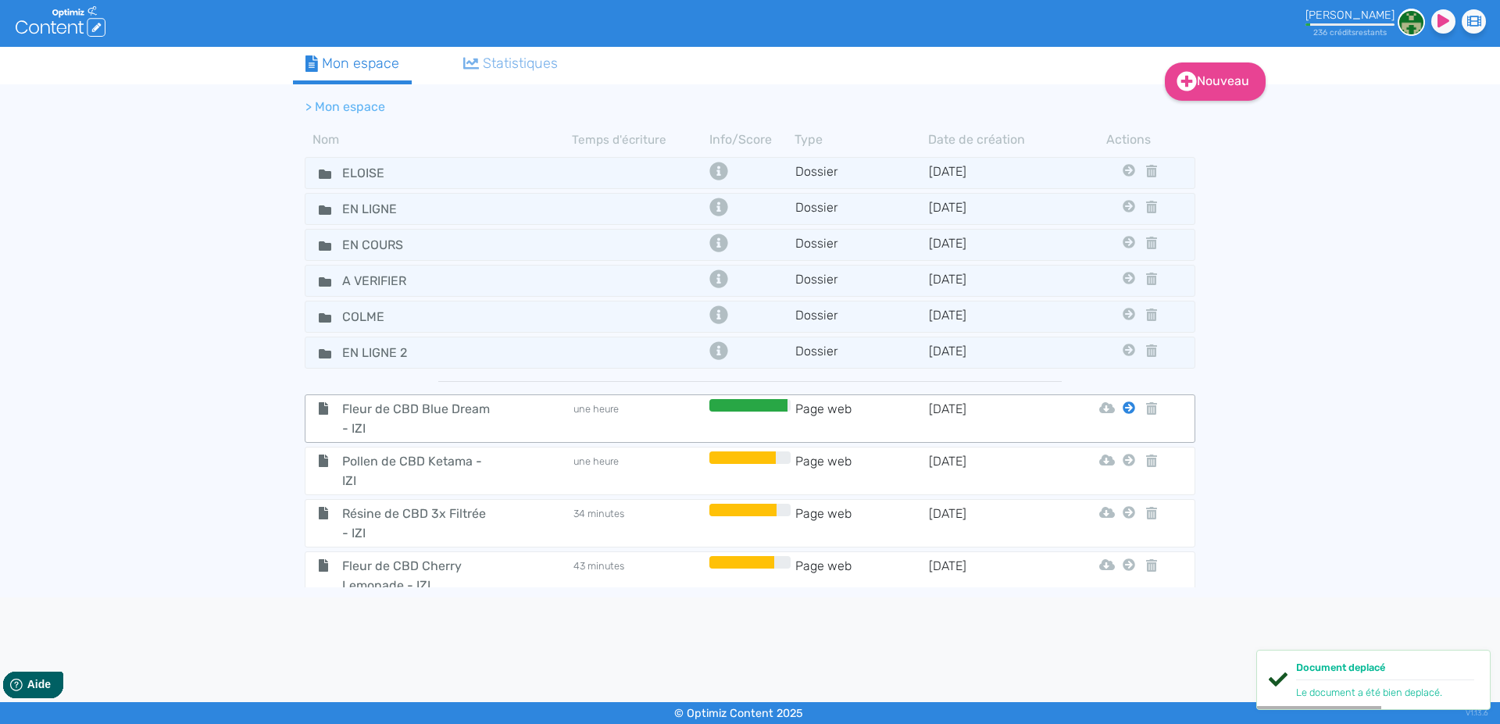
click at [1123, 410] on icon at bounding box center [1129, 408] width 12 height 12
click at [1109, 470] on button "En Ligne" at bounding box center [1104, 471] width 125 height 25
click at [1123, 411] on icon at bounding box center [1129, 408] width 12 height 12
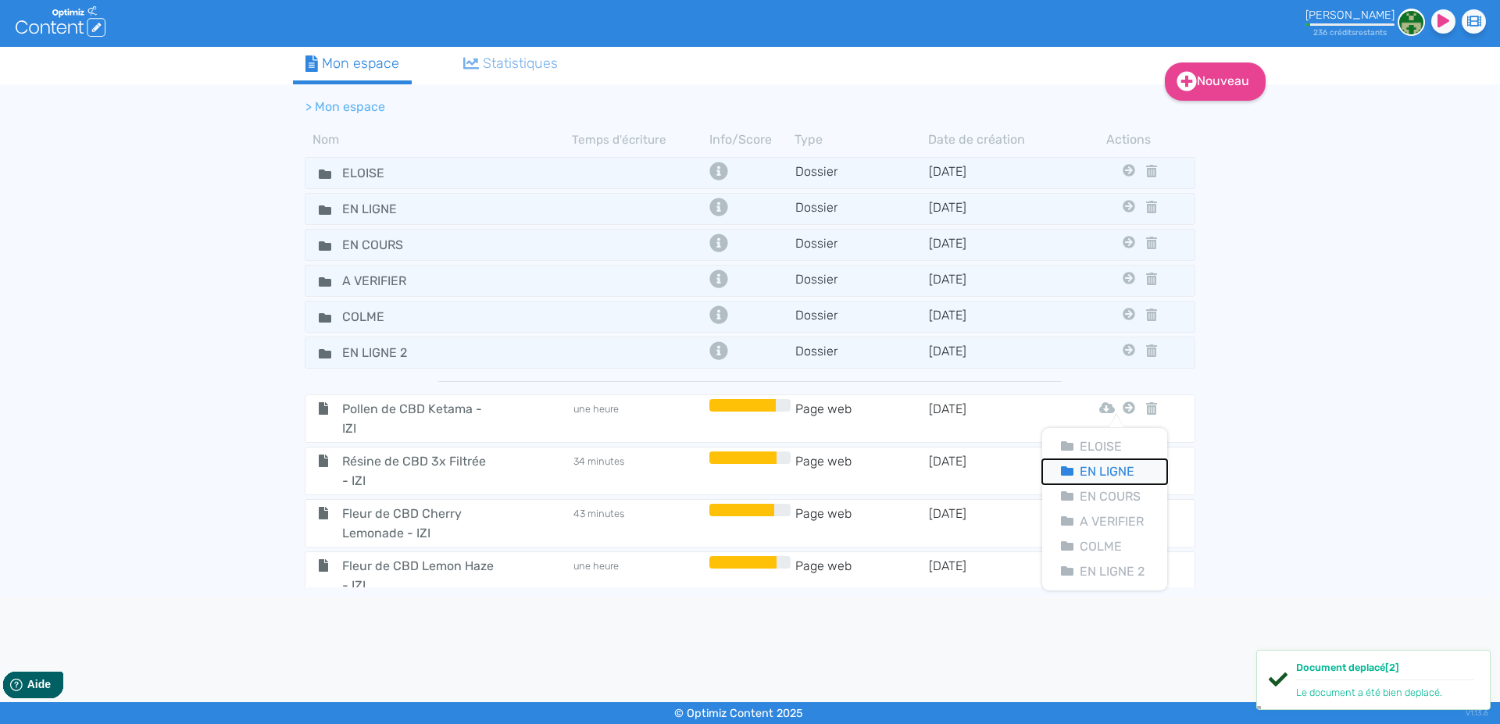
click at [1101, 469] on button "En Ligne" at bounding box center [1104, 471] width 125 height 25
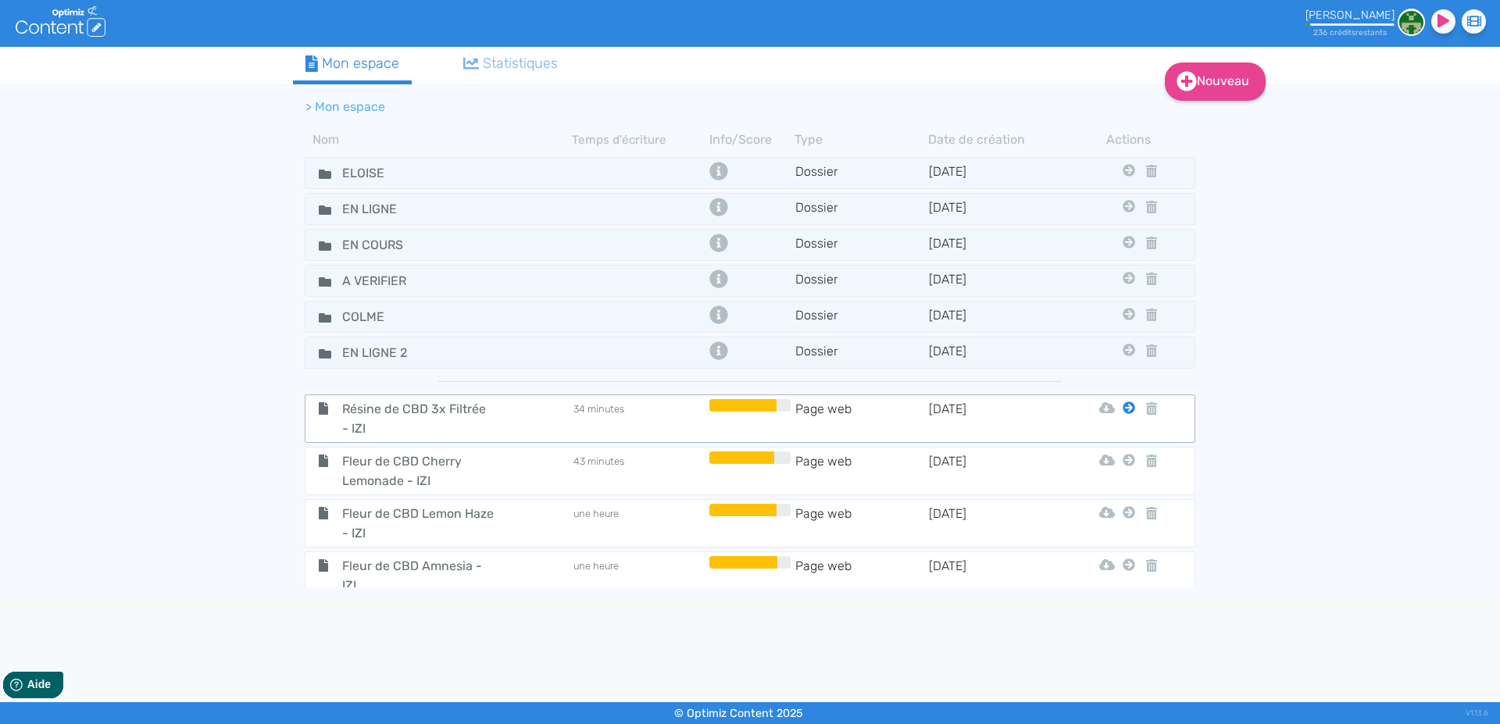
click at [1123, 410] on icon at bounding box center [1129, 408] width 12 height 12
click at [1111, 472] on button "En Ligne" at bounding box center [1104, 471] width 125 height 25
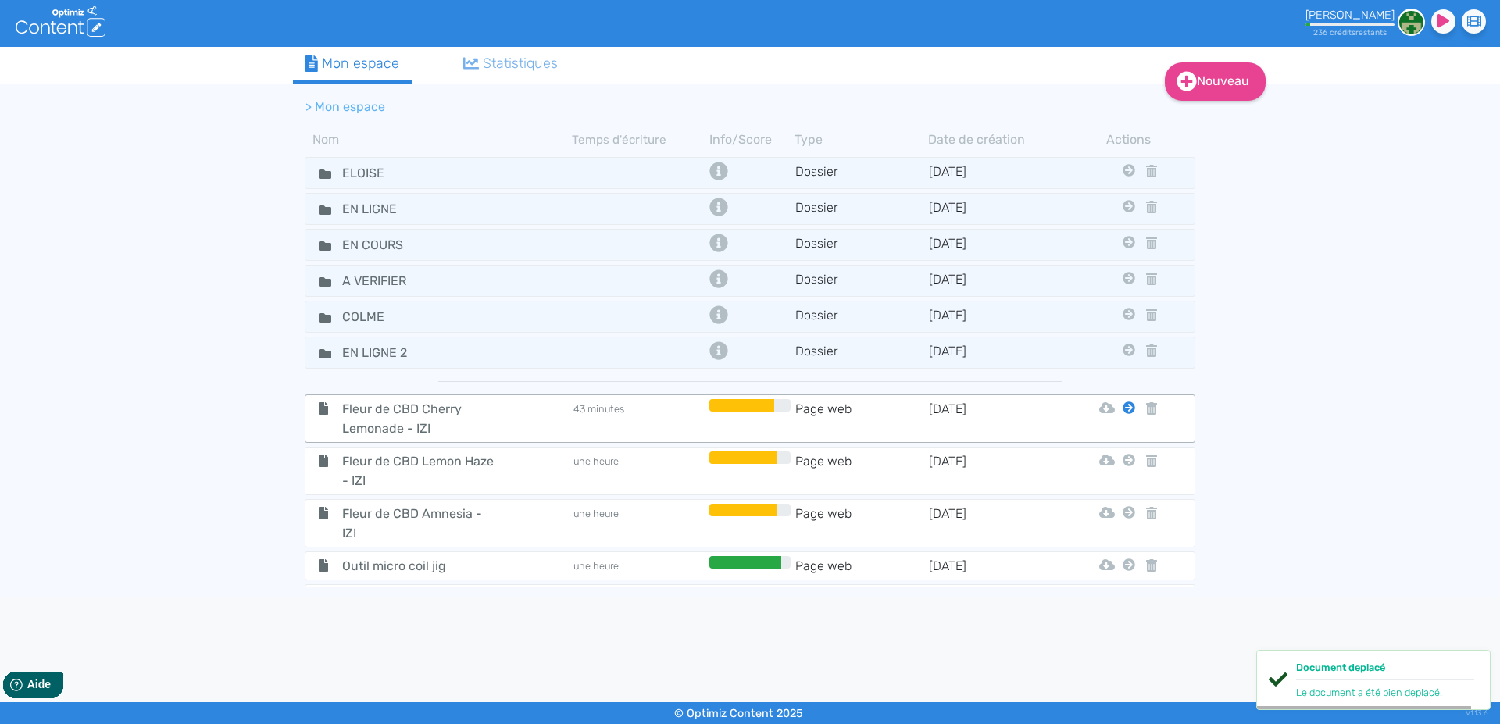
click at [1123, 406] on icon at bounding box center [1129, 408] width 12 height 12
click at [1112, 470] on button "En Ligne" at bounding box center [1104, 471] width 125 height 25
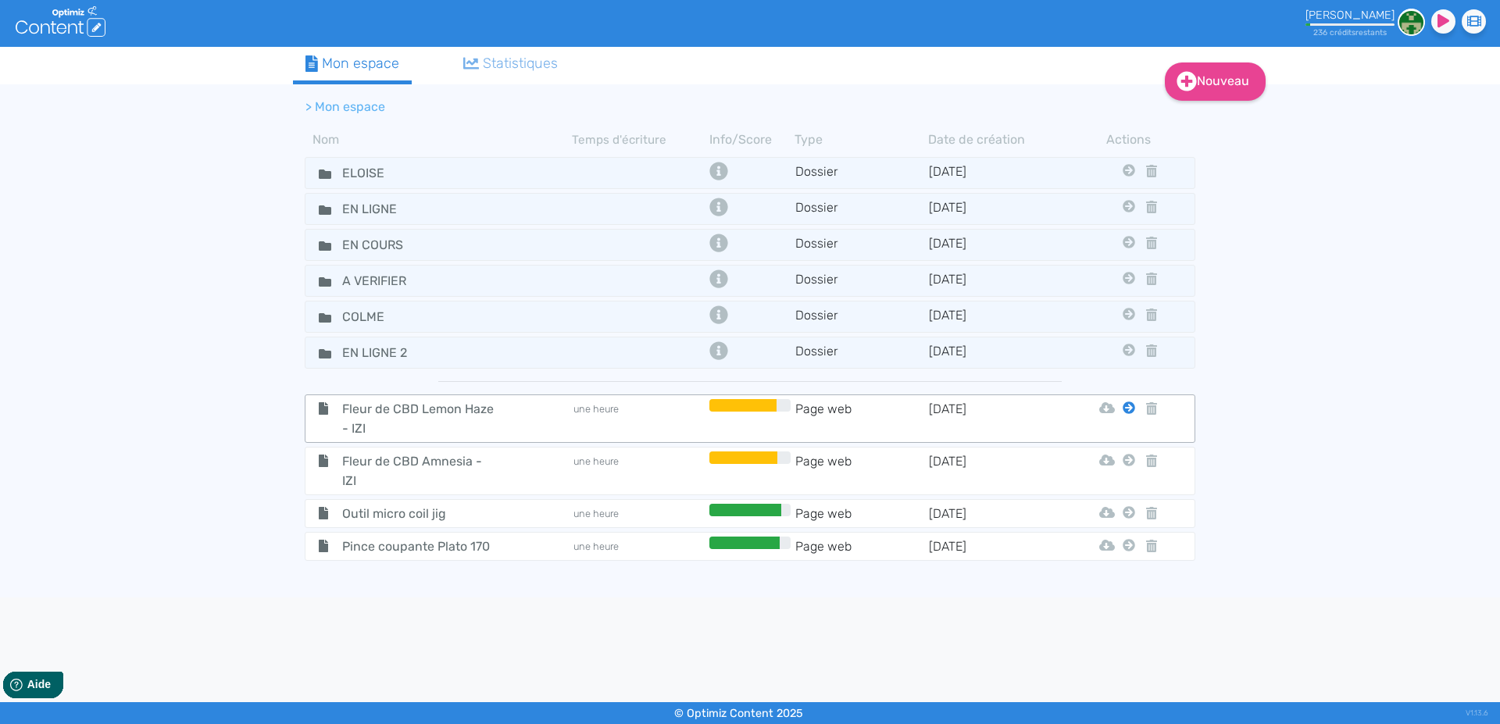
click at [1131, 411] on icon at bounding box center [1129, 408] width 12 height 12
click at [1112, 471] on button "En Ligne" at bounding box center [1117, 471] width 125 height 25
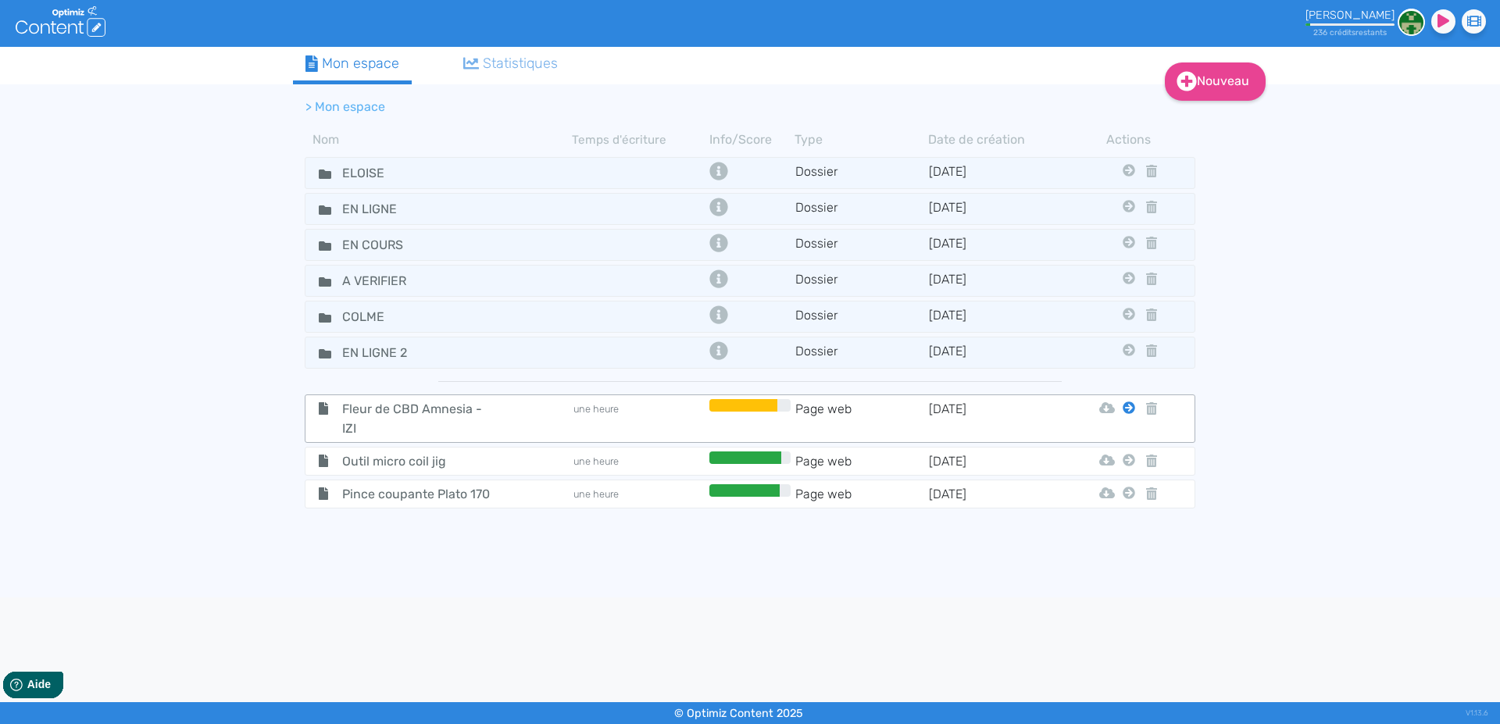
click at [1129, 405] on icon at bounding box center [1129, 408] width 12 height 12
click at [1119, 466] on button "En Ligne" at bounding box center [1117, 471] width 125 height 25
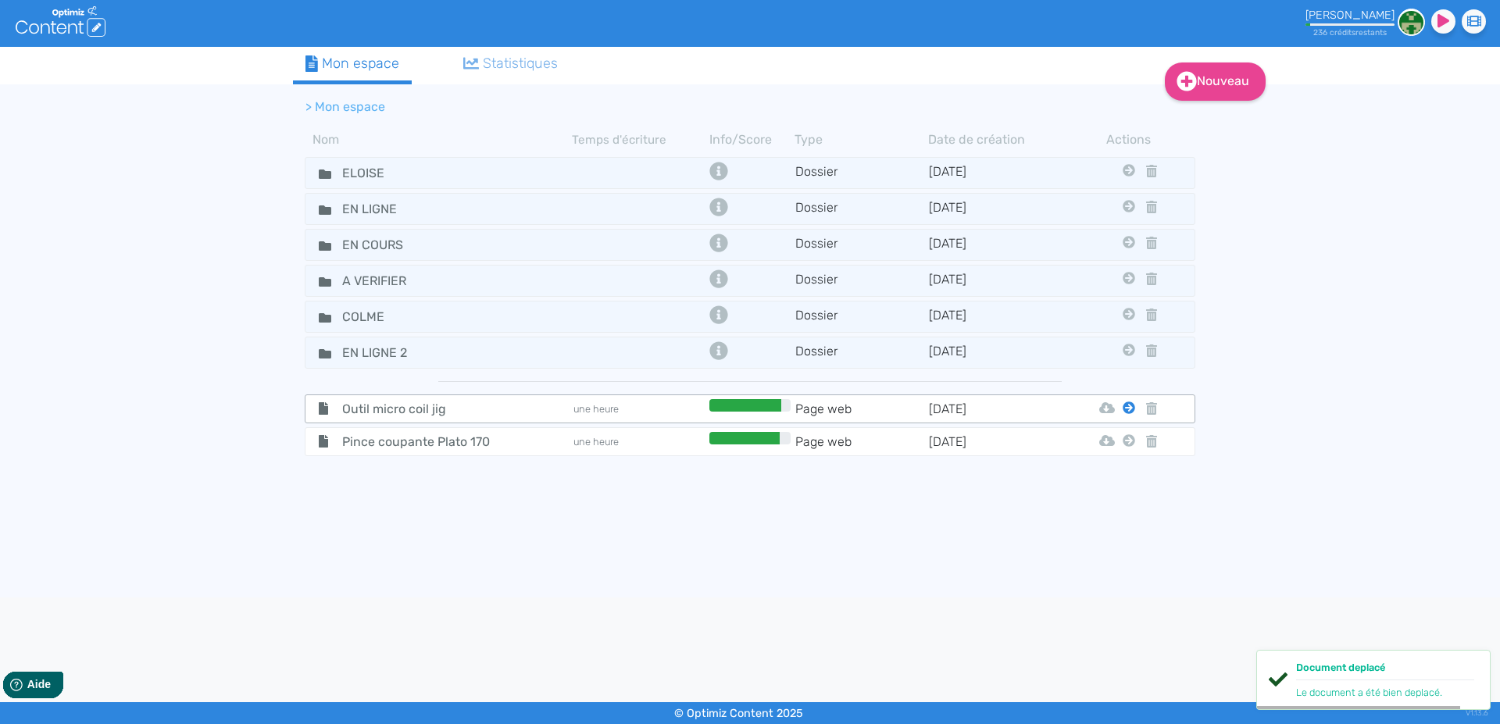
click at [1127, 410] on icon at bounding box center [1129, 408] width 12 height 12
click at [1126, 469] on button "En Ligne" at bounding box center [1117, 471] width 125 height 25
click at [1123, 403] on td "Html Pdf Word Eloise En Ligne En Cours A Verifier Colme En Ligne 2" at bounding box center [1128, 409] width 20 height 20
click at [1129, 412] on icon at bounding box center [1129, 408] width 12 height 12
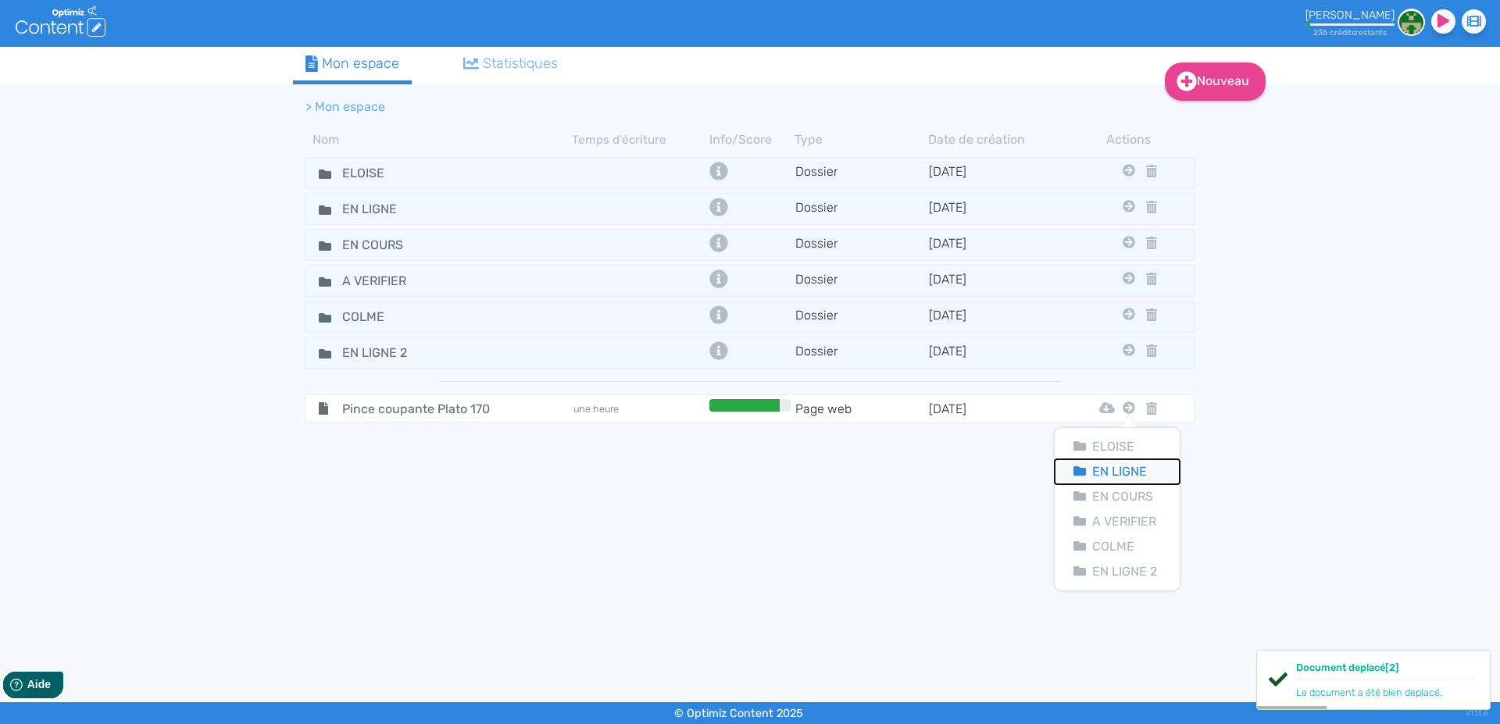
click at [1117, 465] on button "En Ligne" at bounding box center [1117, 471] width 125 height 25
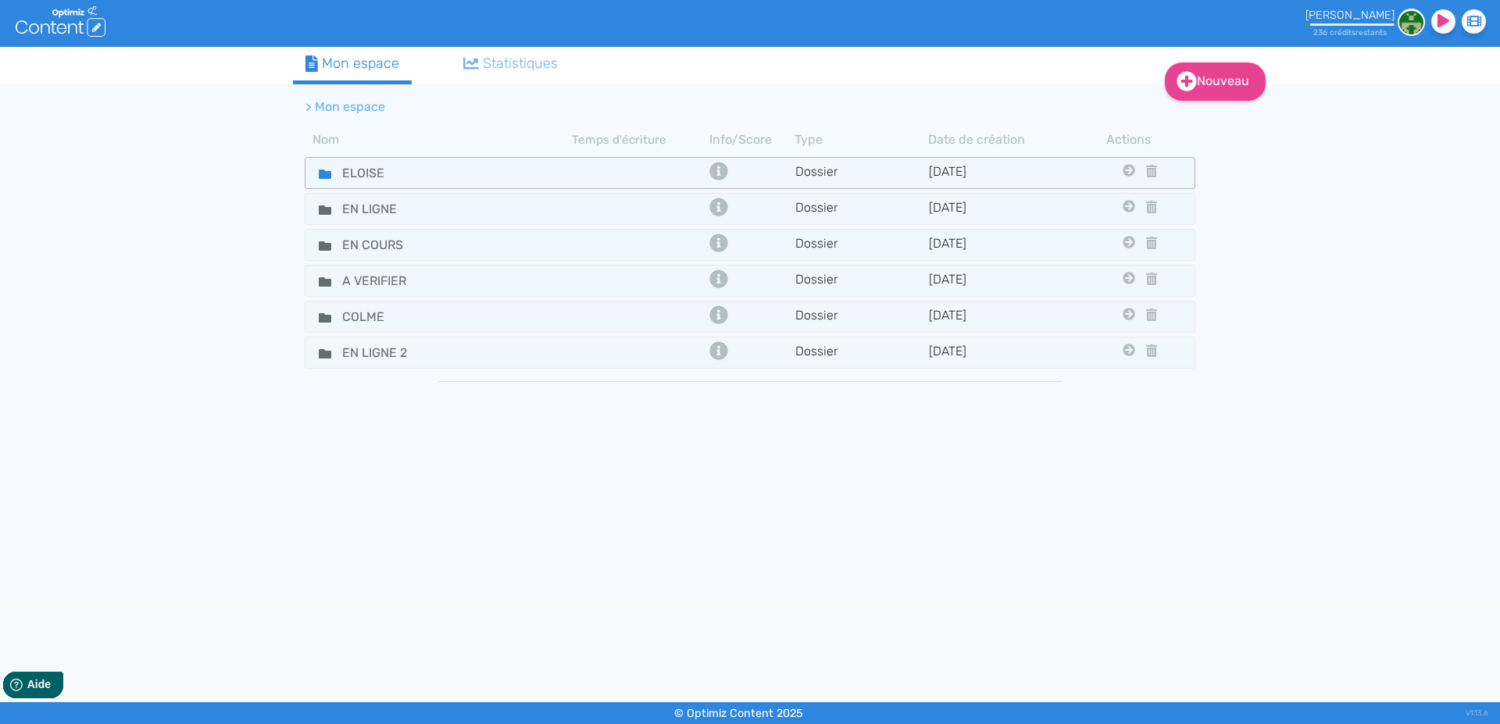
click at [320, 174] on icon at bounding box center [325, 174] width 12 height 9
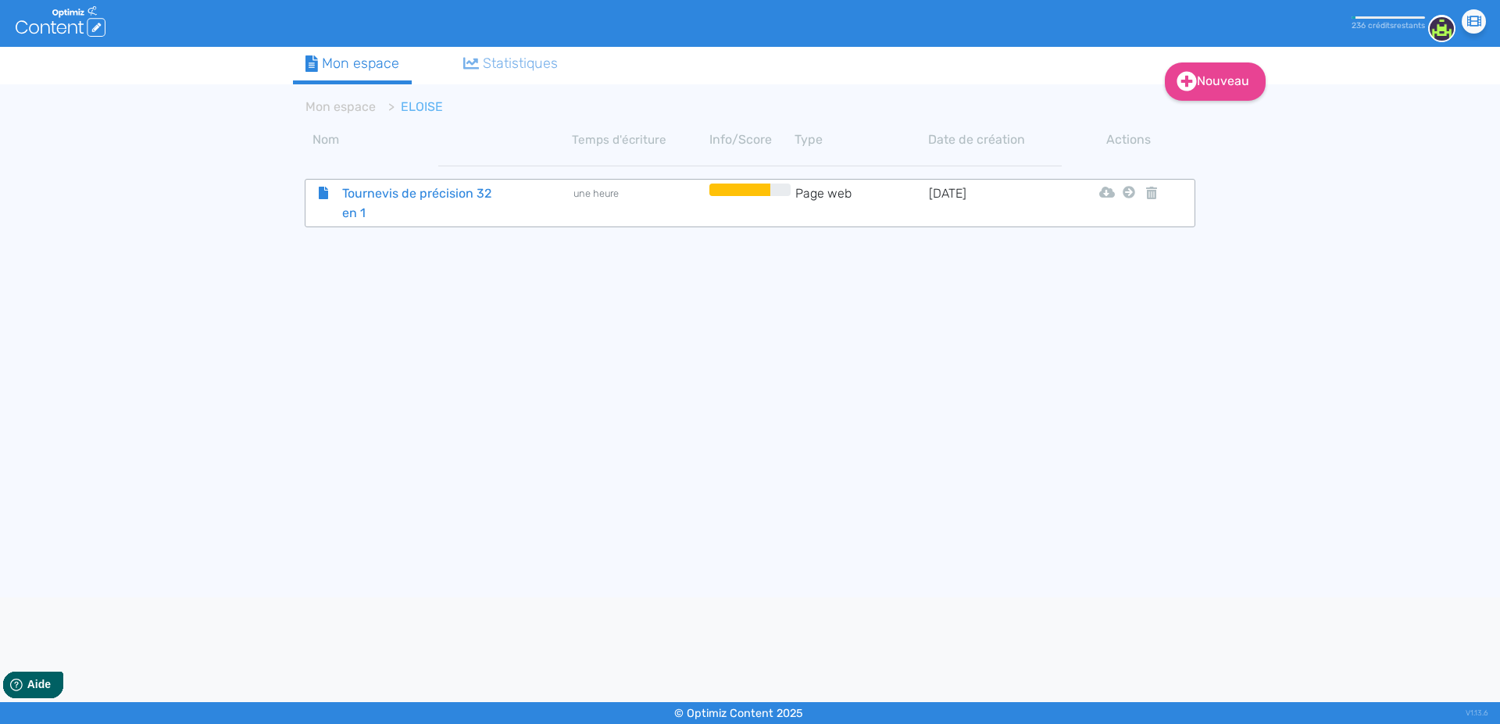
click at [371, 189] on span "Tournevis de précision 32 en 1" at bounding box center [418, 203] width 176 height 39
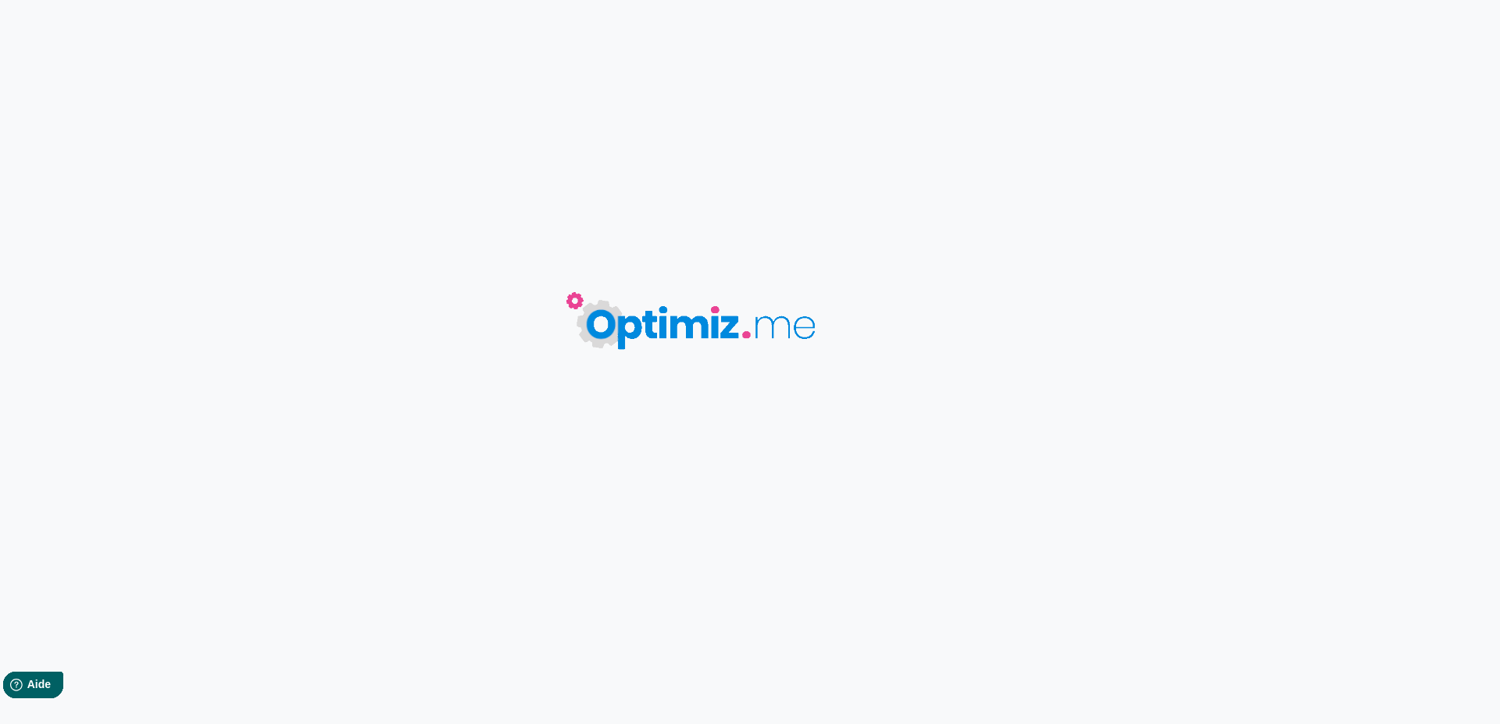
type input "Tournevis de précision 32 en 1"
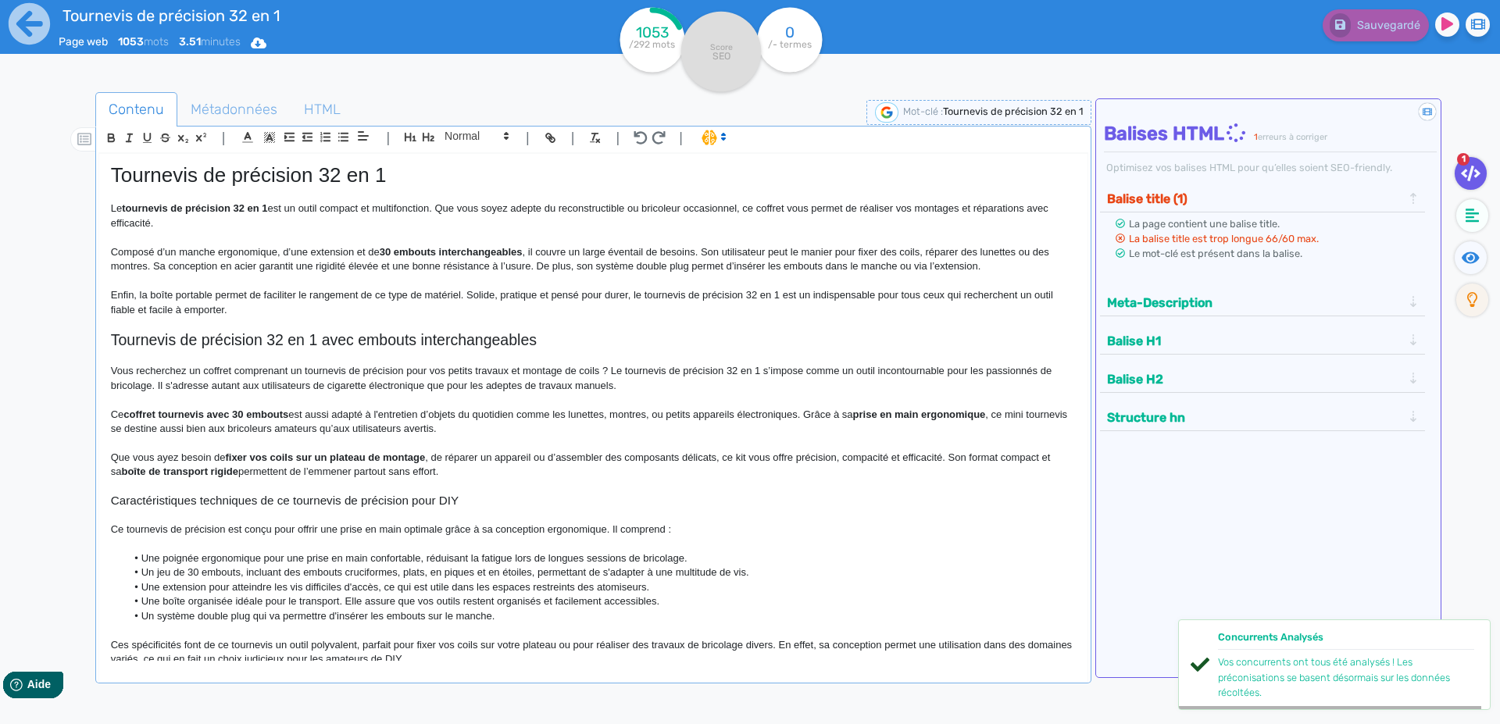
click at [332, 339] on h2 "Tournevis de précision 32 en 1 avec embouts interchangeables" at bounding box center [593, 340] width 965 height 18
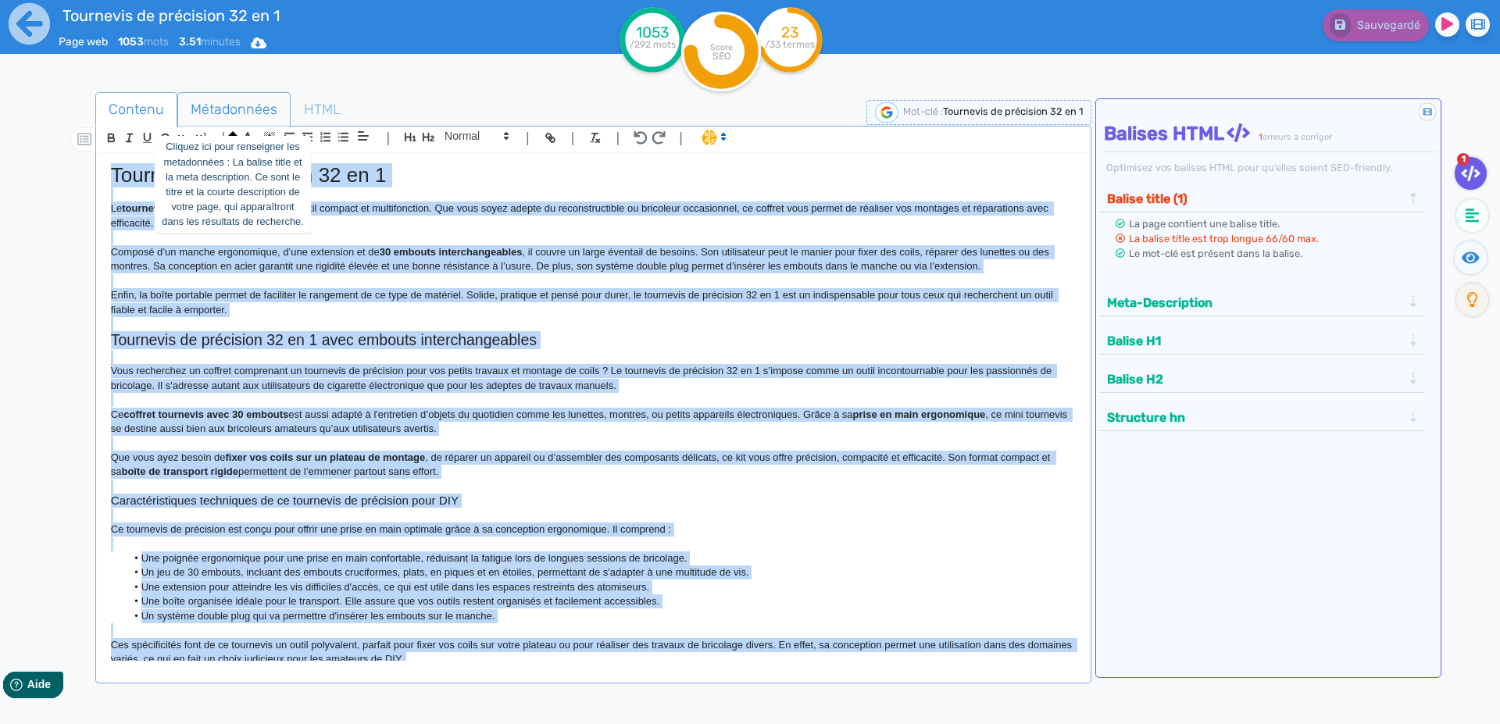
click at [201, 109] on span "Métadonnées" at bounding box center [234, 109] width 112 height 42
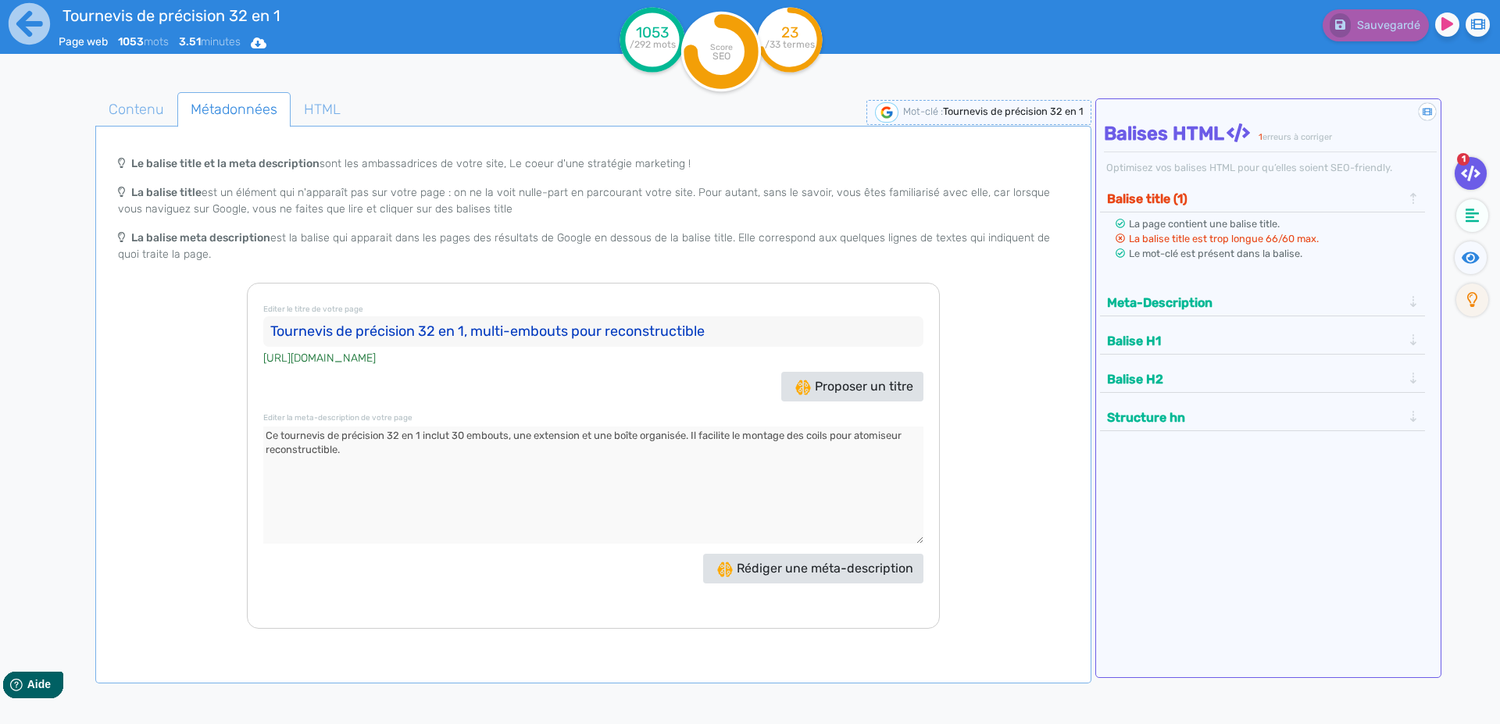
click at [279, 331] on input "Tournevis de précision 32 en 1, multi-embouts pour reconstructible" at bounding box center [593, 331] width 660 height 31
click at [271, 434] on textarea at bounding box center [593, 485] width 660 height 117
click at [18, 28] on icon at bounding box center [29, 23] width 41 height 41
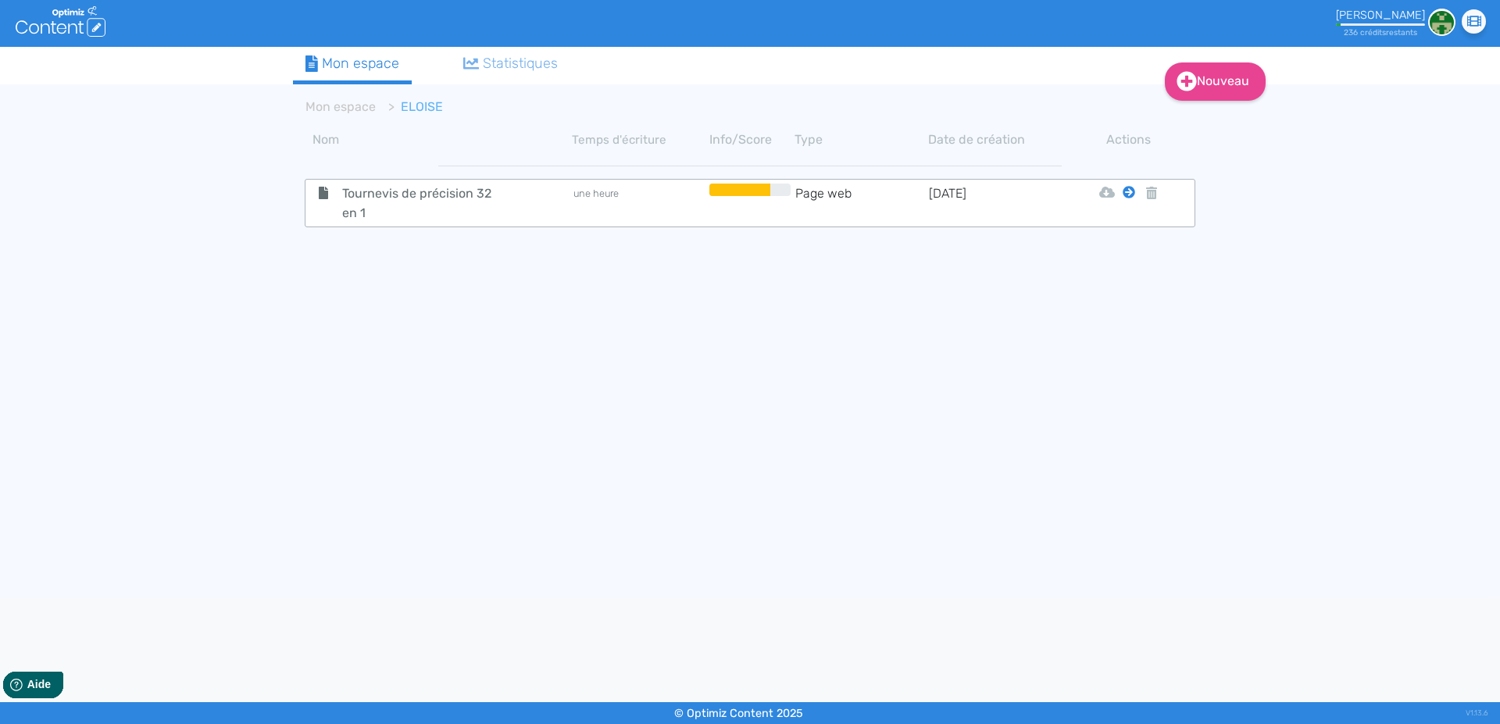
click at [1124, 191] on icon at bounding box center [1129, 192] width 12 height 12
click at [1118, 233] on button "Mon Espace" at bounding box center [1122, 231] width 134 height 25
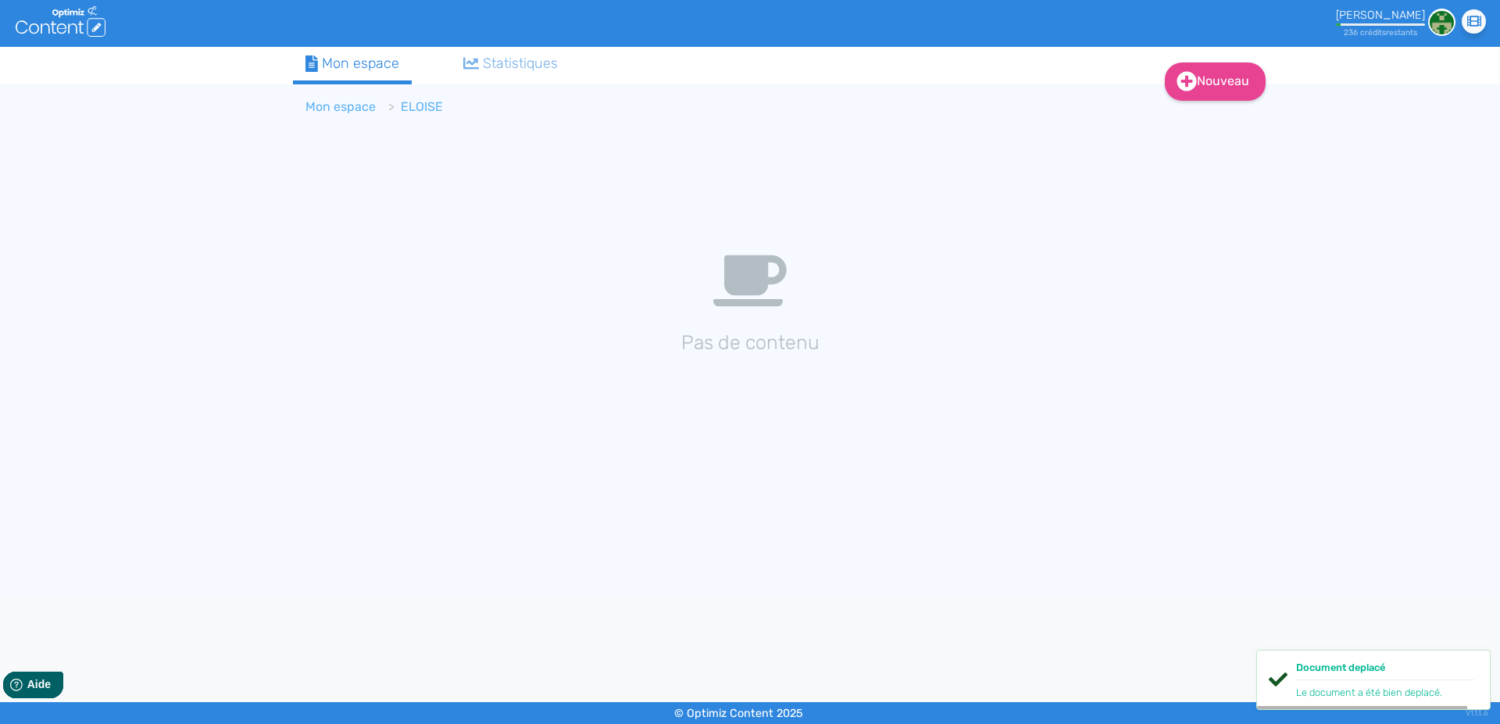
click at [330, 104] on link "Mon espace" at bounding box center [340, 106] width 70 height 15
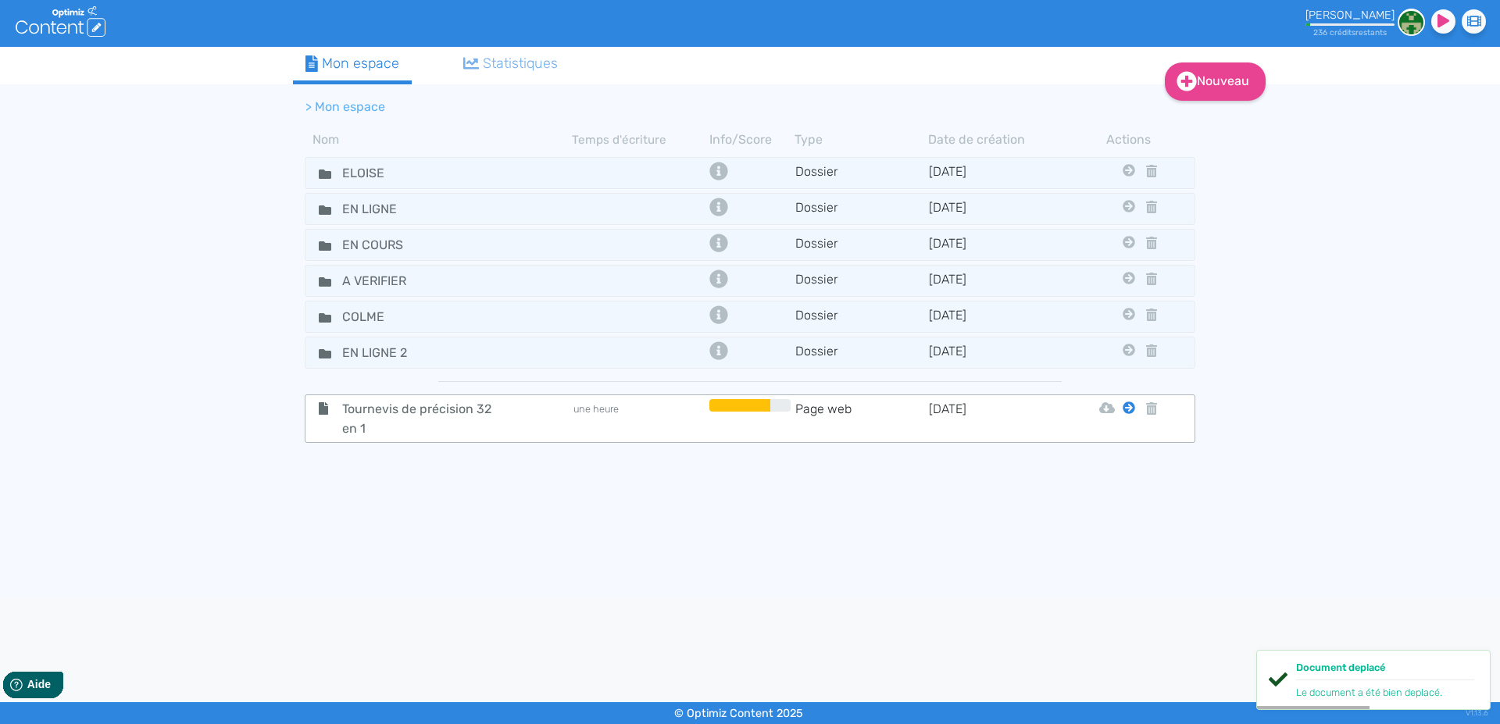
click at [1126, 407] on icon at bounding box center [1129, 408] width 12 height 12
click at [1109, 571] on button "En Ligne 2" at bounding box center [1117, 571] width 125 height 25
